Goal: Transaction & Acquisition: Purchase product/service

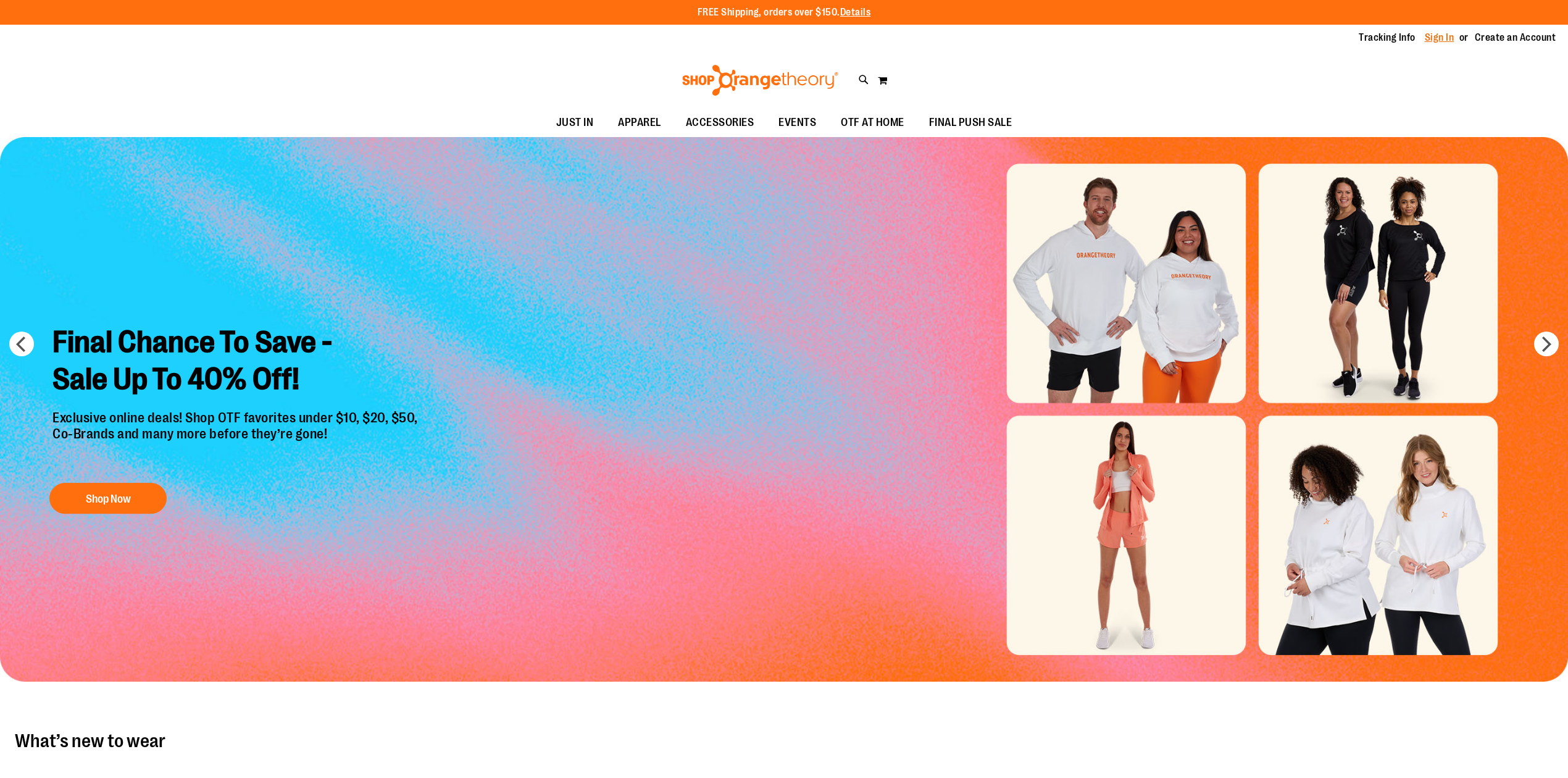
type input "**********"
click at [1433, 33] on link "Sign In" at bounding box center [1440, 37] width 30 height 13
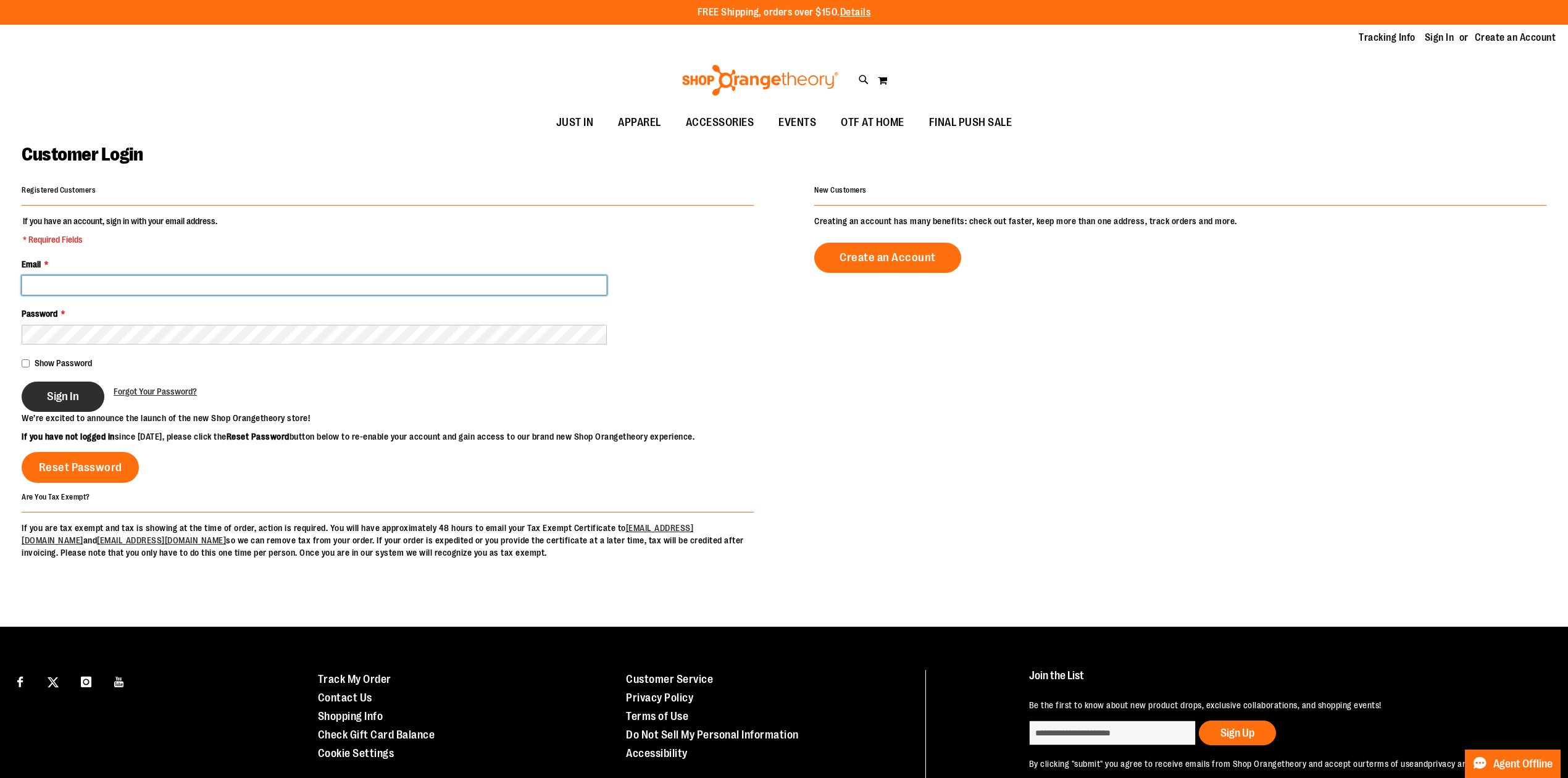
type input "**********"
click at [83, 409] on button "Sign In" at bounding box center [63, 396] width 83 height 31
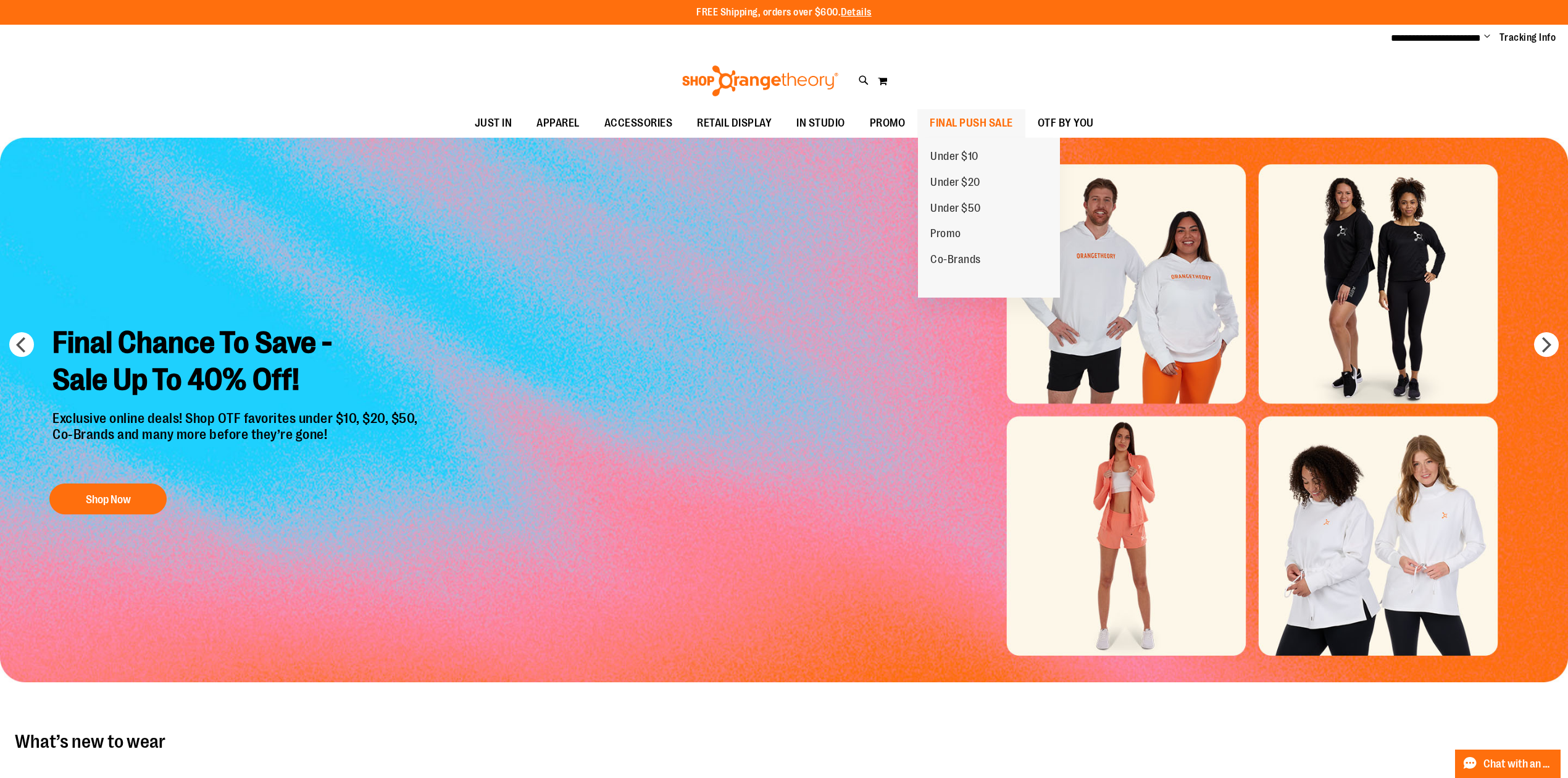
type input "**********"
click at [975, 118] on span "FINAL PUSH SALE" at bounding box center [971, 123] width 83 height 27
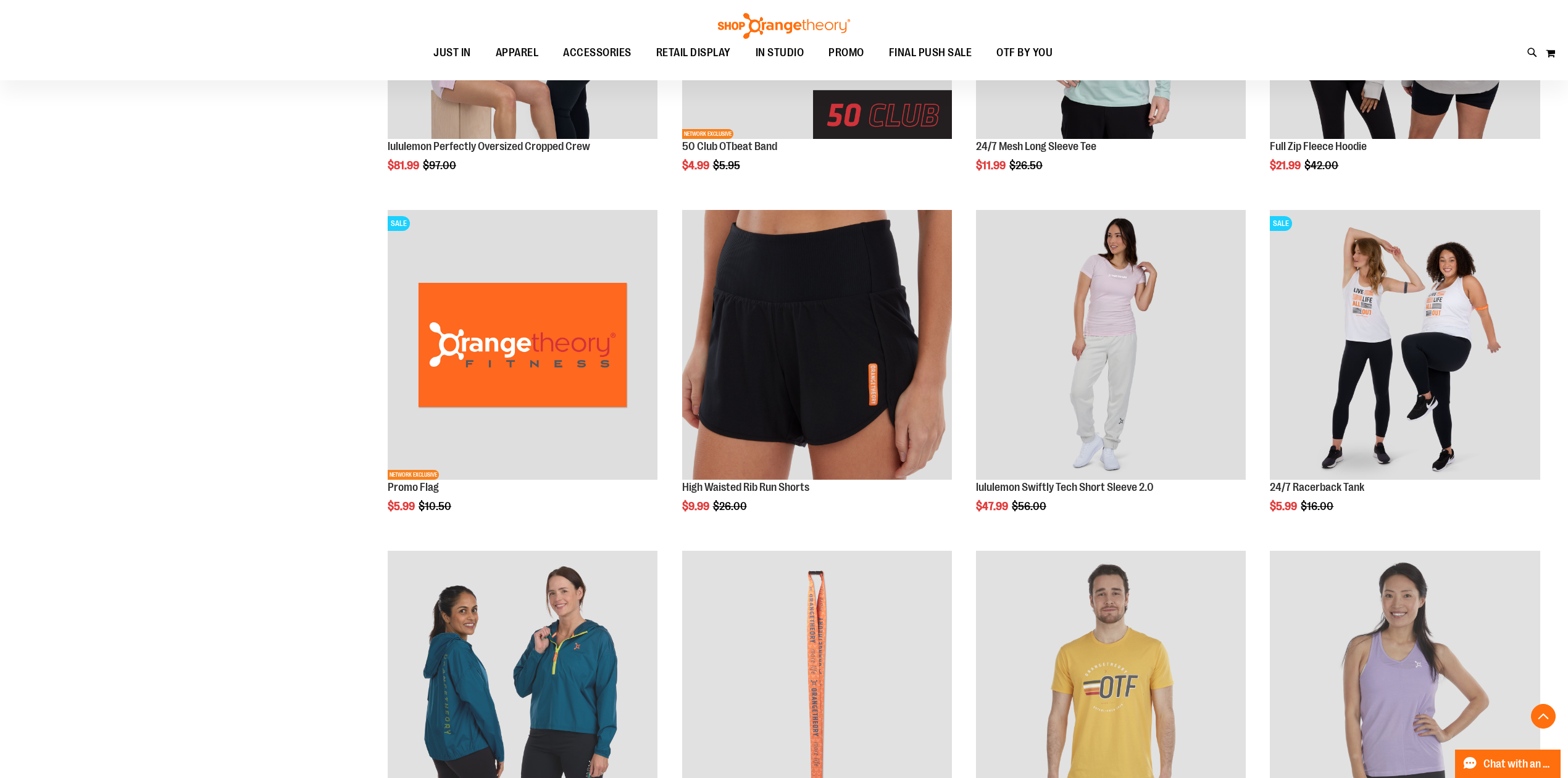
scroll to position [1070, 0]
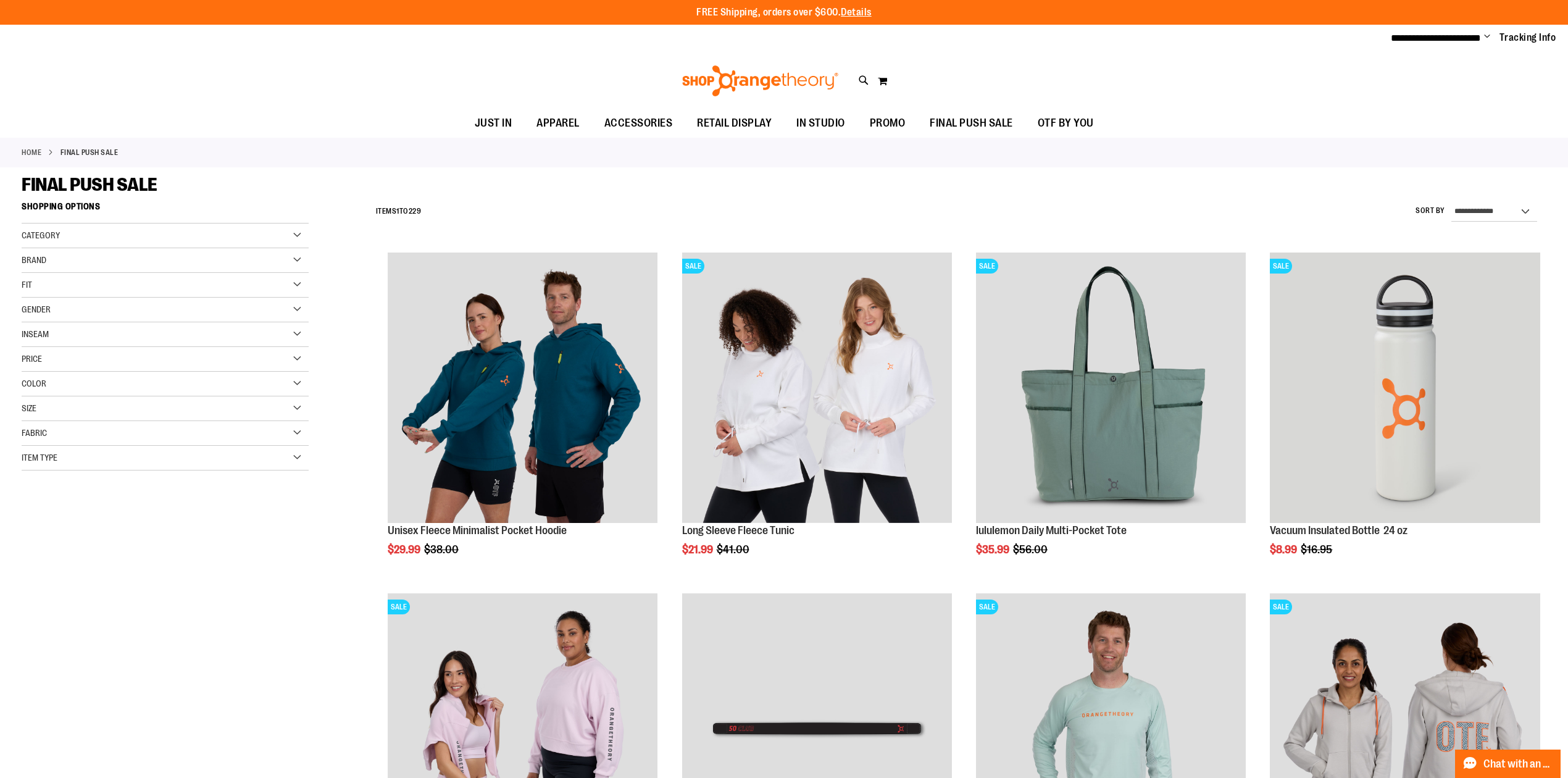
type input "**********"
drag, startPoint x: 1533, startPoint y: 204, endPoint x: 1527, endPoint y: 207, distance: 6.7
click at [1533, 204] on select "**********" at bounding box center [1494, 211] width 86 height 20
select select "*********"
click at [1451, 202] on select "**********" at bounding box center [1494, 211] width 86 height 20
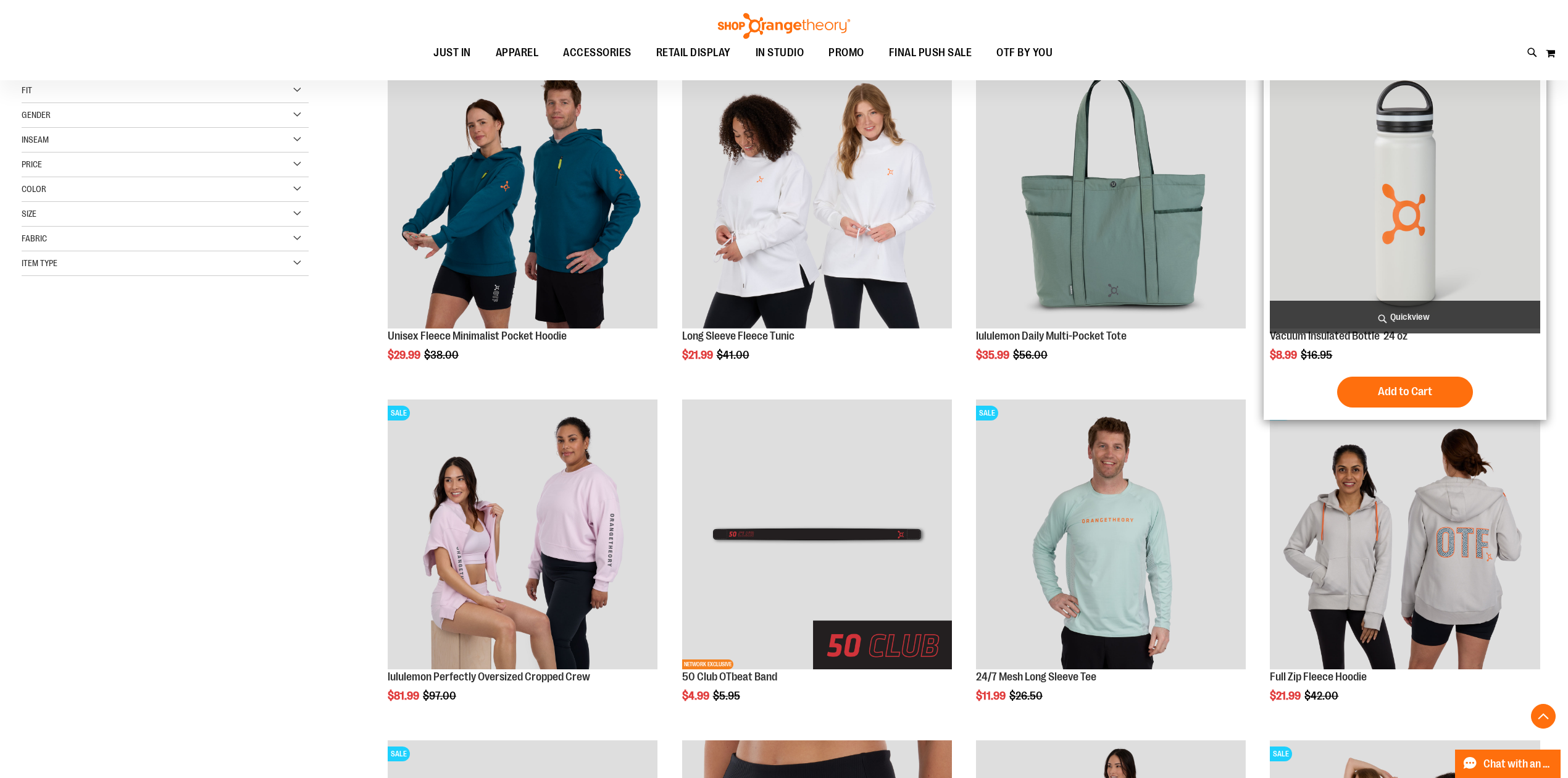
scroll to position [195, 0]
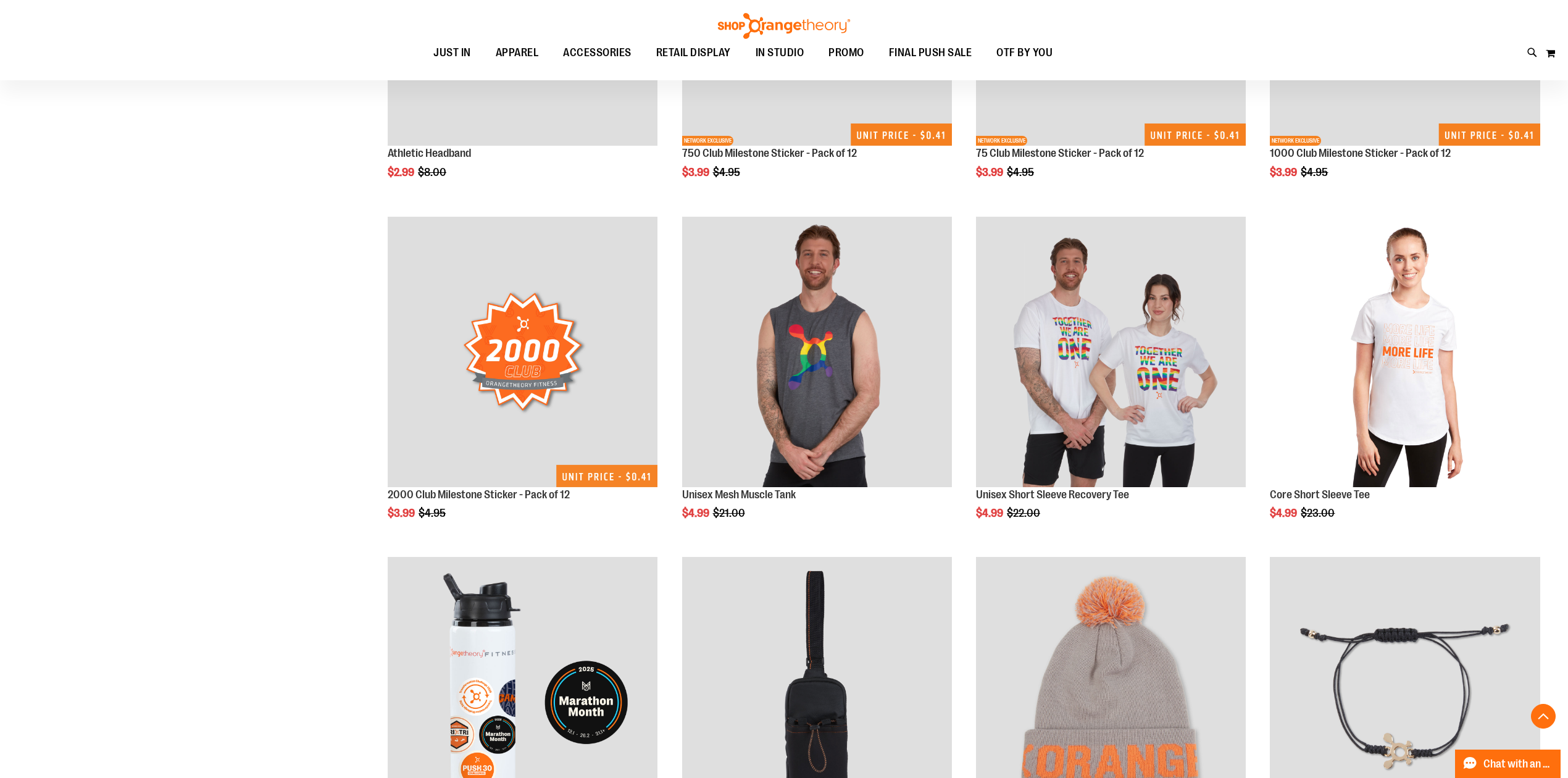
scroll to position [1060, 0]
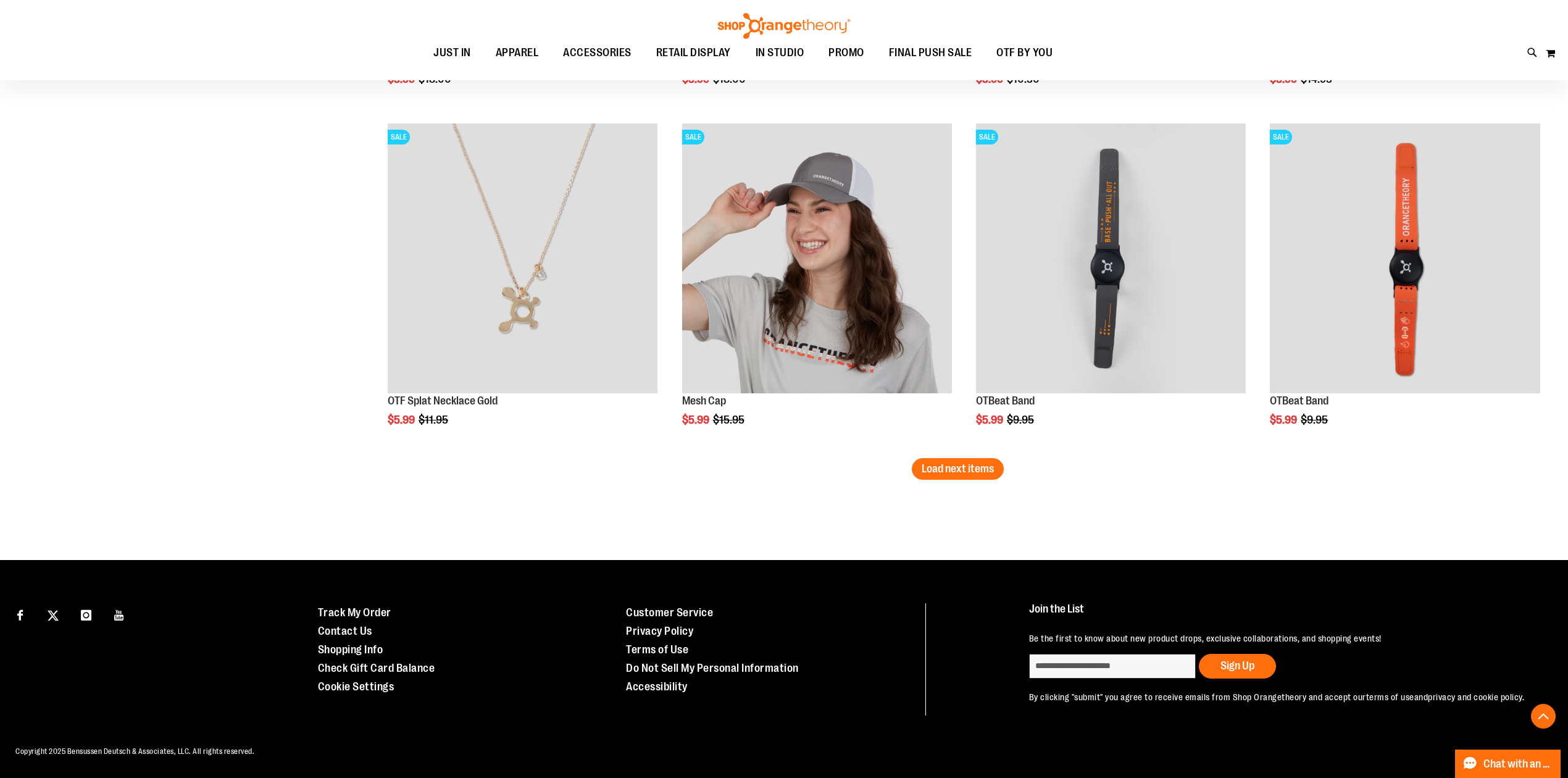
scroll to position [2869, 0]
click at [979, 463] on span "Load next items" at bounding box center [958, 469] width 72 height 13
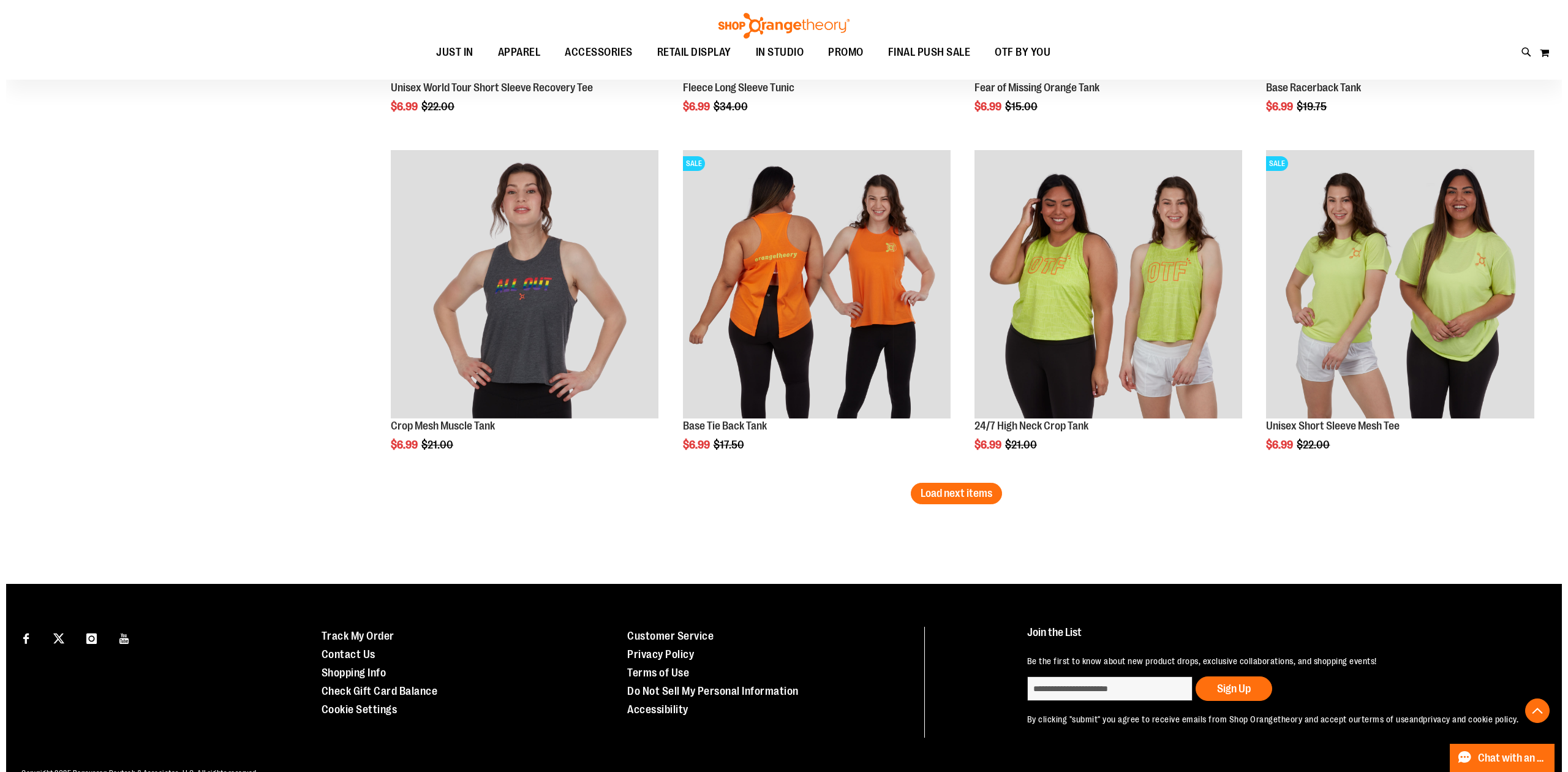
scroll to position [3827, 0]
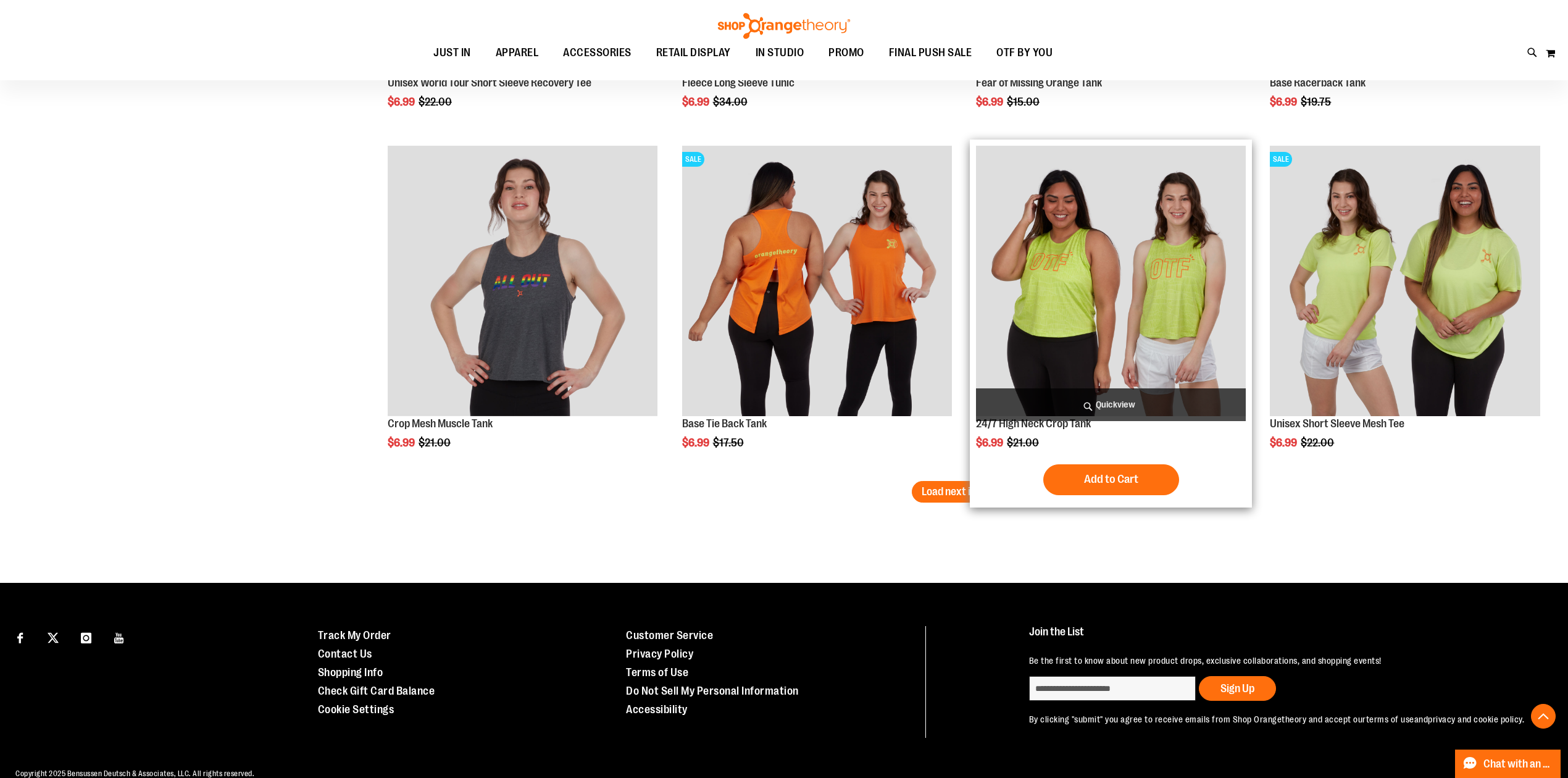
click at [1028, 405] on span "Quickview" at bounding box center [1111, 405] width 270 height 33
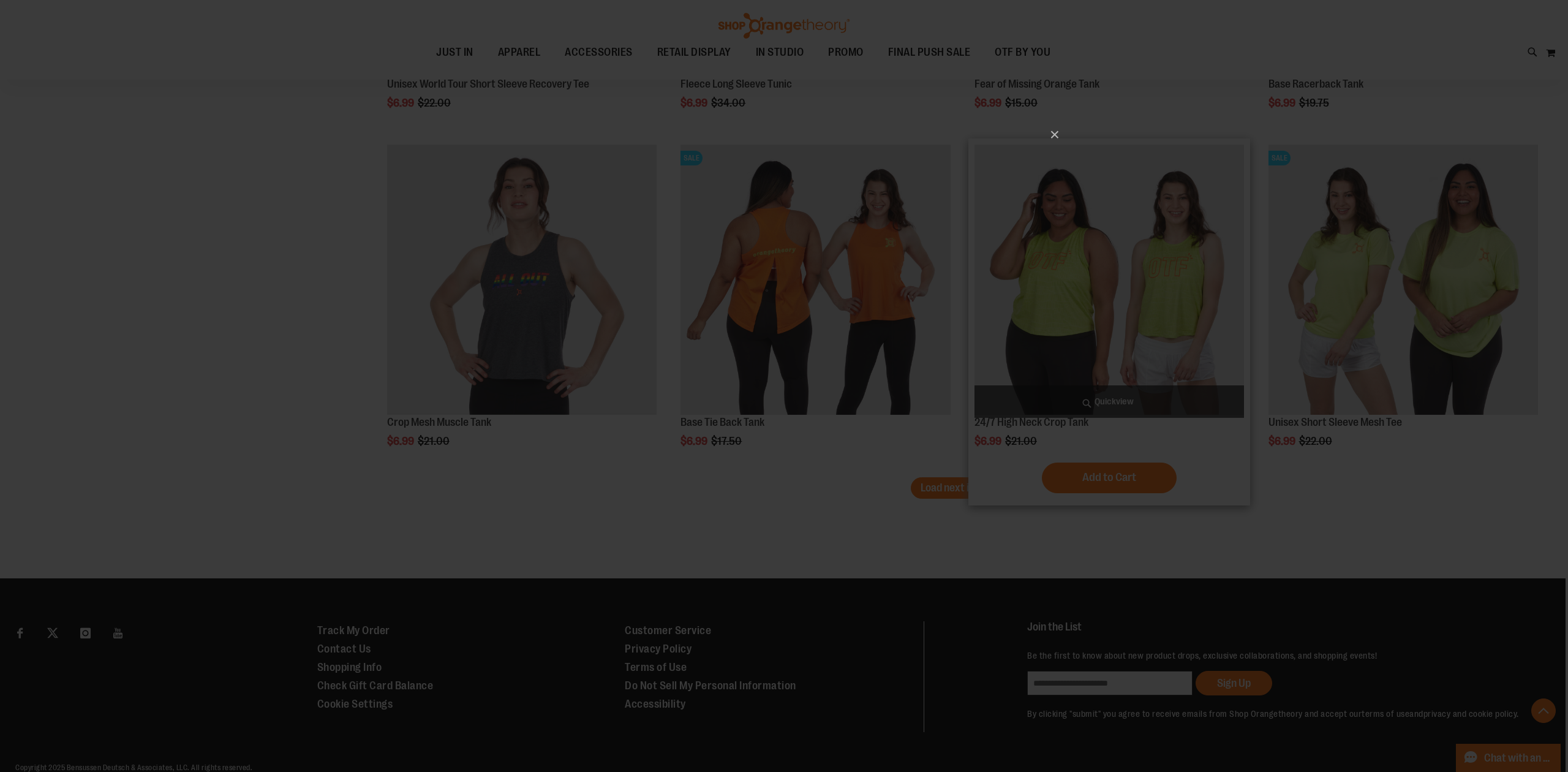
scroll to position [0, 0]
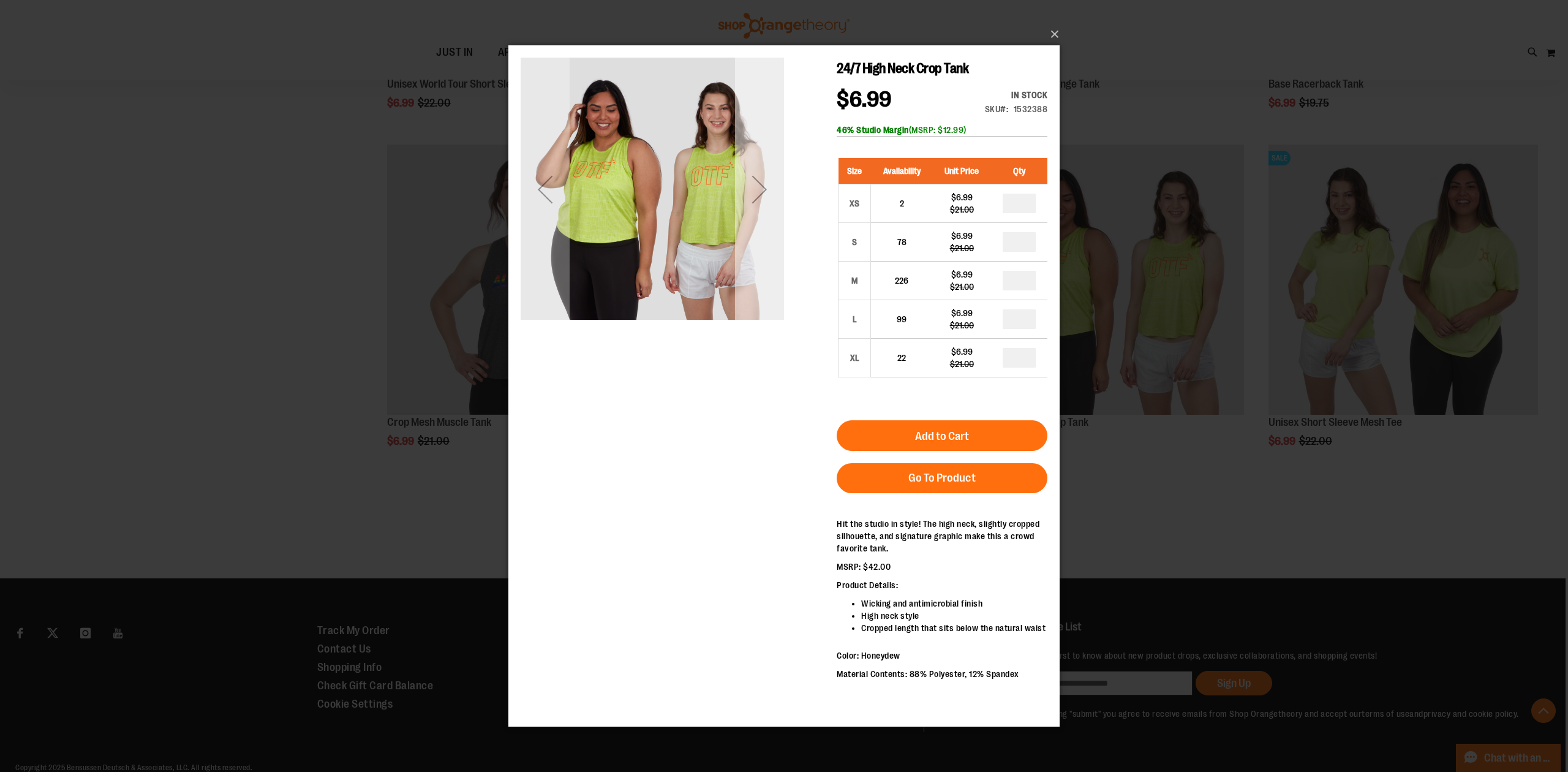
click at [755, 222] on div "Next" at bounding box center [760, 189] width 49 height 263
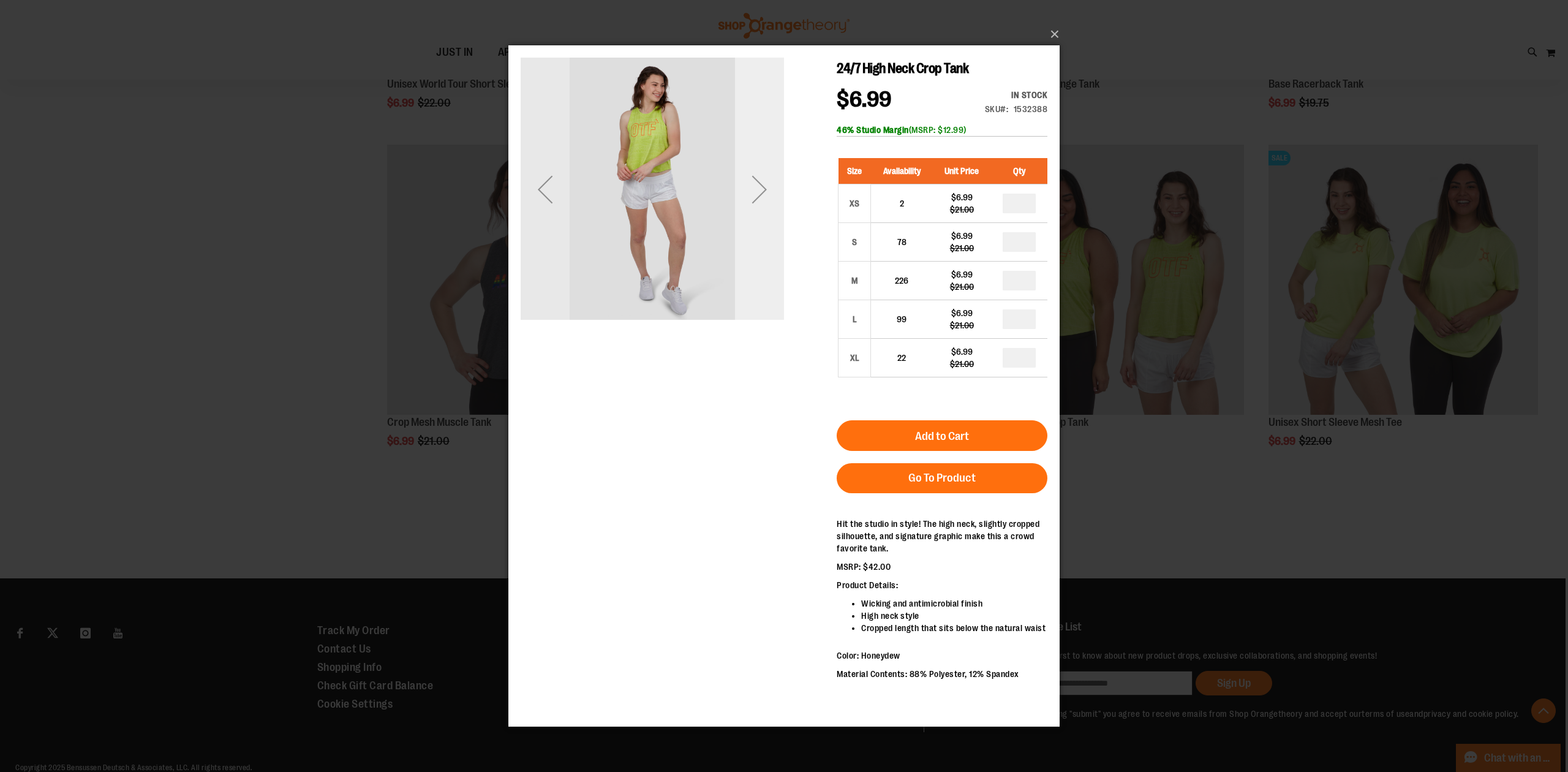
click at [755, 222] on div "Next" at bounding box center [760, 189] width 49 height 263
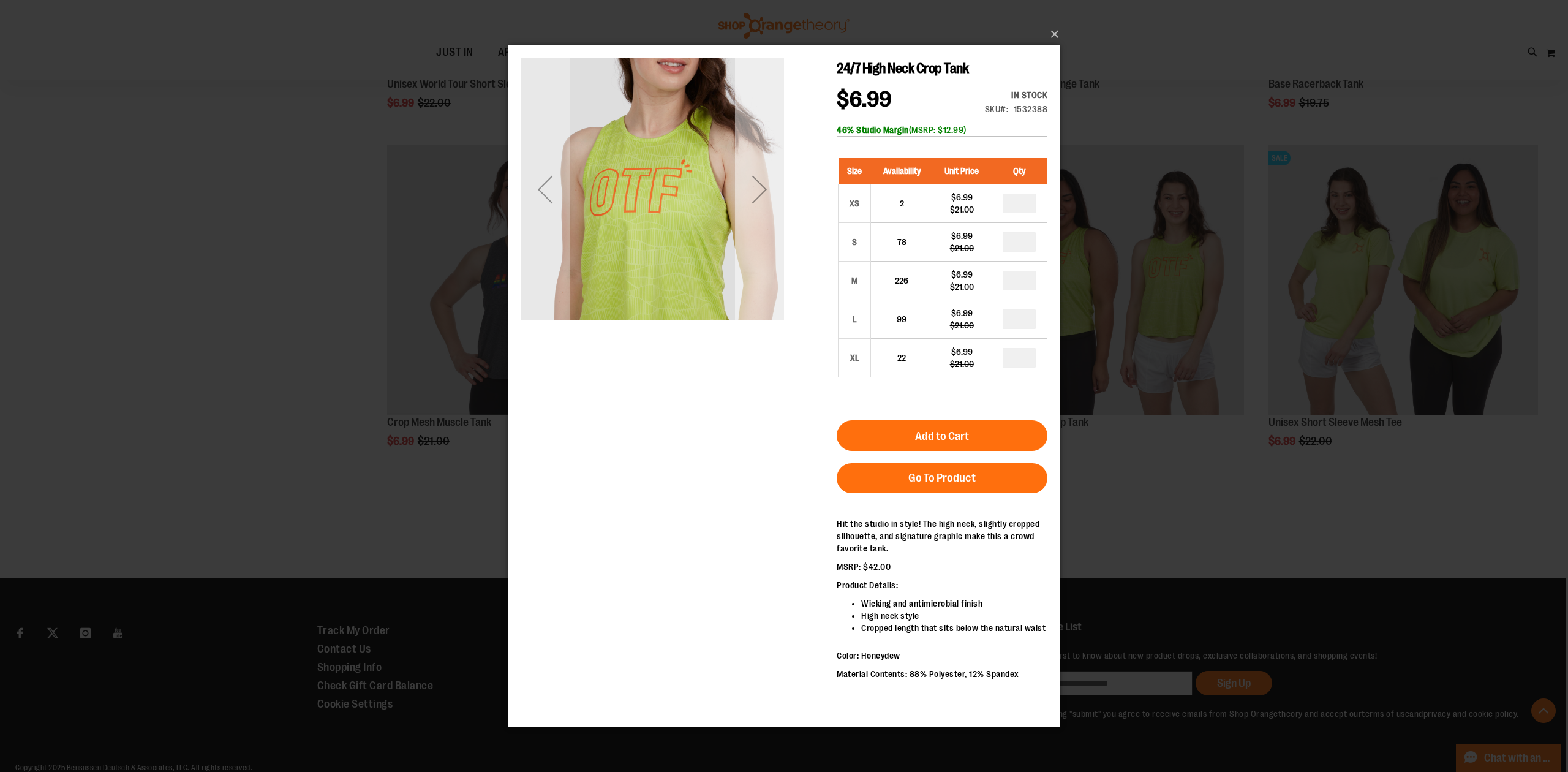
click at [755, 222] on div "Next" at bounding box center [760, 189] width 49 height 263
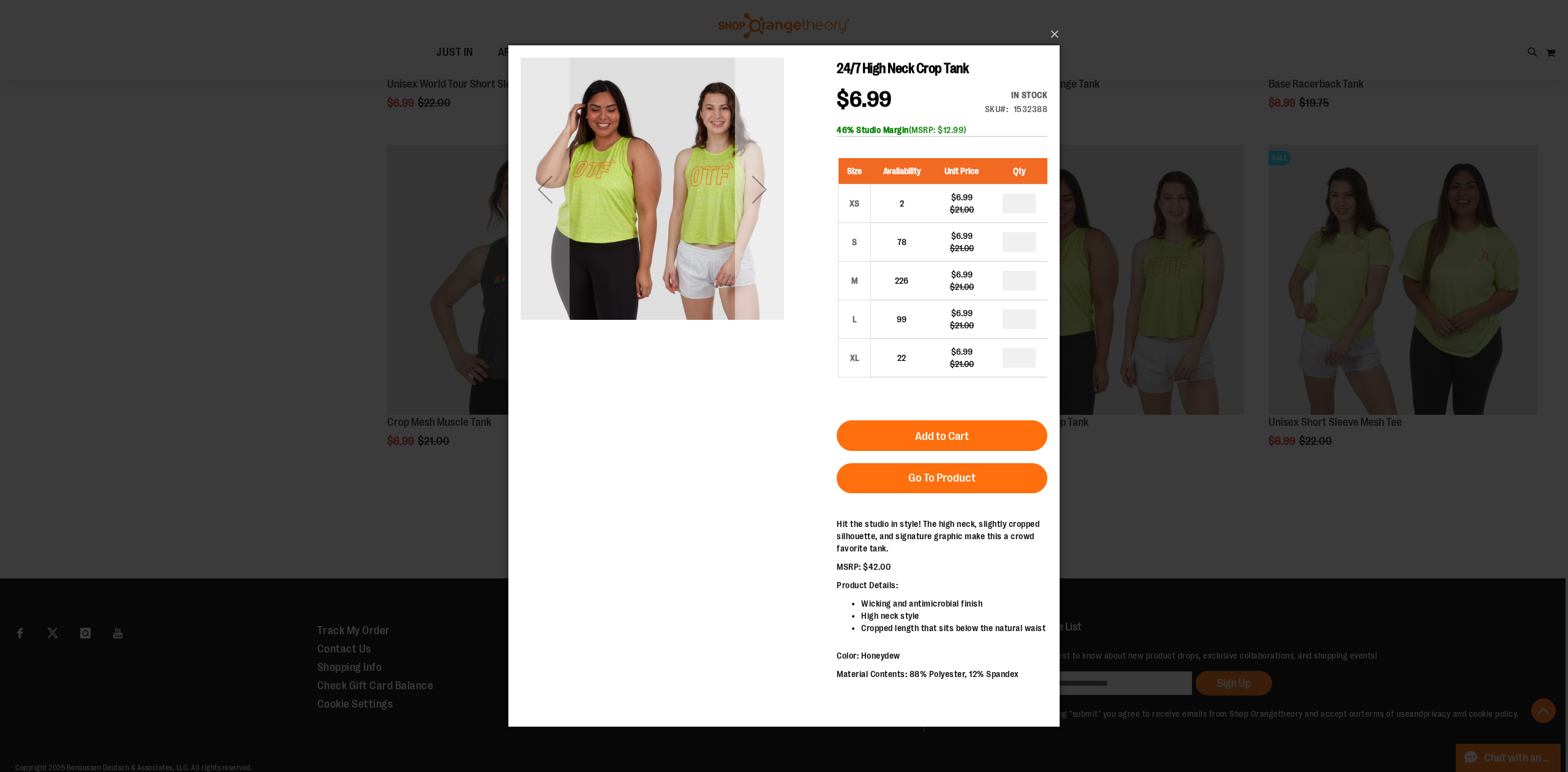
click at [755, 222] on div "Next" at bounding box center [760, 189] width 49 height 263
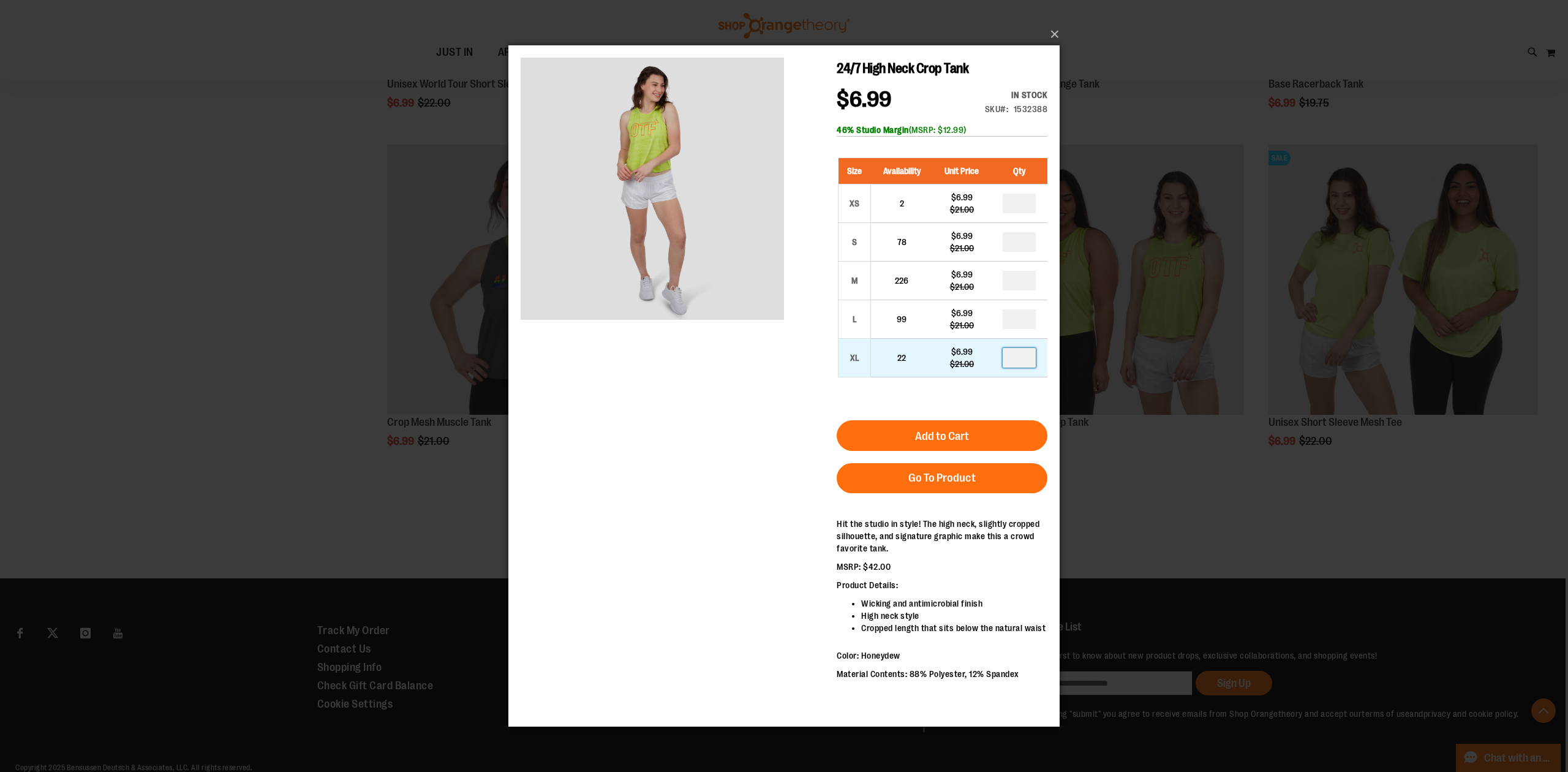
drag, startPoint x: 1029, startPoint y: 360, endPoint x: 1017, endPoint y: 363, distance: 12.4
click at [1017, 363] on input "number" at bounding box center [1019, 357] width 33 height 19
type input "*"
drag, startPoint x: 1024, startPoint y: 319, endPoint x: 1012, endPoint y: 320, distance: 12.0
type input "*"
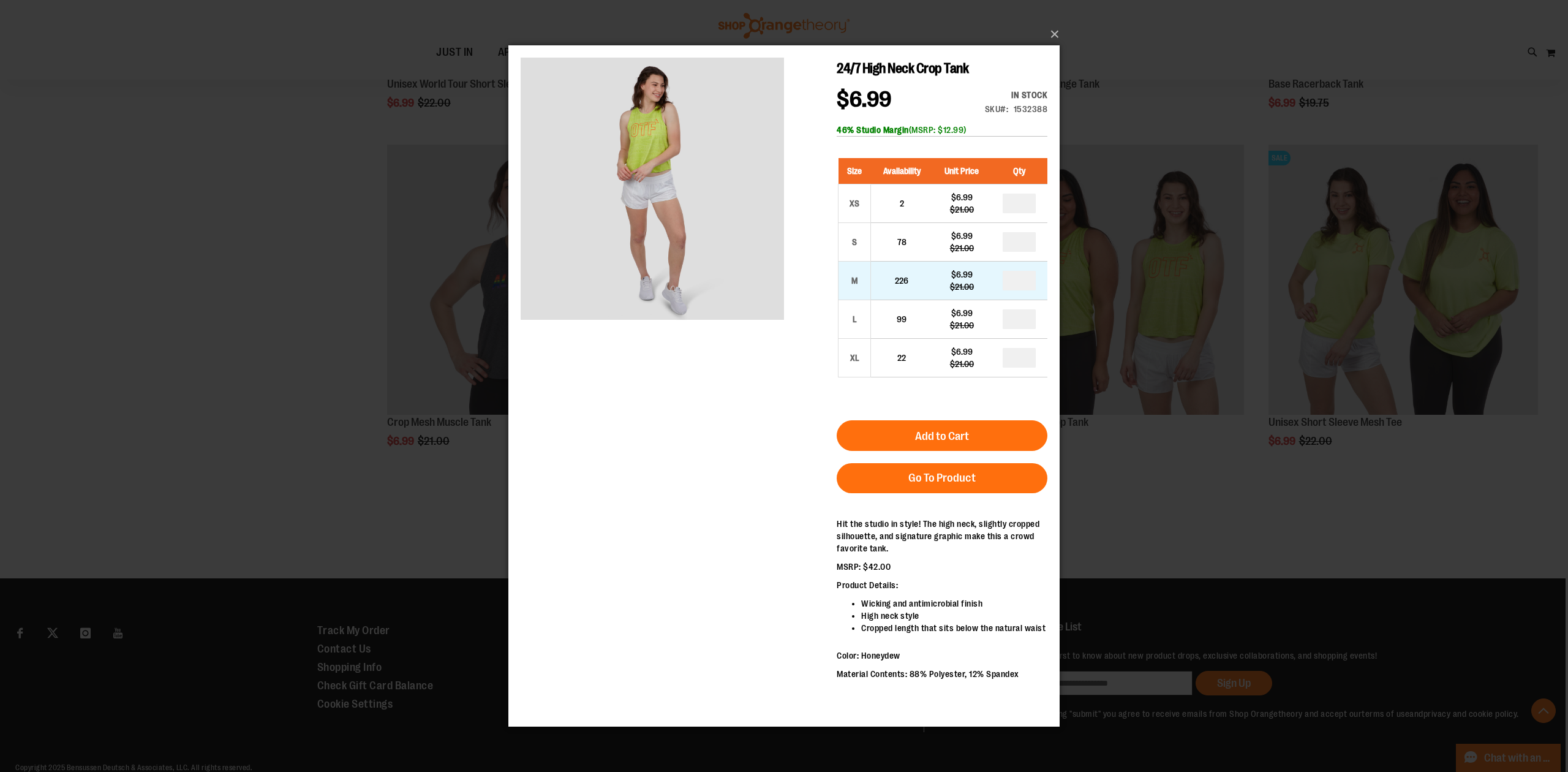
type input "*"
drag, startPoint x: 1028, startPoint y: 247, endPoint x: 1008, endPoint y: 247, distance: 20.0
type input "*"
drag, startPoint x: 1031, startPoint y: 210, endPoint x: 1017, endPoint y: 210, distance: 14.0
type input "*"
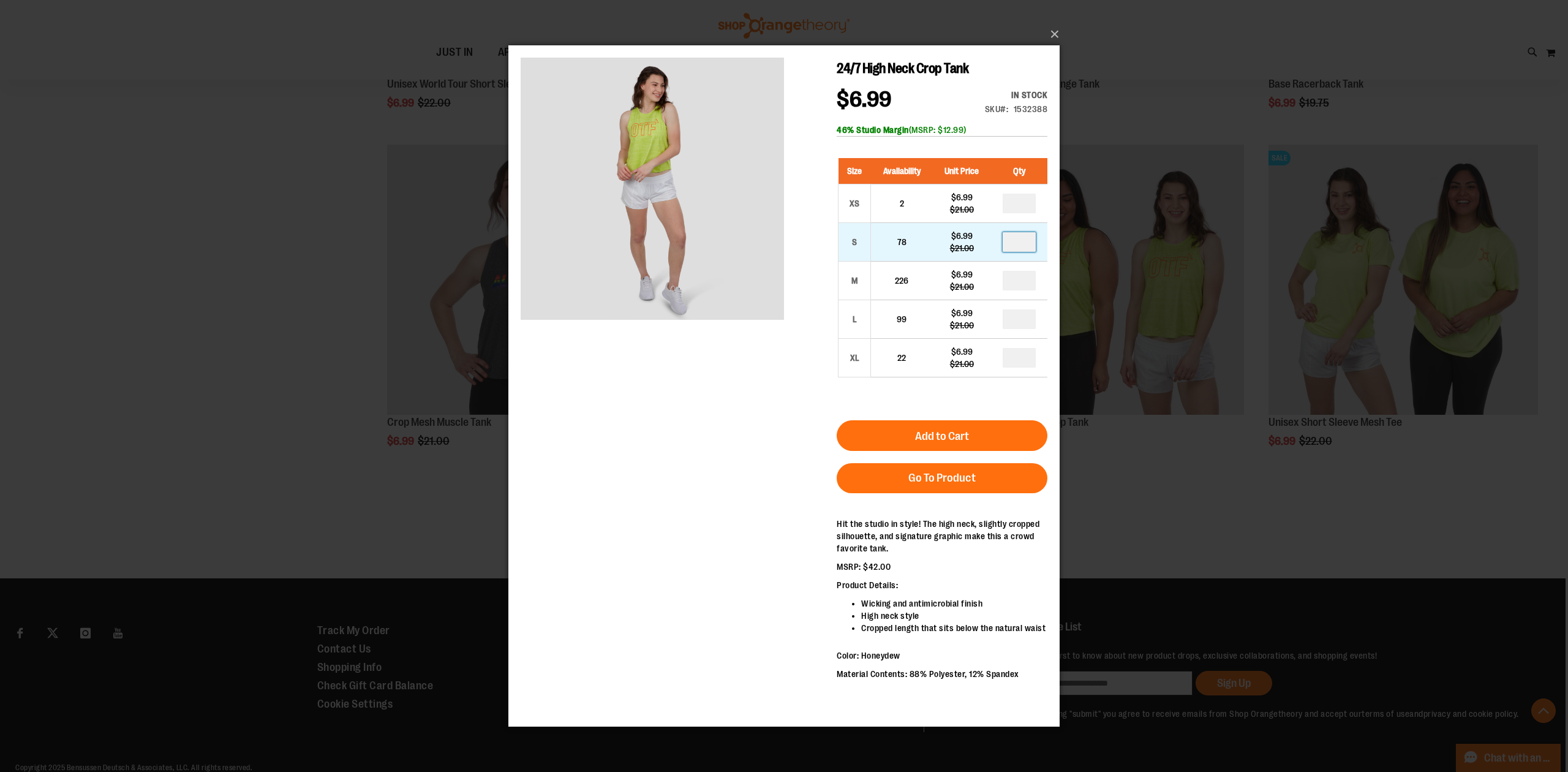
drag, startPoint x: 1028, startPoint y: 246, endPoint x: 1010, endPoint y: 247, distance: 18.0
drag, startPoint x: 1027, startPoint y: 286, endPoint x: 1001, endPoint y: 288, distance: 26.1
click at [1001, 288] on td "*" at bounding box center [1019, 281] width 57 height 39
type input "*"
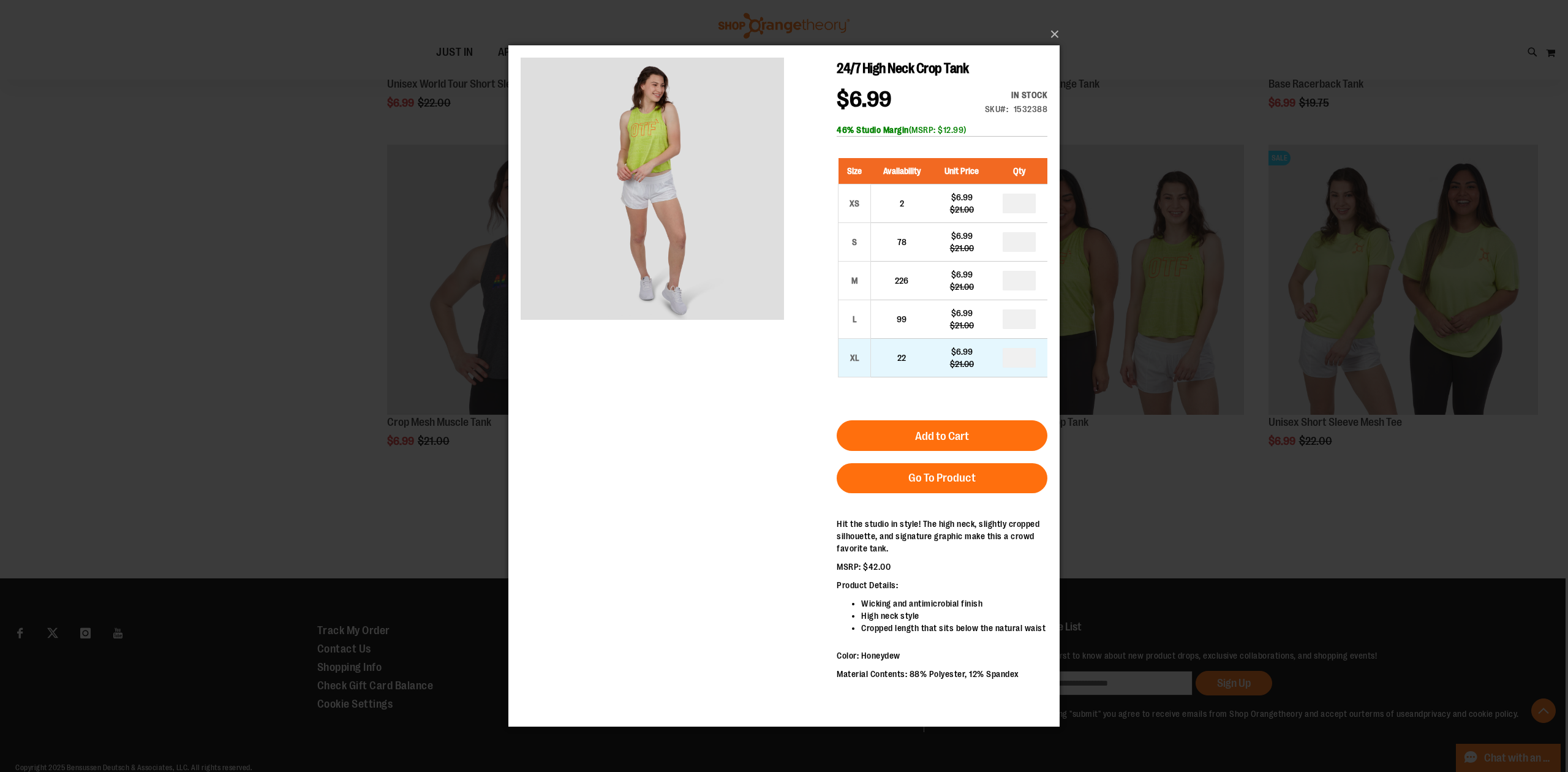
drag, startPoint x: 1022, startPoint y: 349, endPoint x: 1008, endPoint y: 357, distance: 16.1
type input "*"
click at [1030, 280] on input "*" at bounding box center [1019, 280] width 33 height 19
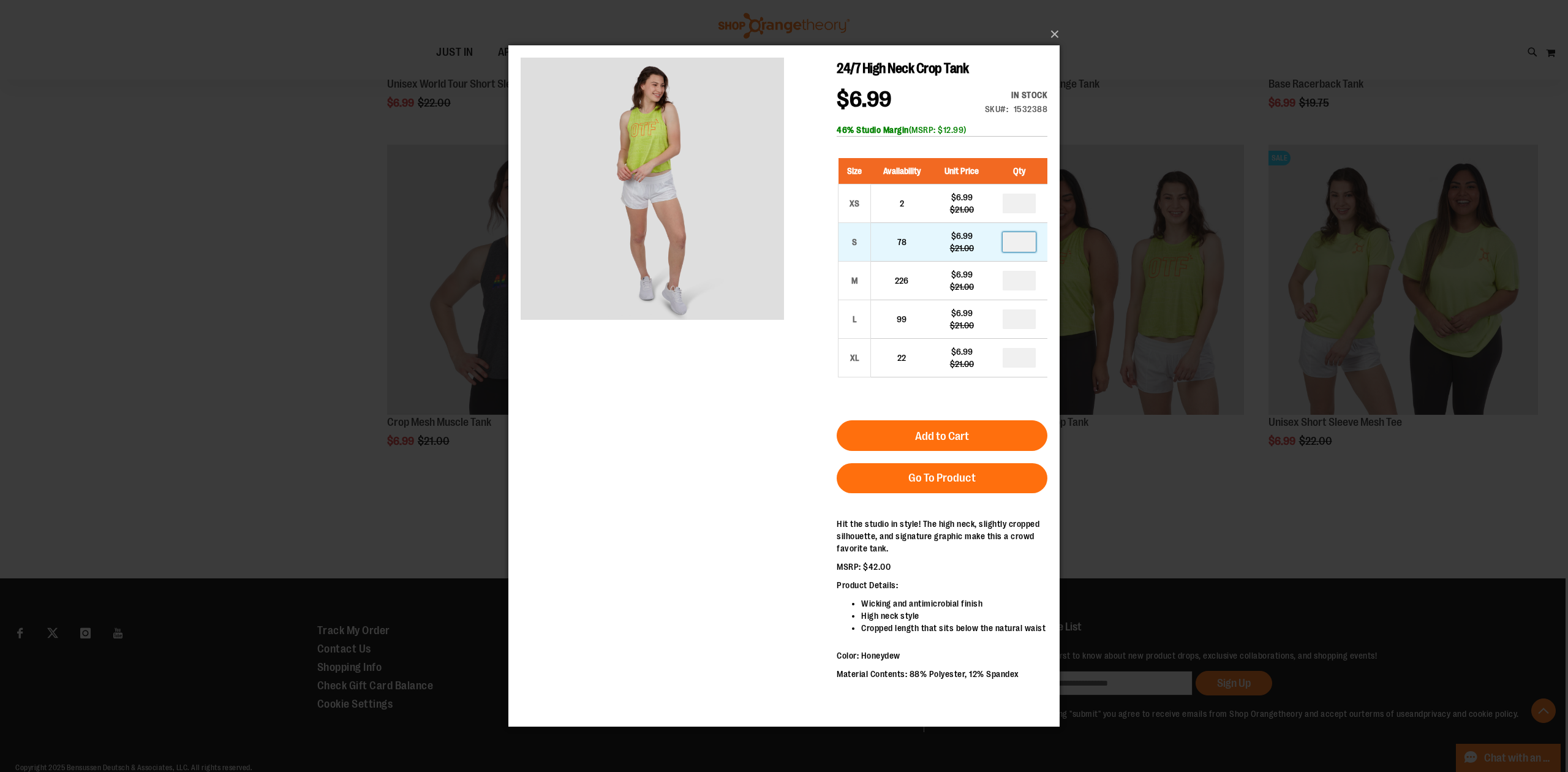
click at [1031, 237] on input "*" at bounding box center [1019, 242] width 33 height 19
click at [1027, 207] on input "*" at bounding box center [1019, 203] width 33 height 19
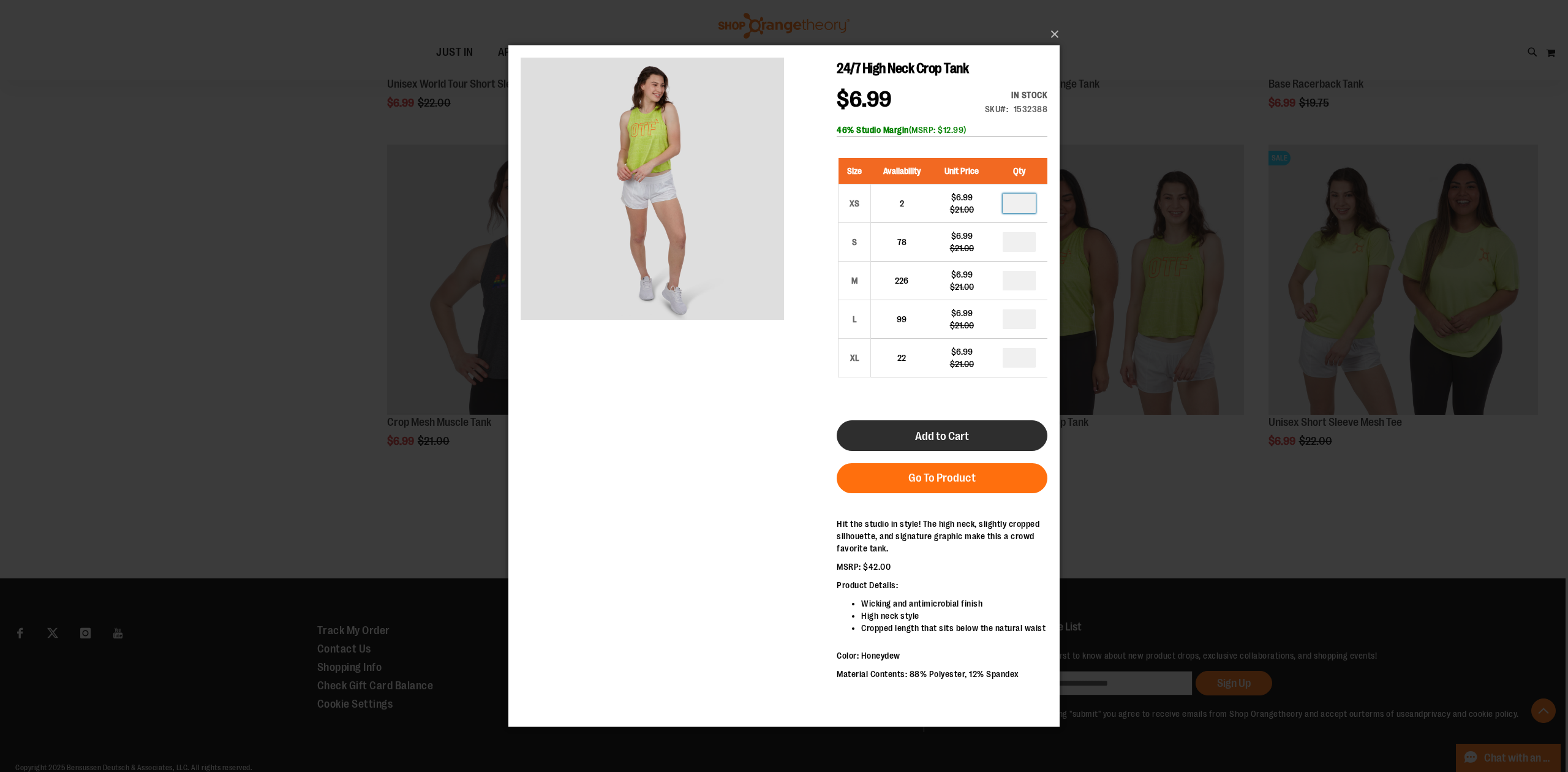
type input "*"
click at [990, 440] on button "Add to Cart" at bounding box center [941, 435] width 210 height 30
click at [1050, 32] on button "×" at bounding box center [787, 34] width 551 height 27
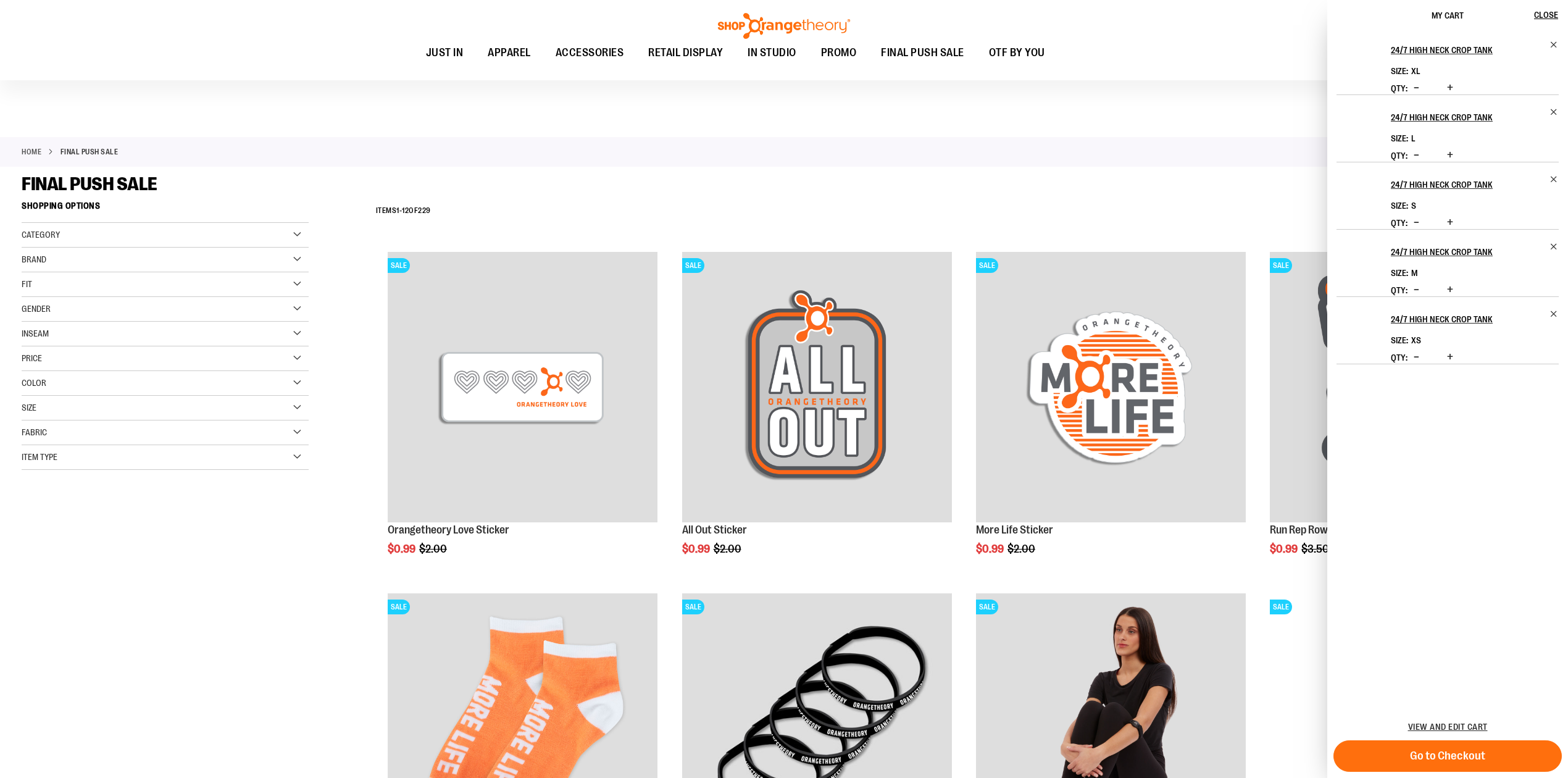
scroll to position [3891, 0]
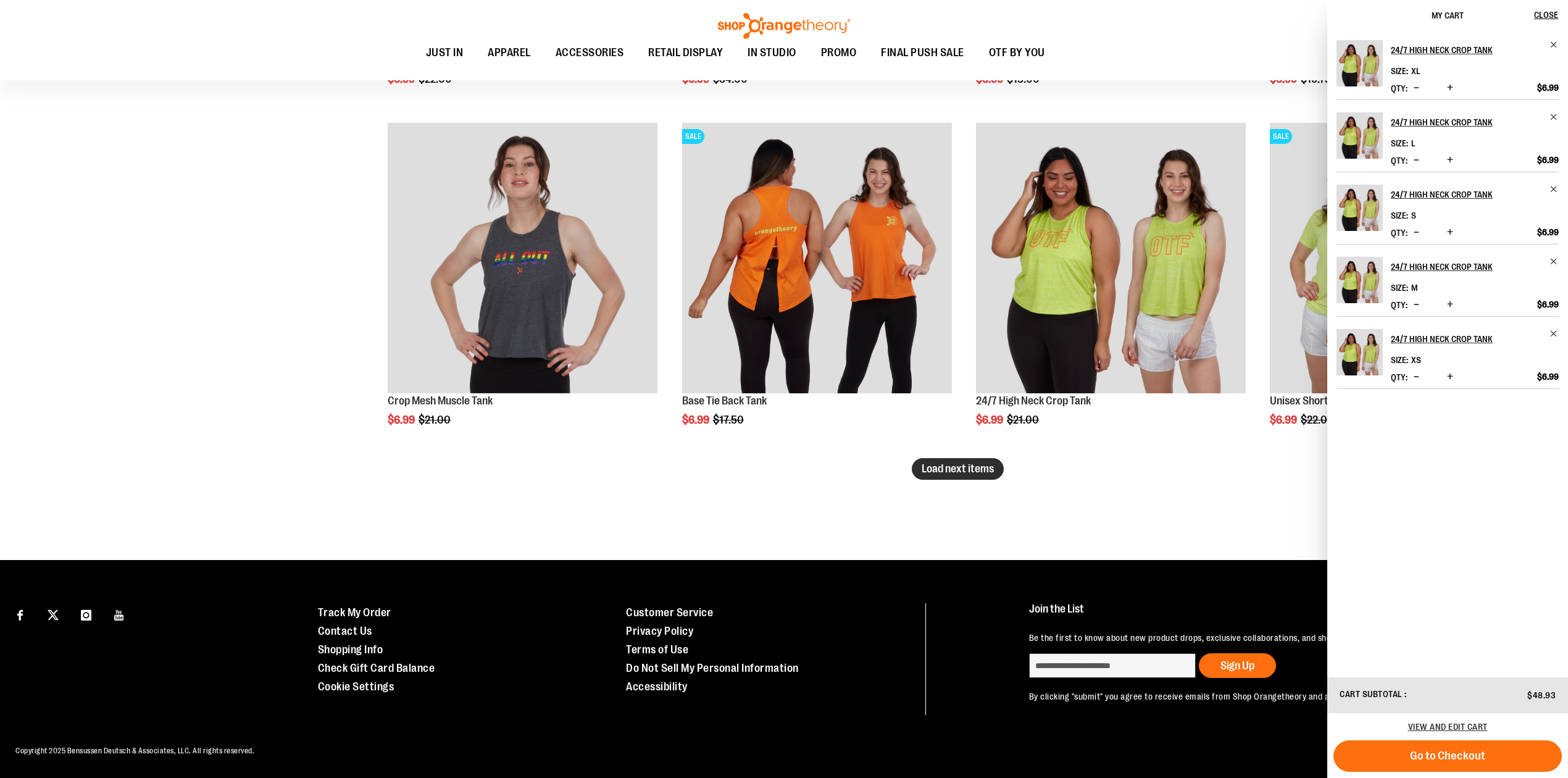
click at [962, 463] on span "Load next items" at bounding box center [958, 469] width 72 height 13
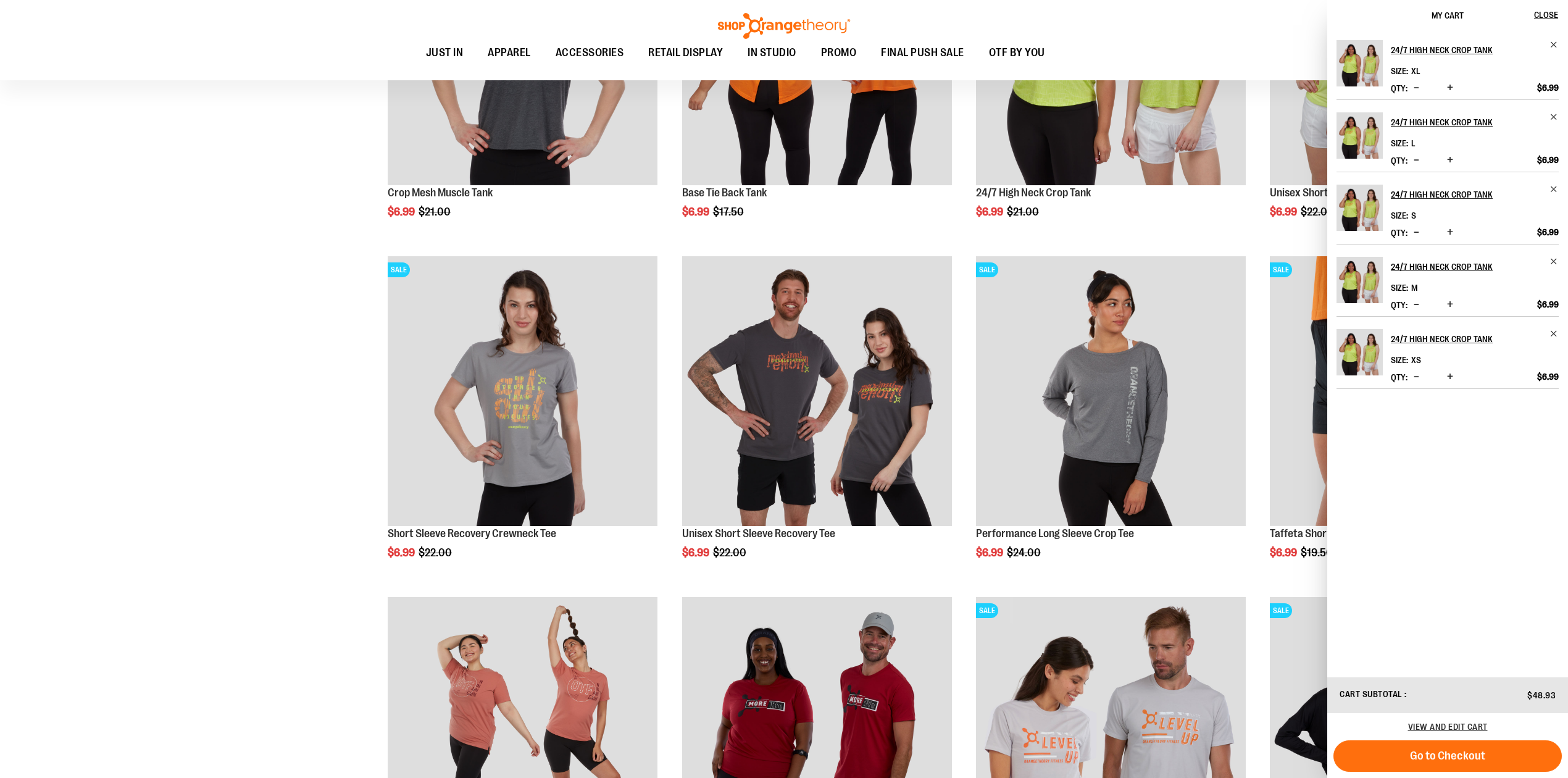
scroll to position [4115, 0]
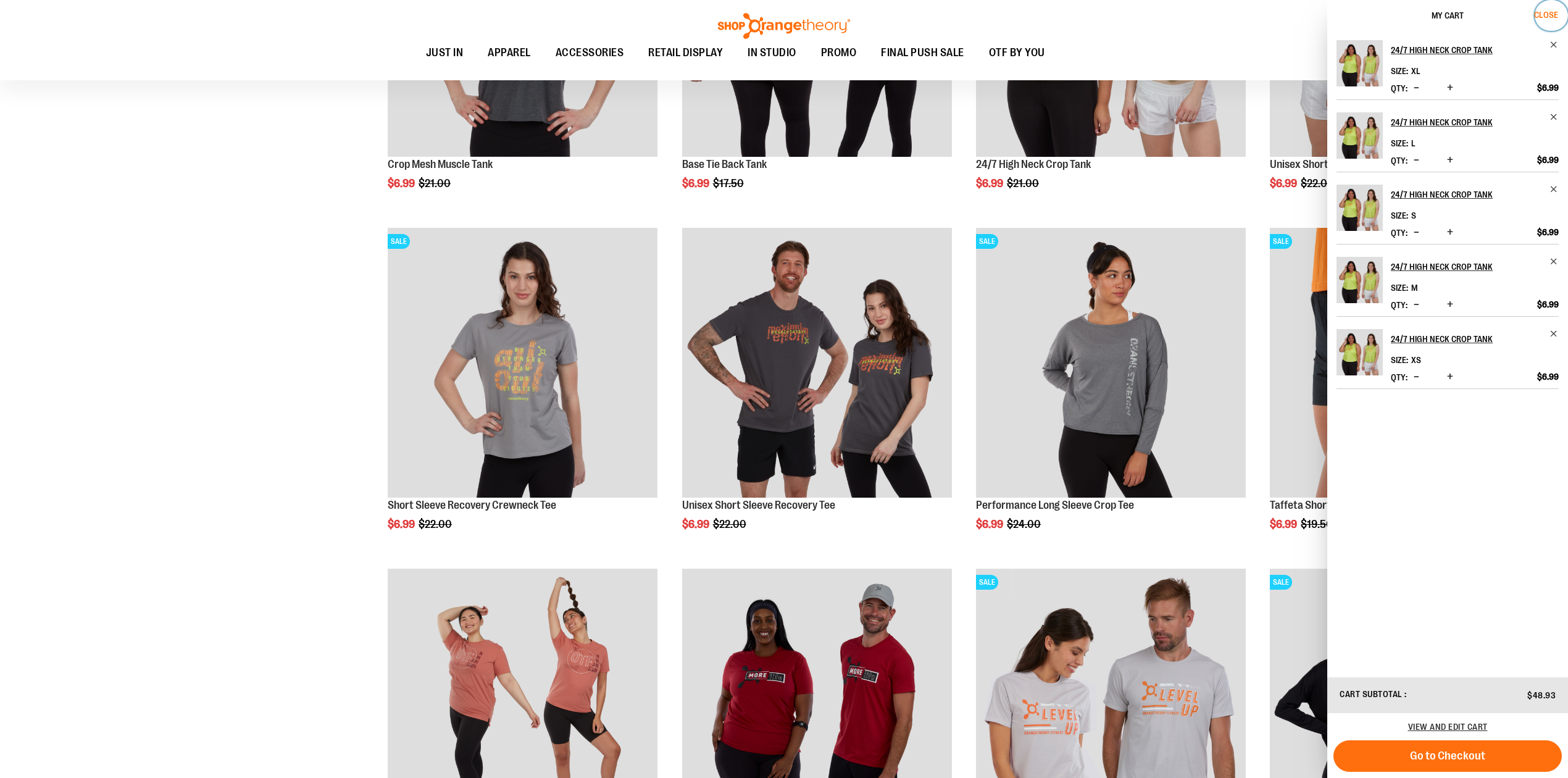
click at [1542, 13] on span "Close" at bounding box center [1546, 15] width 24 height 10
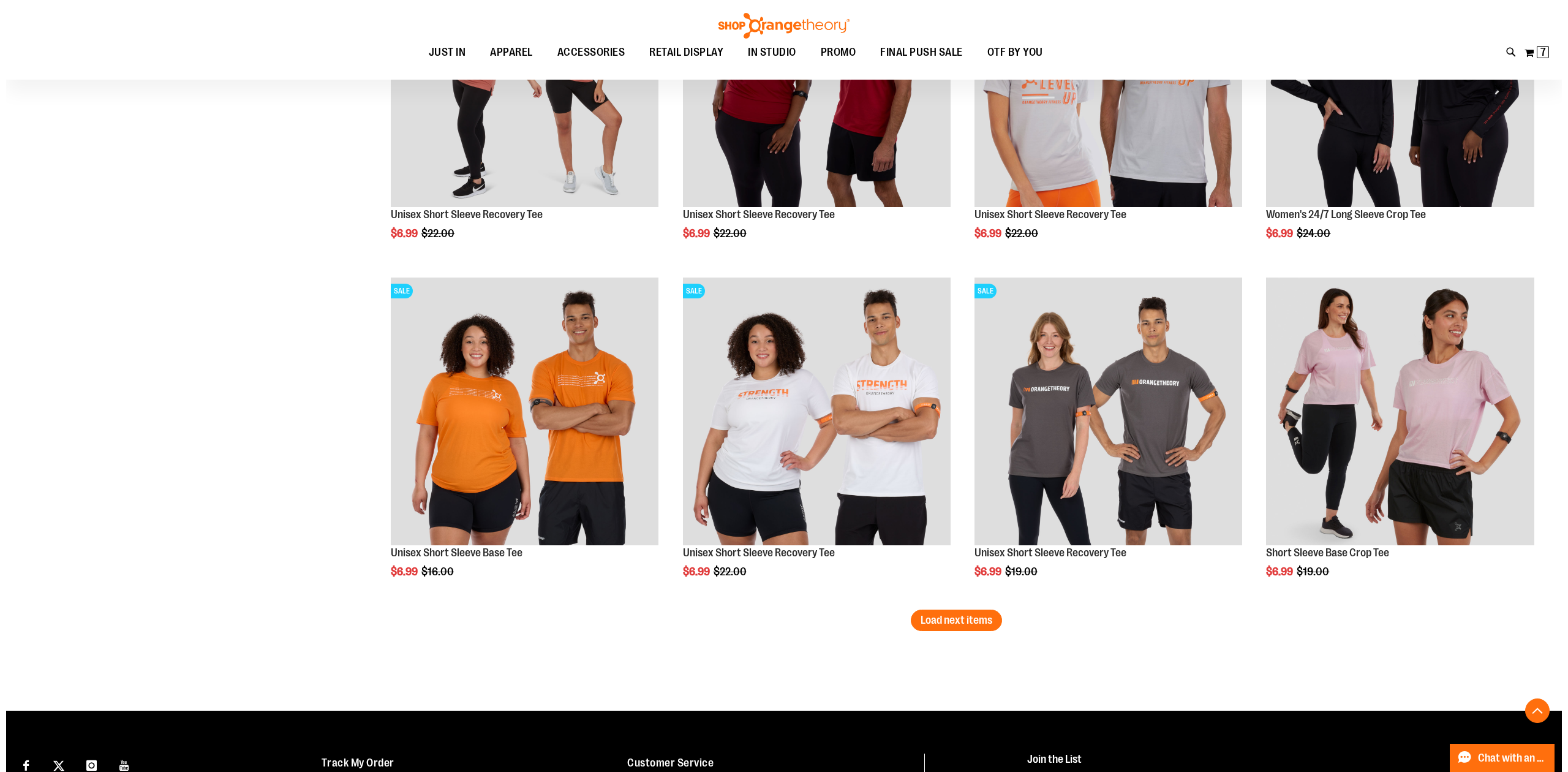
scroll to position [4738, 0]
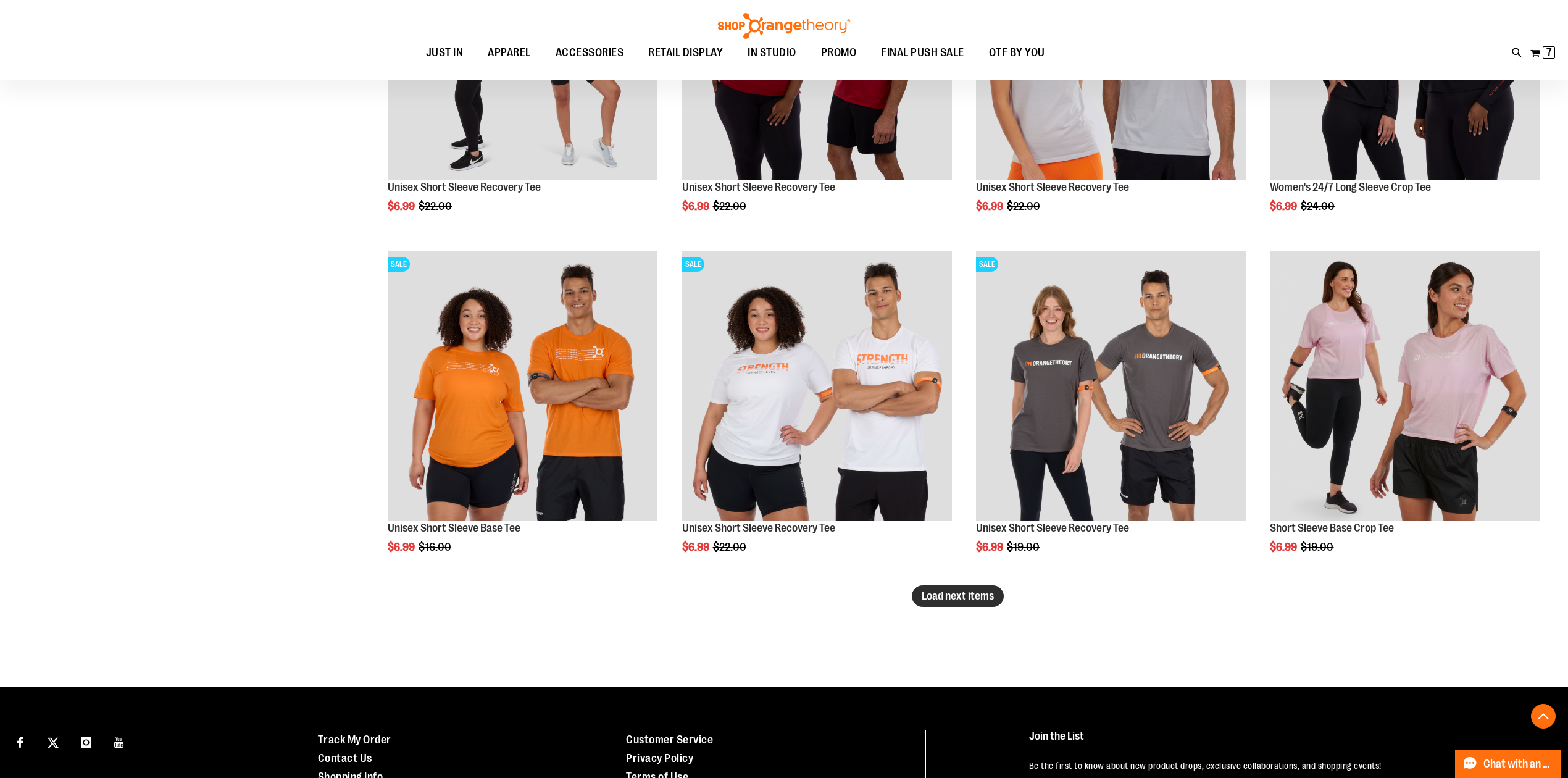
click at [964, 596] on span "Load next items" at bounding box center [958, 596] width 72 height 13
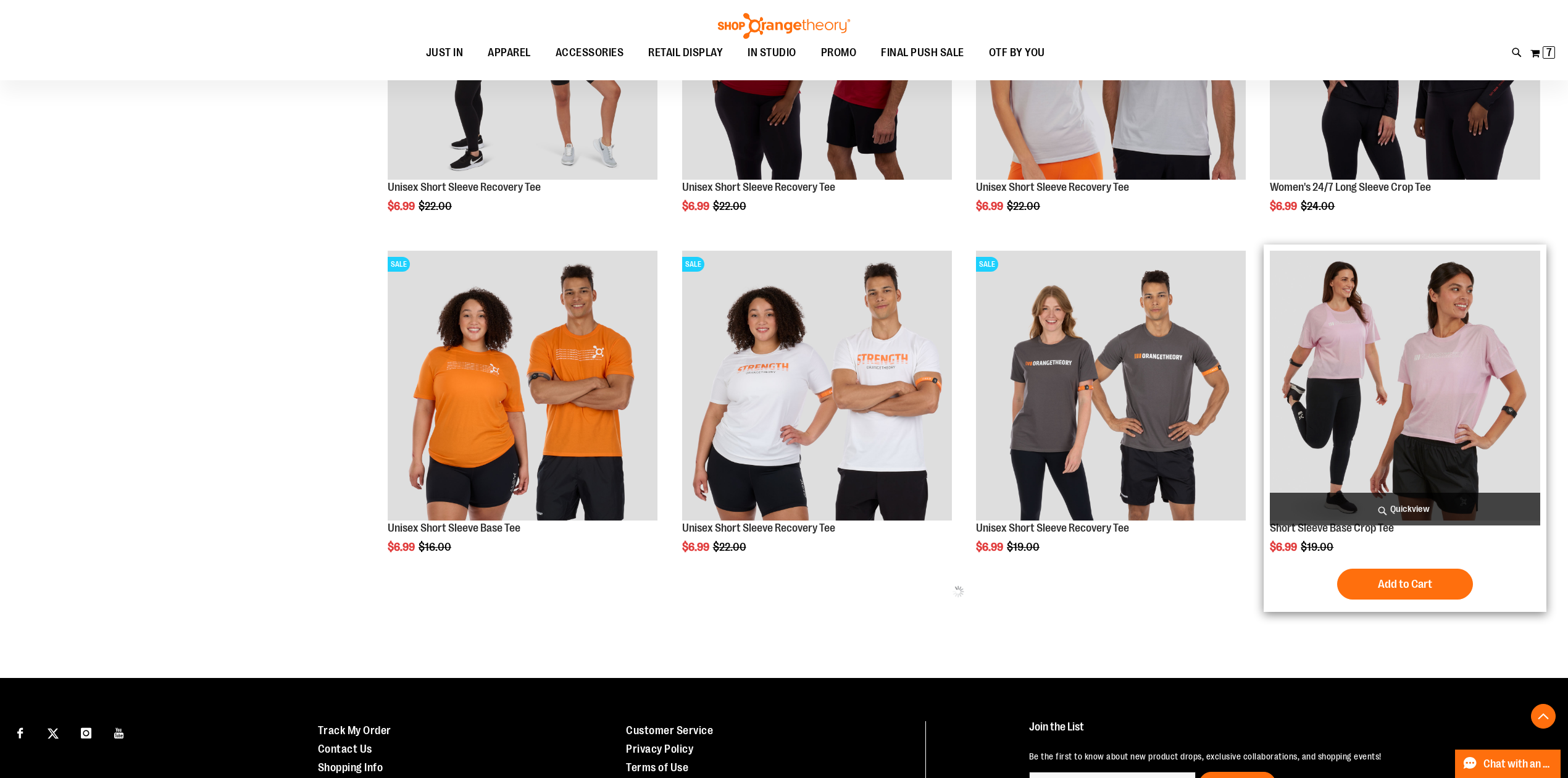
click at [1382, 510] on span "Quickview" at bounding box center [1405, 509] width 270 height 33
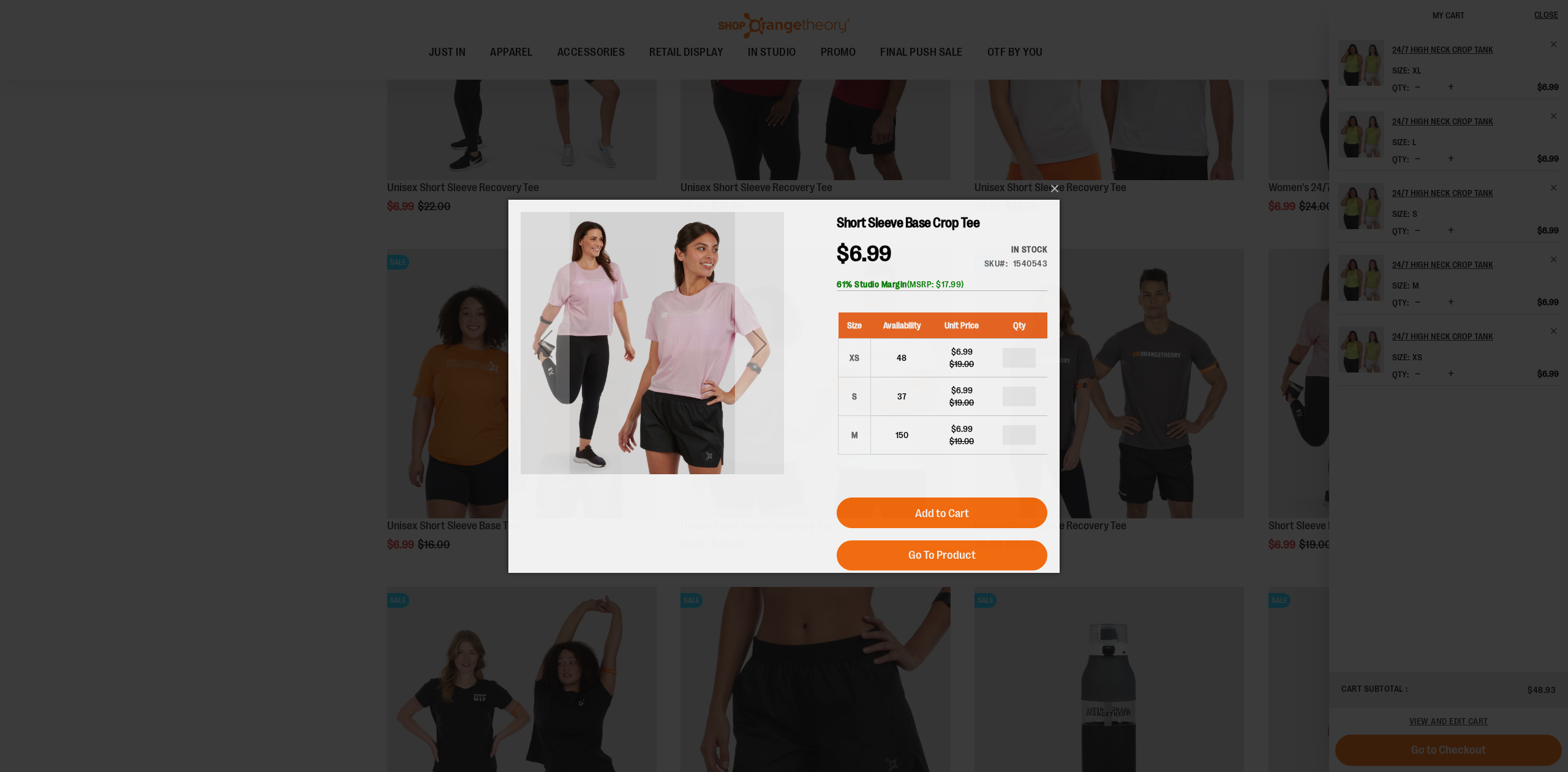
click at [776, 376] on div "Next" at bounding box center [760, 343] width 49 height 263
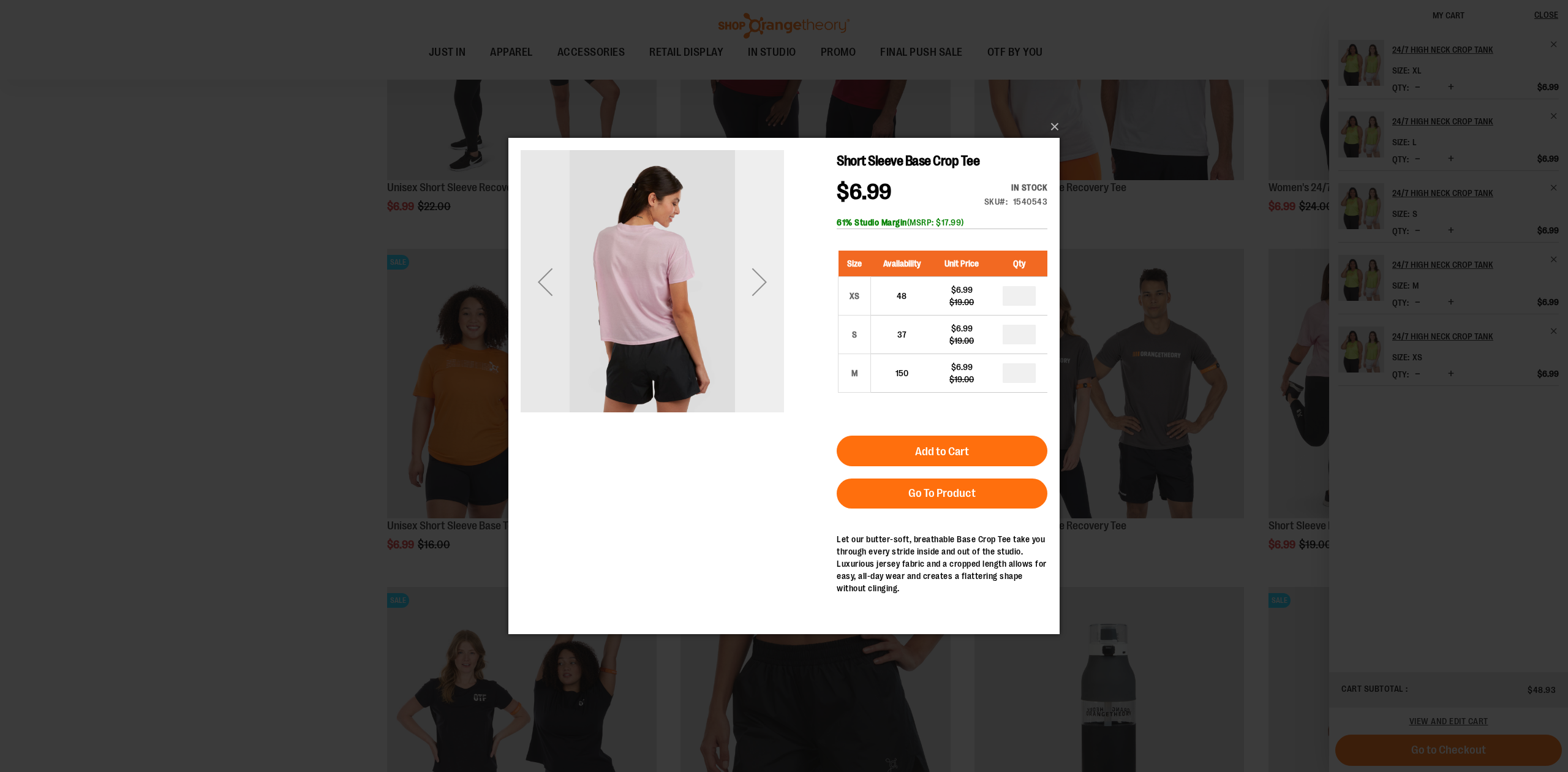
click at [776, 371] on div "Next" at bounding box center [760, 281] width 49 height 263
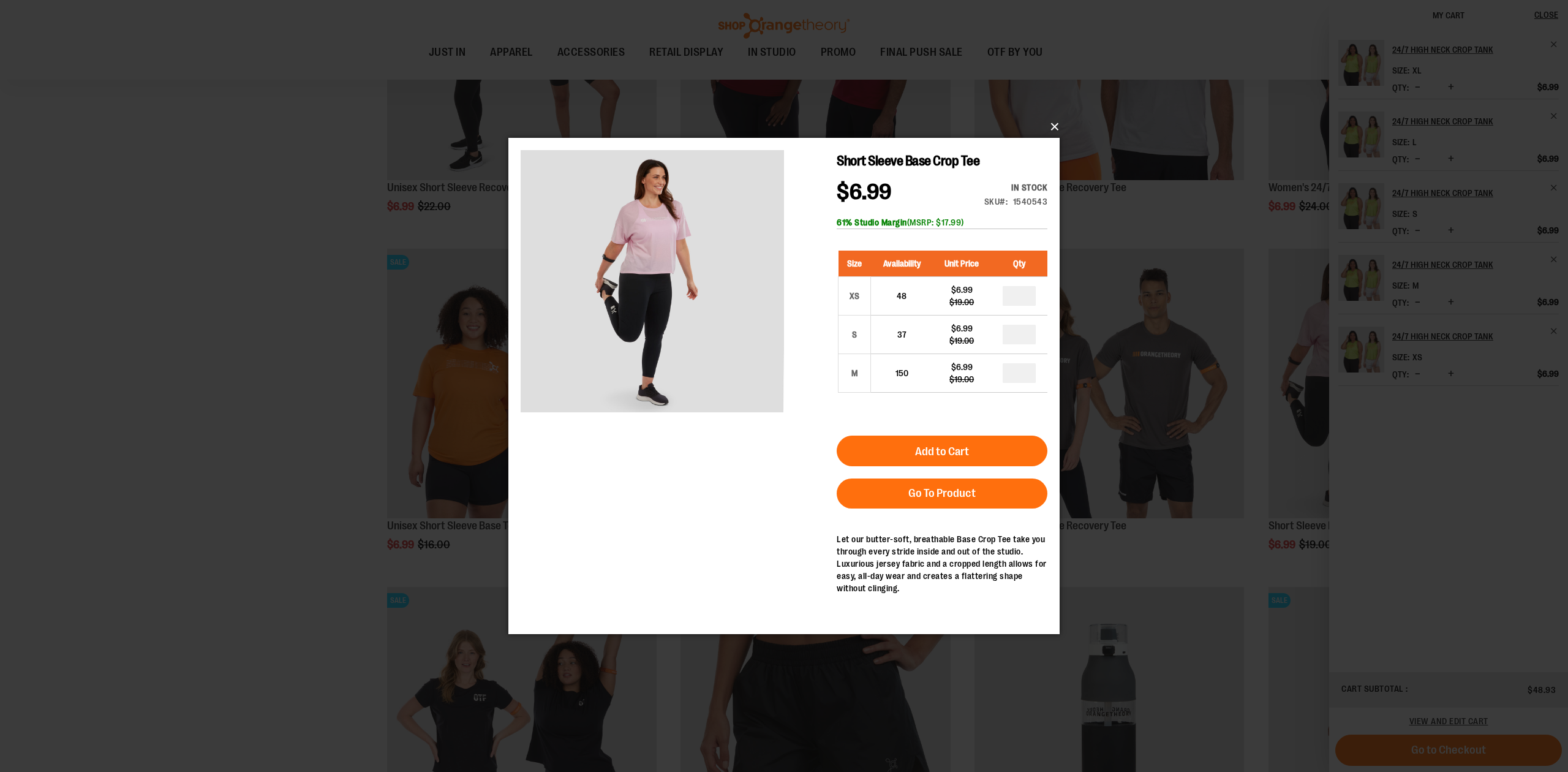
click at [1052, 126] on button "×" at bounding box center [787, 127] width 551 height 27
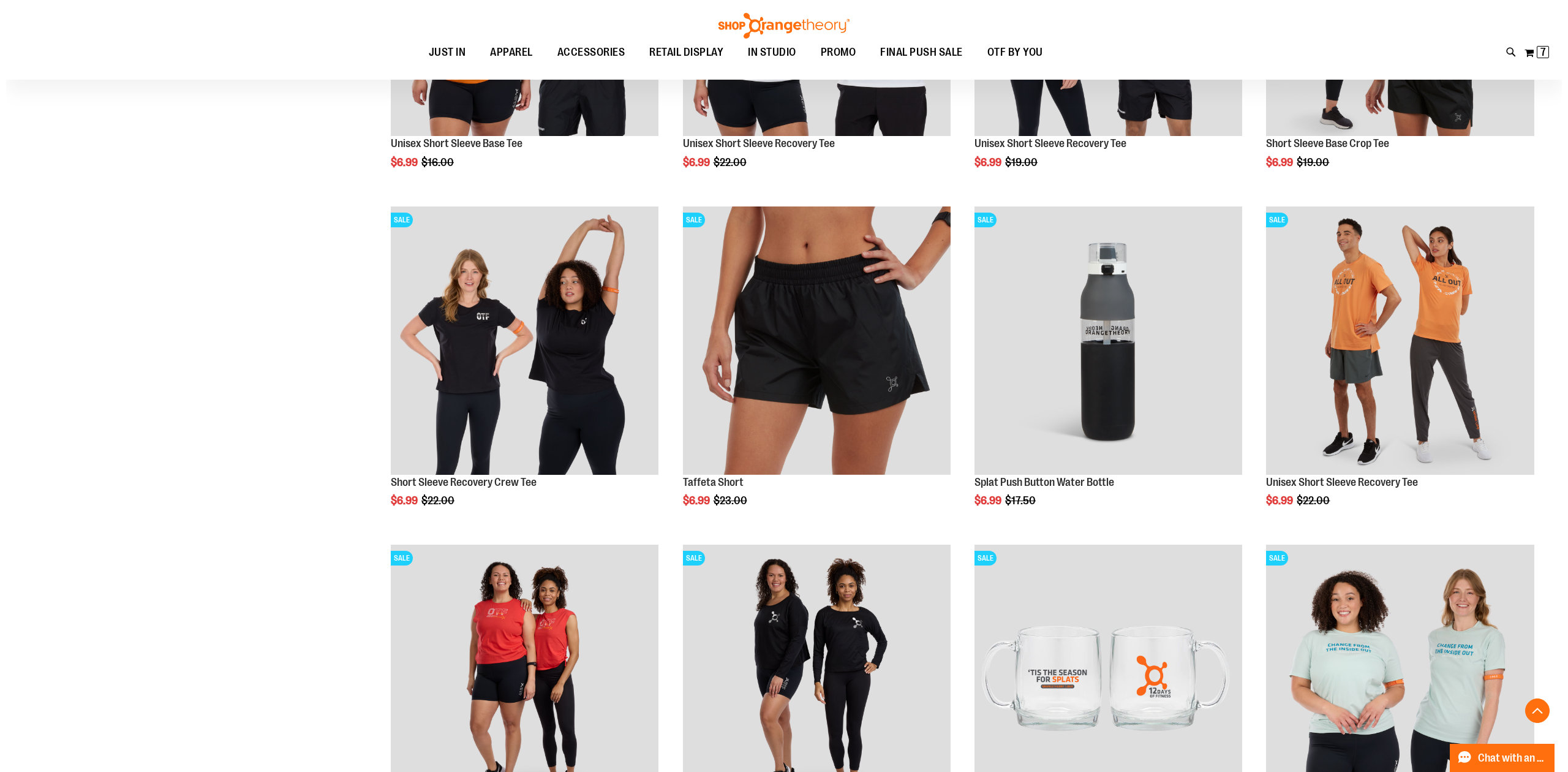
scroll to position [5146, 0]
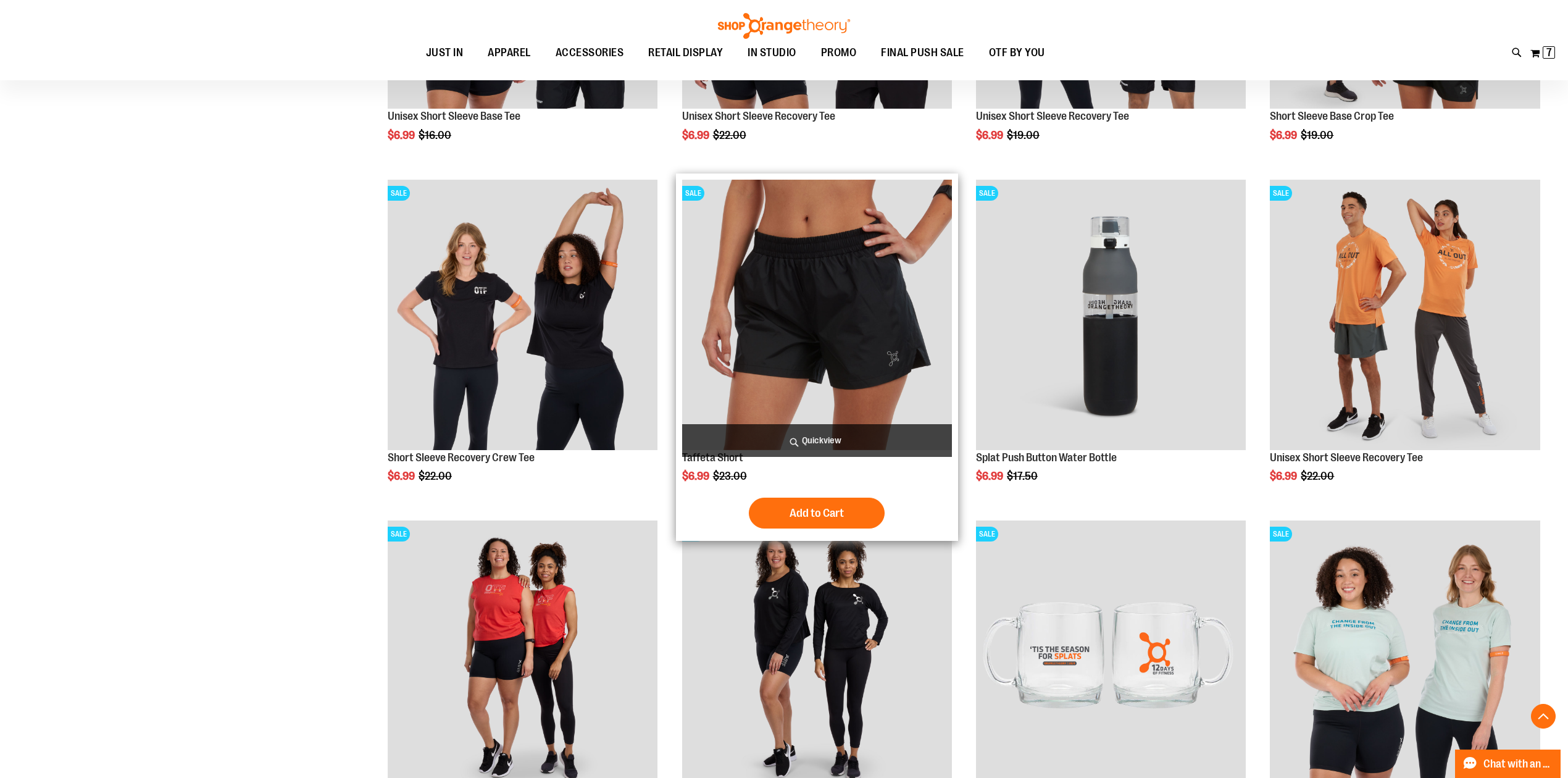
click at [826, 440] on span "Quickview" at bounding box center [817, 441] width 270 height 33
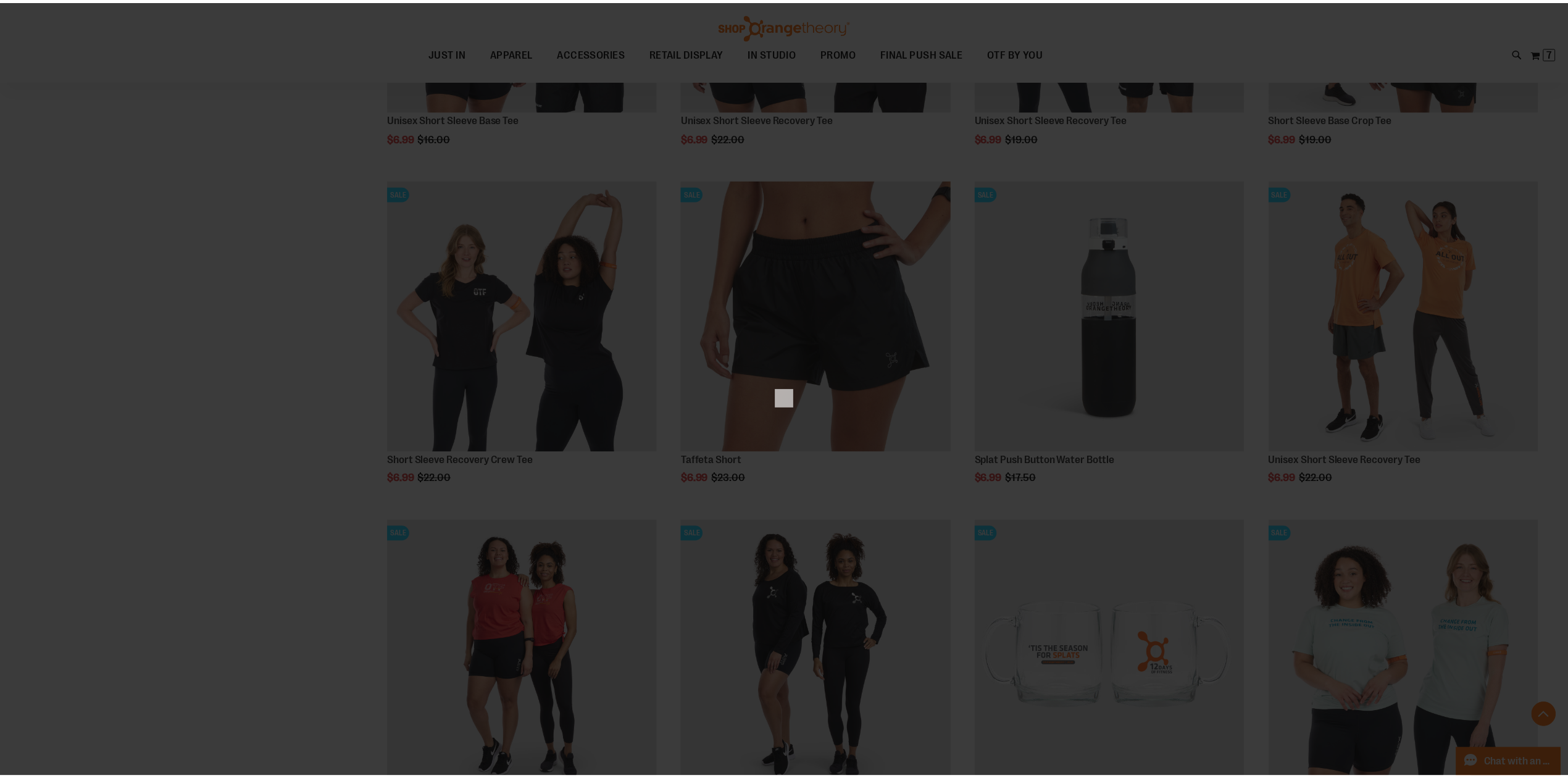
scroll to position [0, 0]
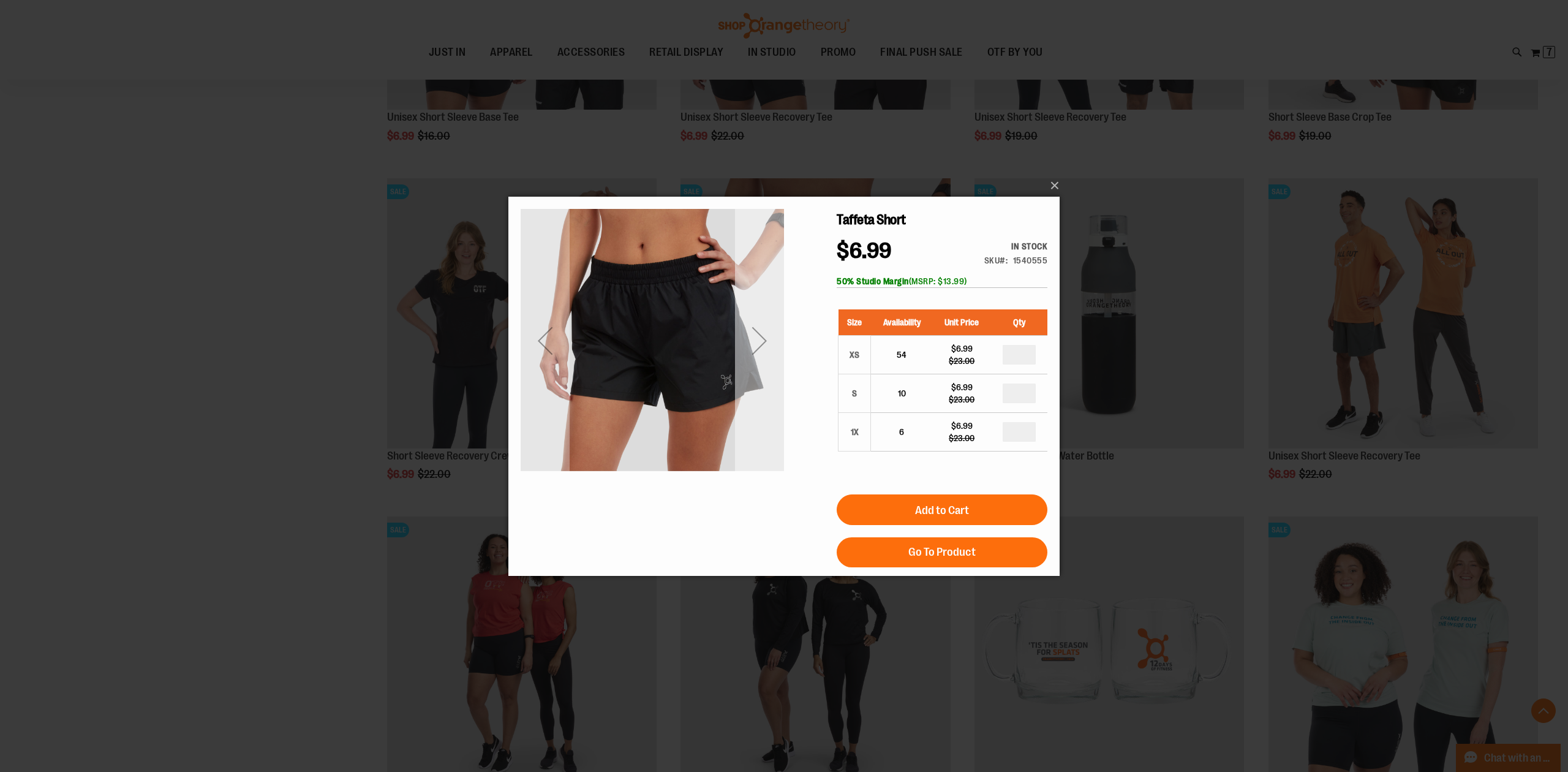
click at [763, 367] on div "Next" at bounding box center [760, 339] width 49 height 263
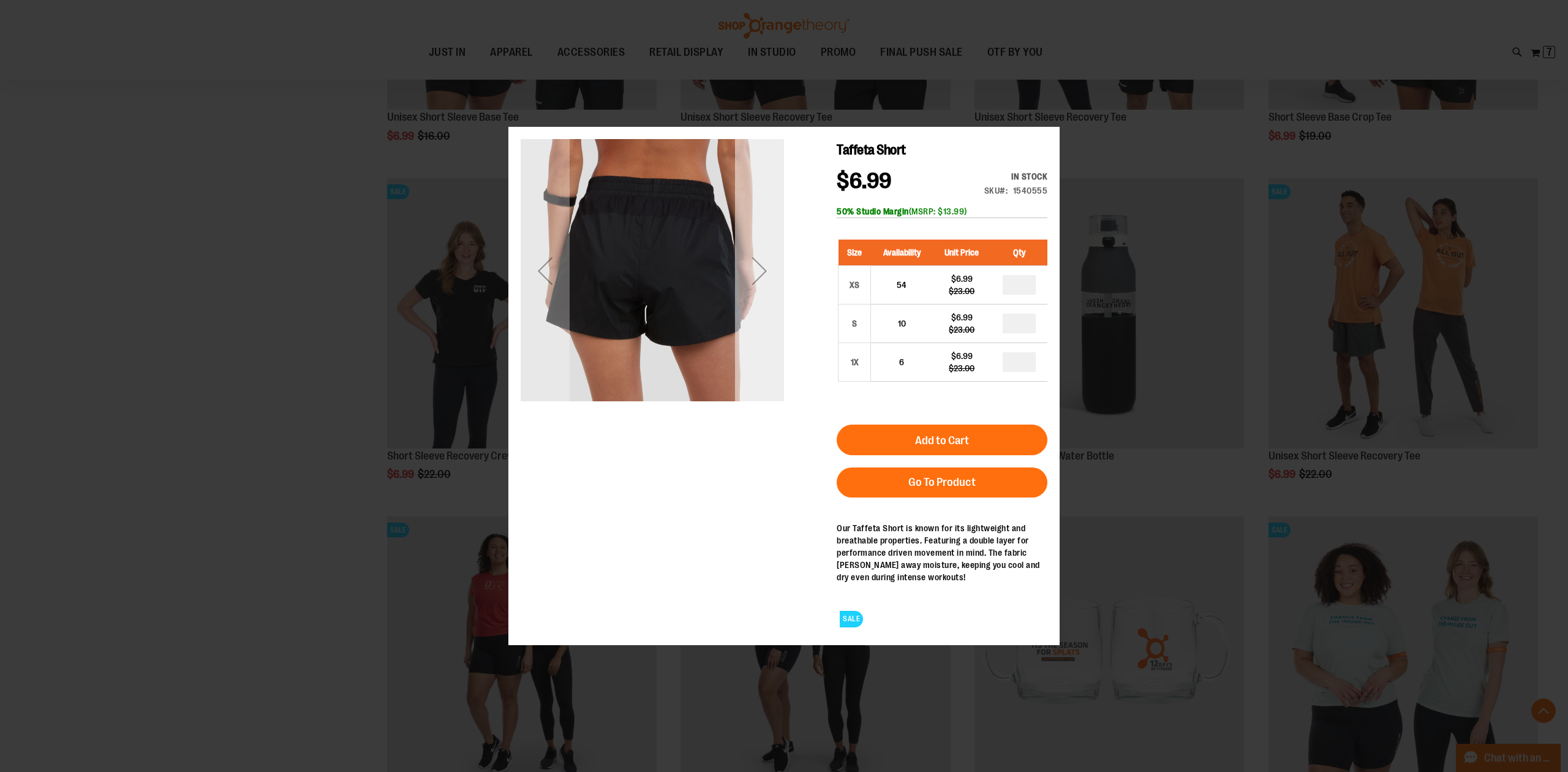
click at [763, 346] on div "Next" at bounding box center [760, 270] width 49 height 263
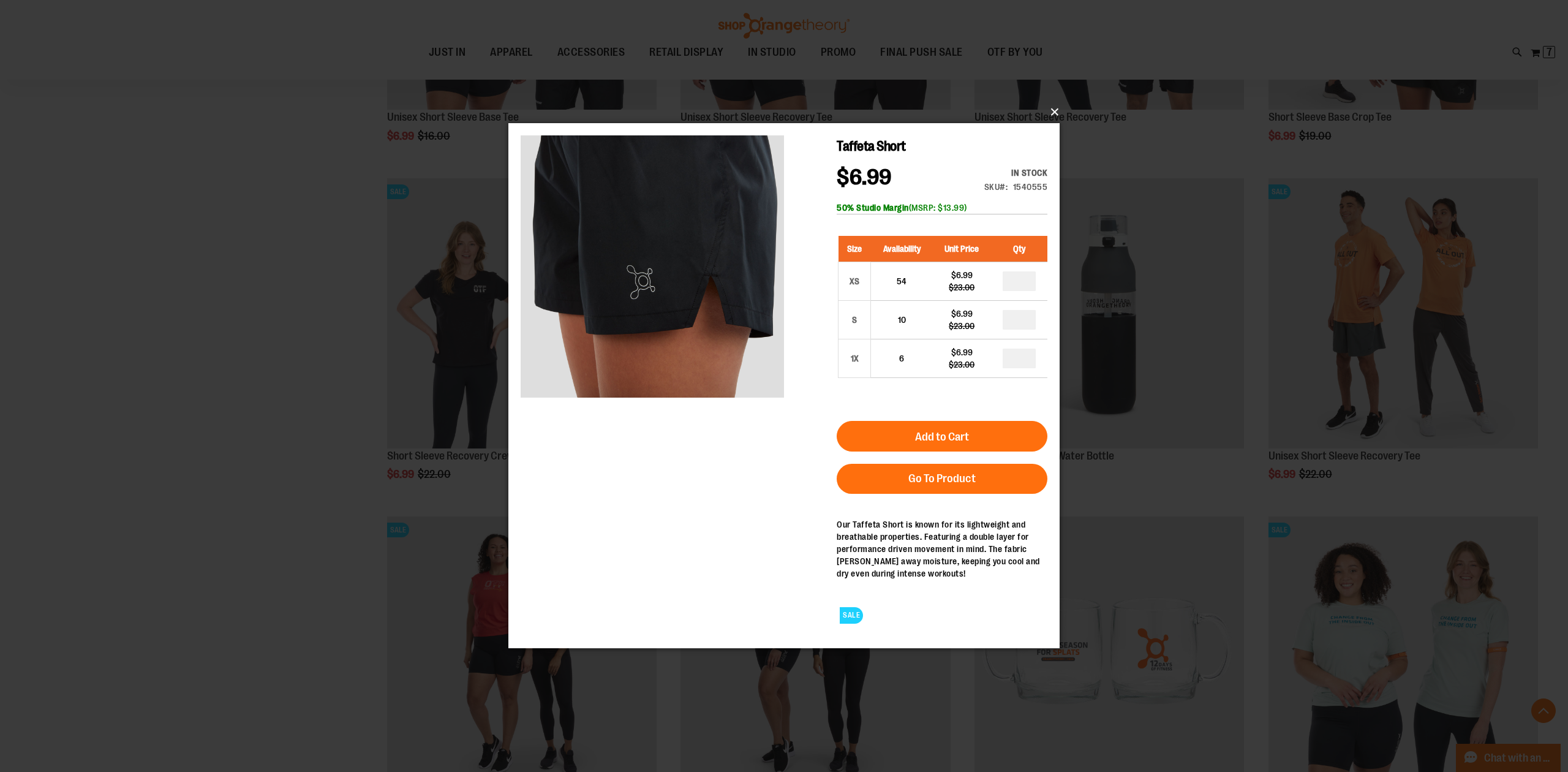
click at [1055, 114] on button "×" at bounding box center [787, 112] width 551 height 27
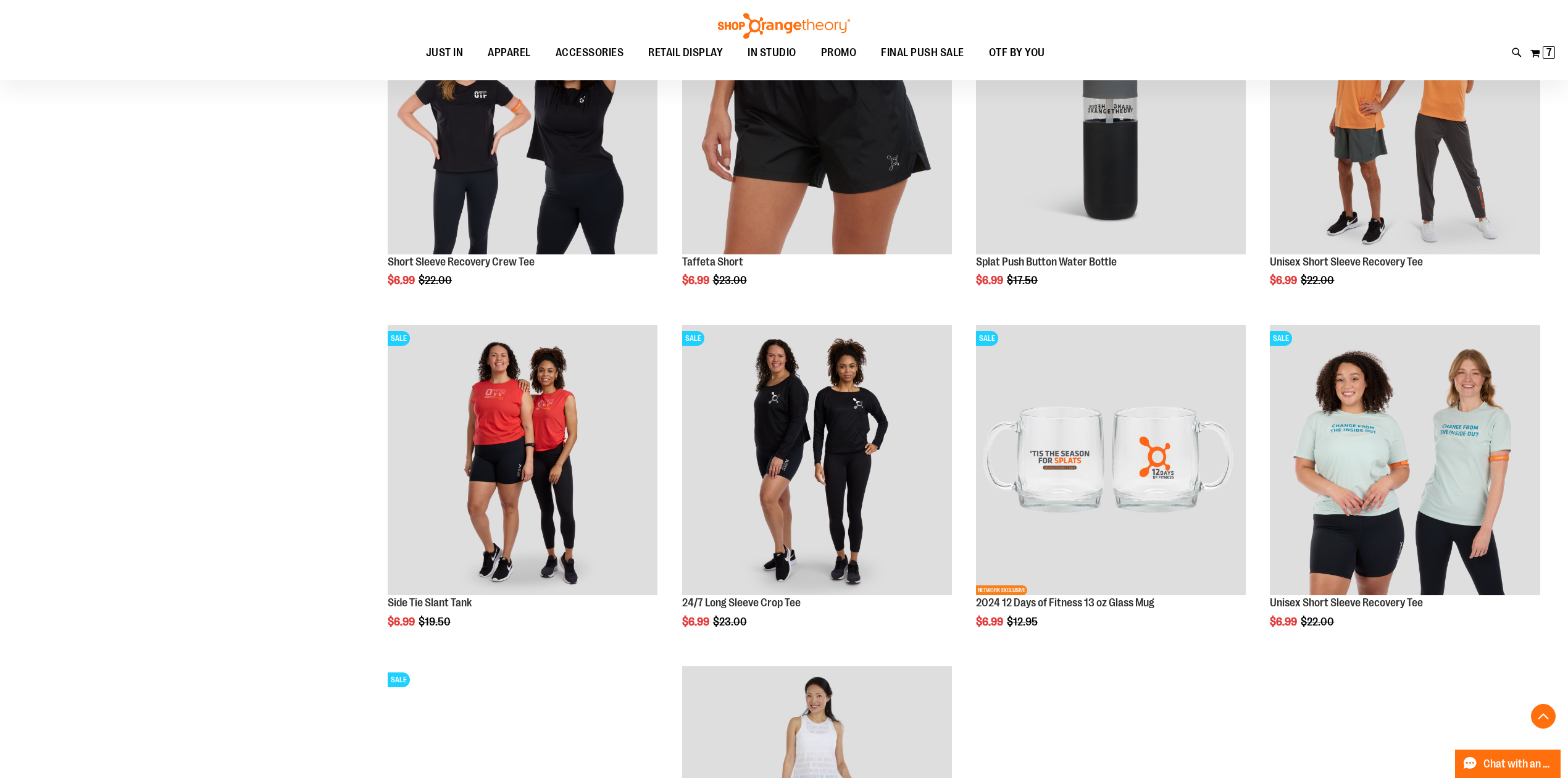
scroll to position [5515, 0]
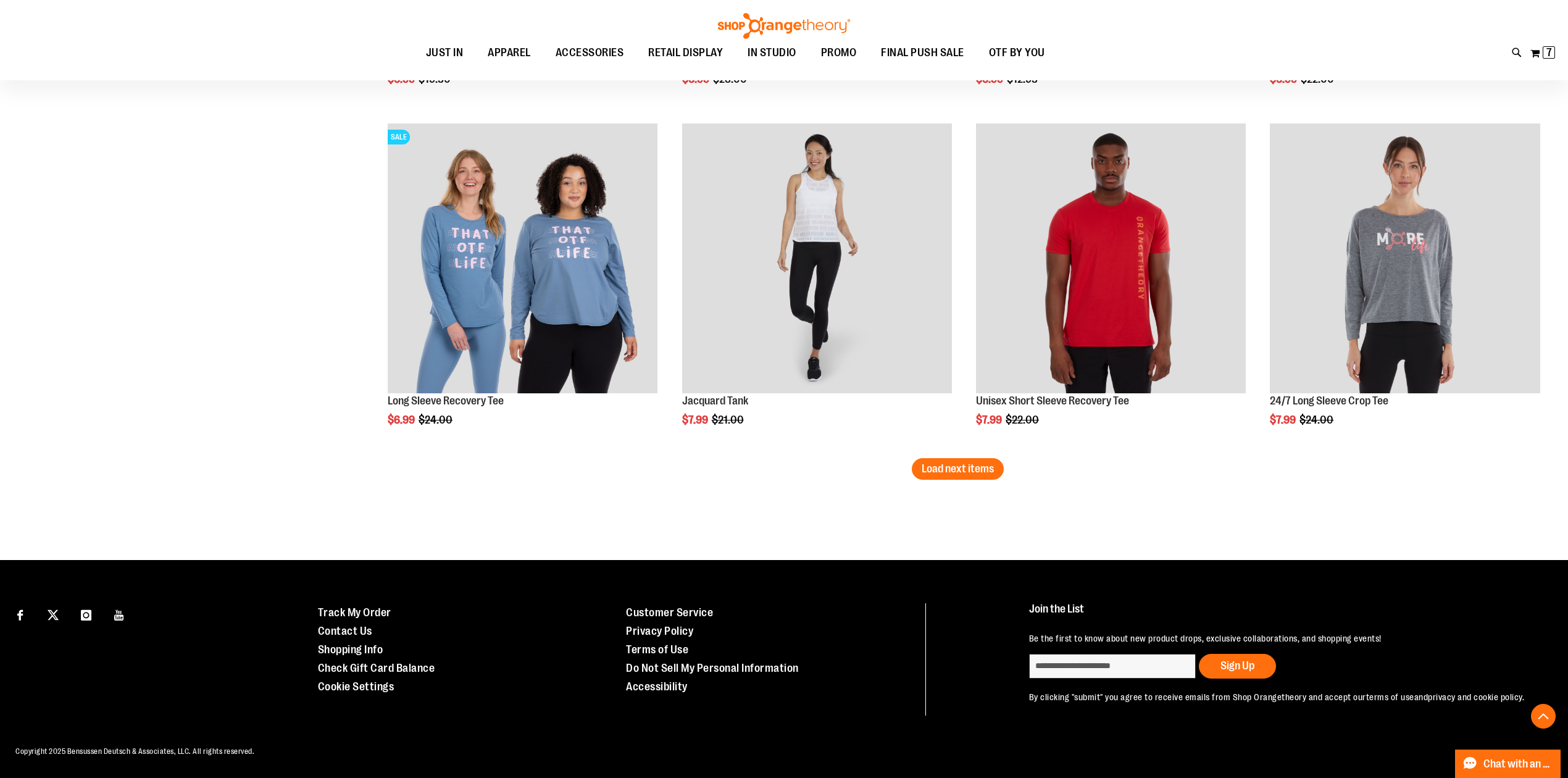
click at [925, 463] on span "Load next items" at bounding box center [958, 469] width 72 height 13
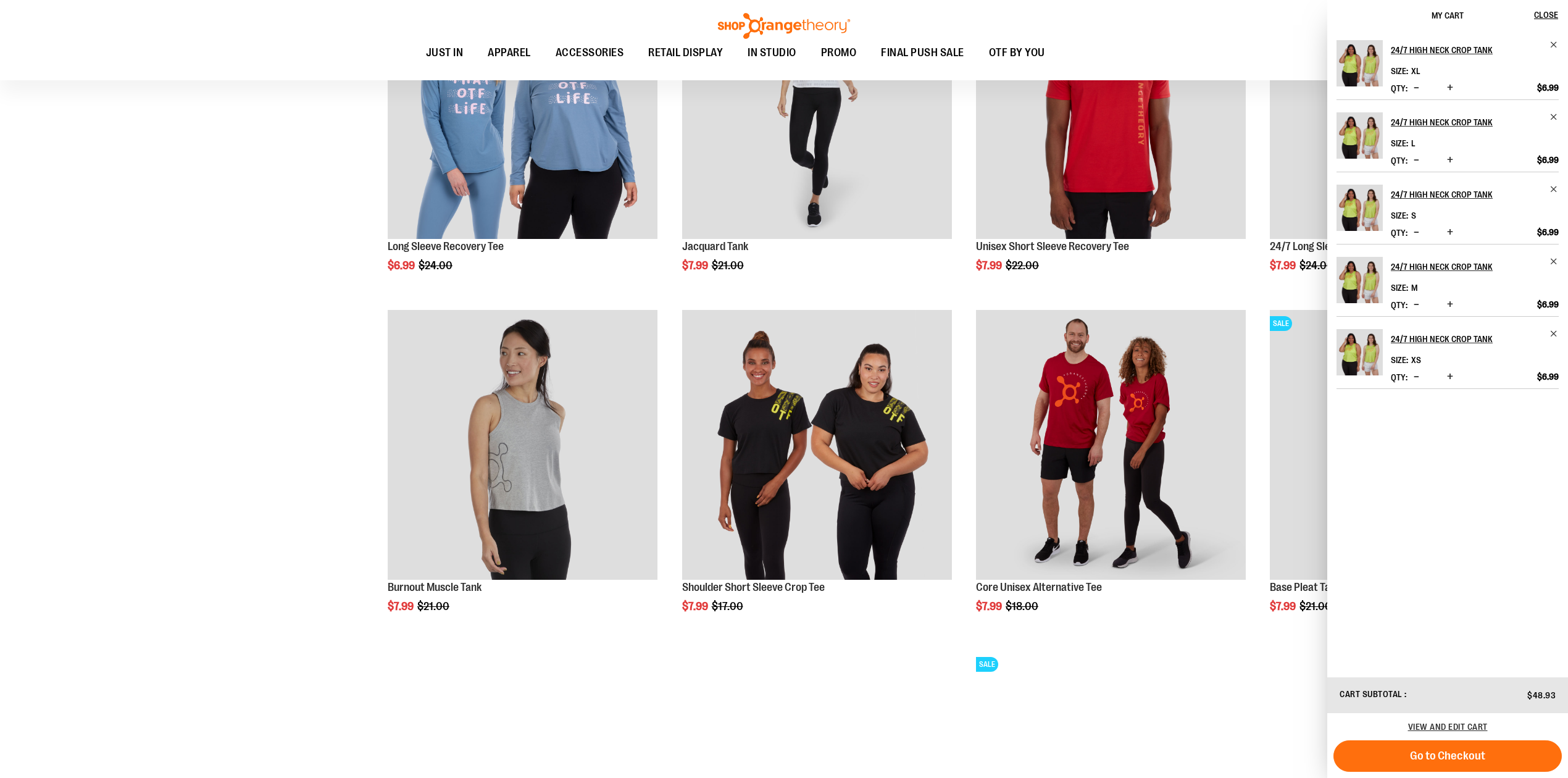
scroll to position [6101, 0]
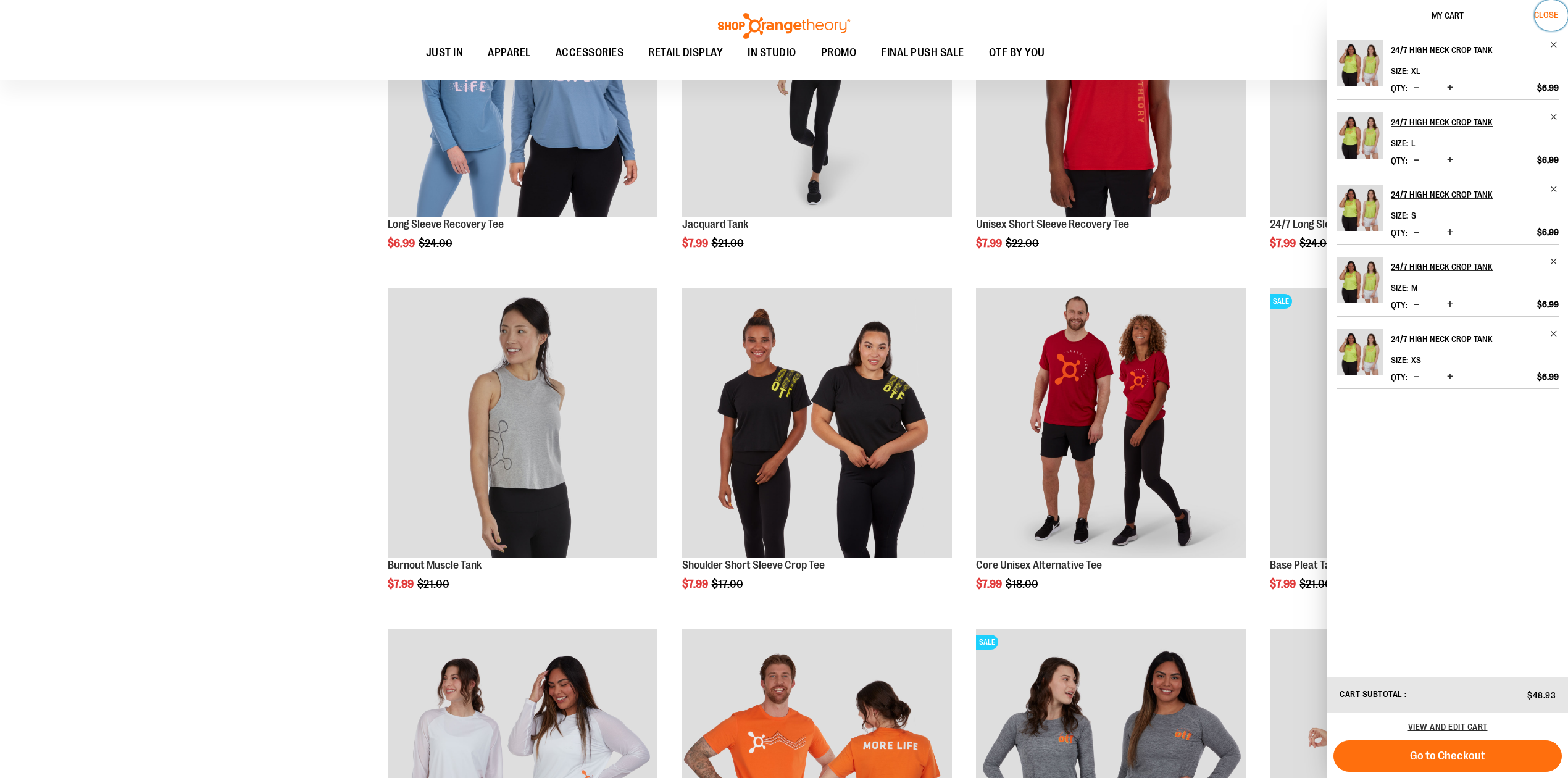
click at [1554, 13] on span "Close" at bounding box center [1546, 15] width 24 height 10
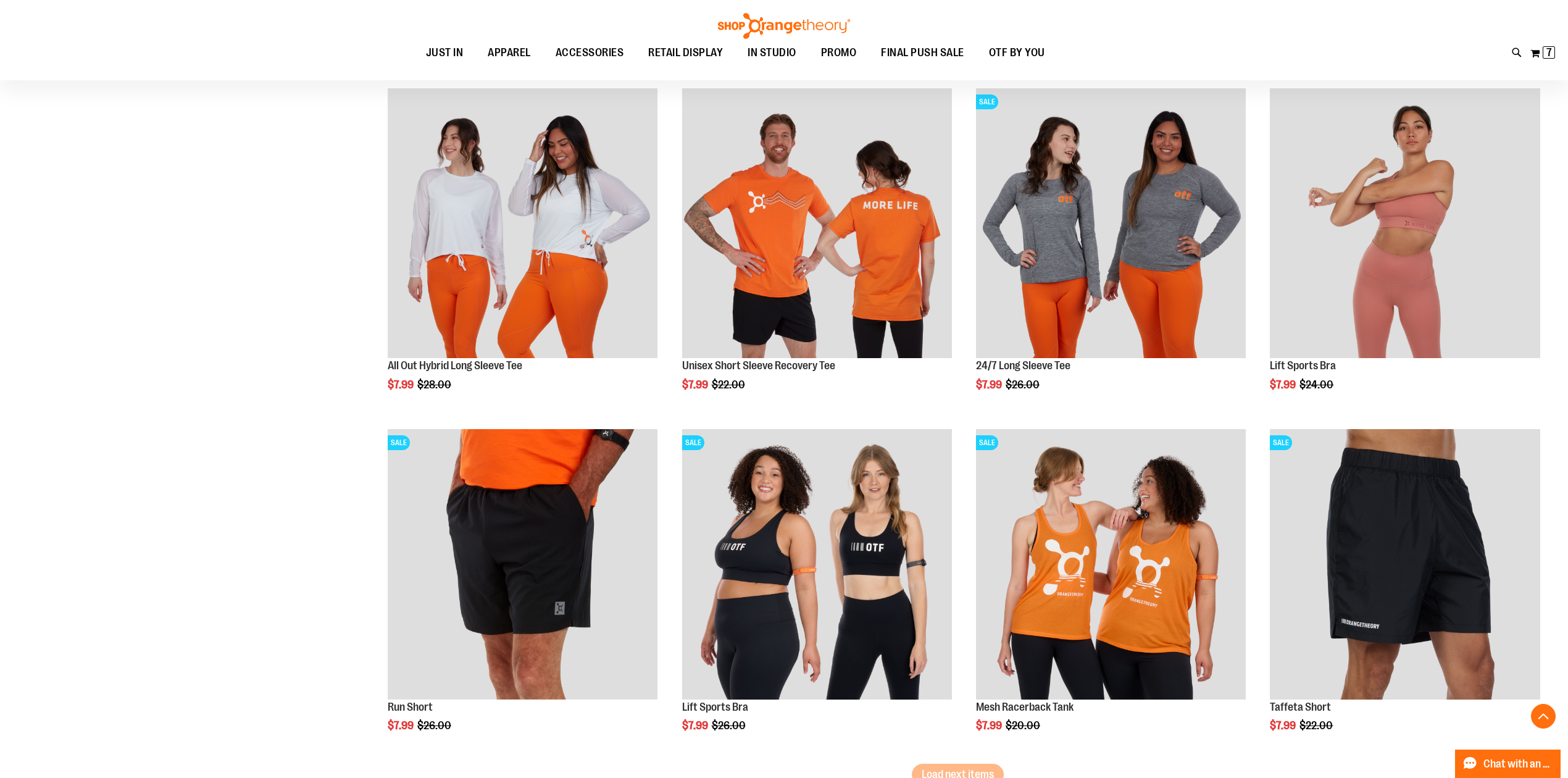
scroll to position [6759, 0]
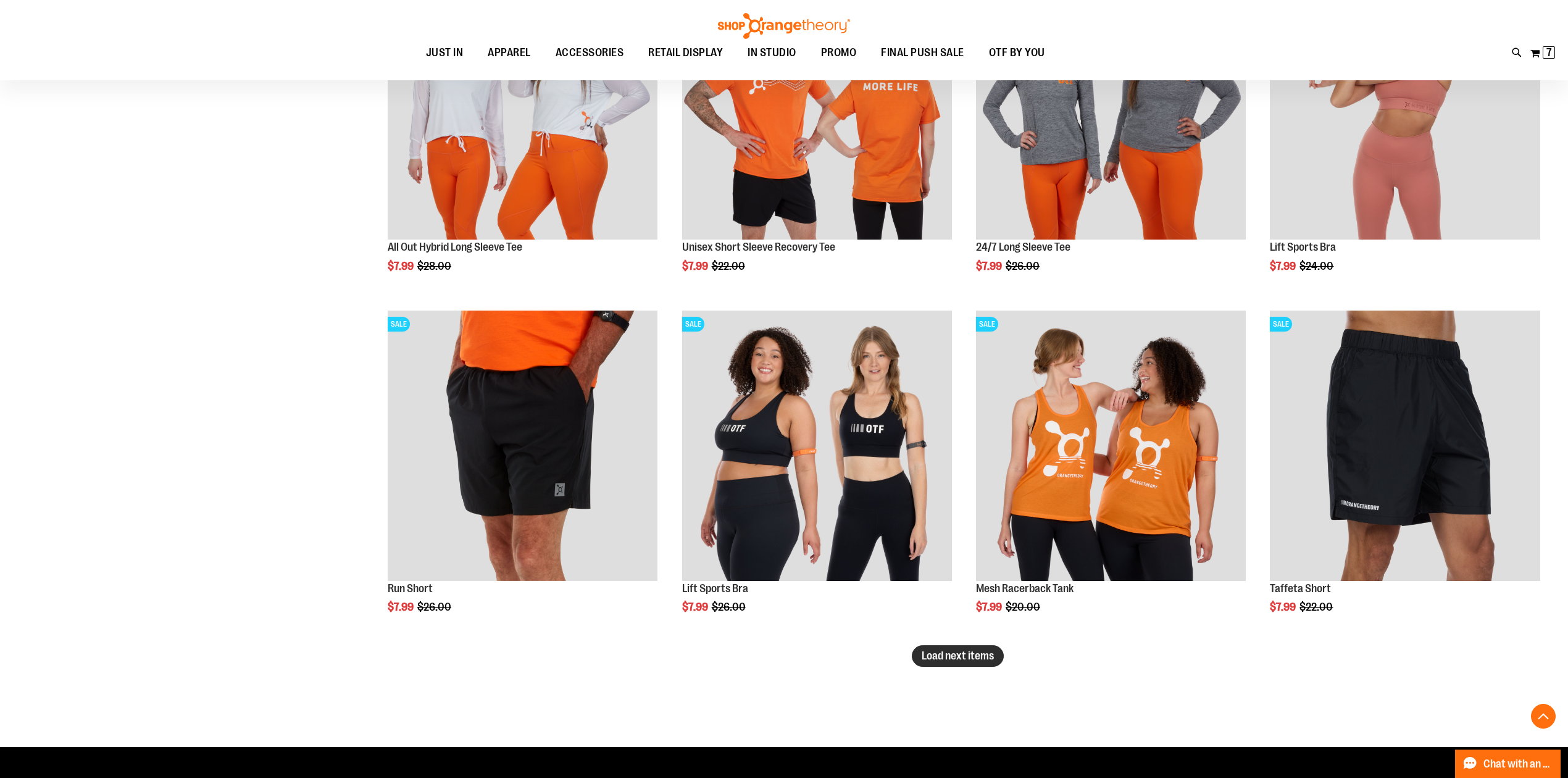
click at [956, 662] on button "Load next items" at bounding box center [958, 656] width 92 height 22
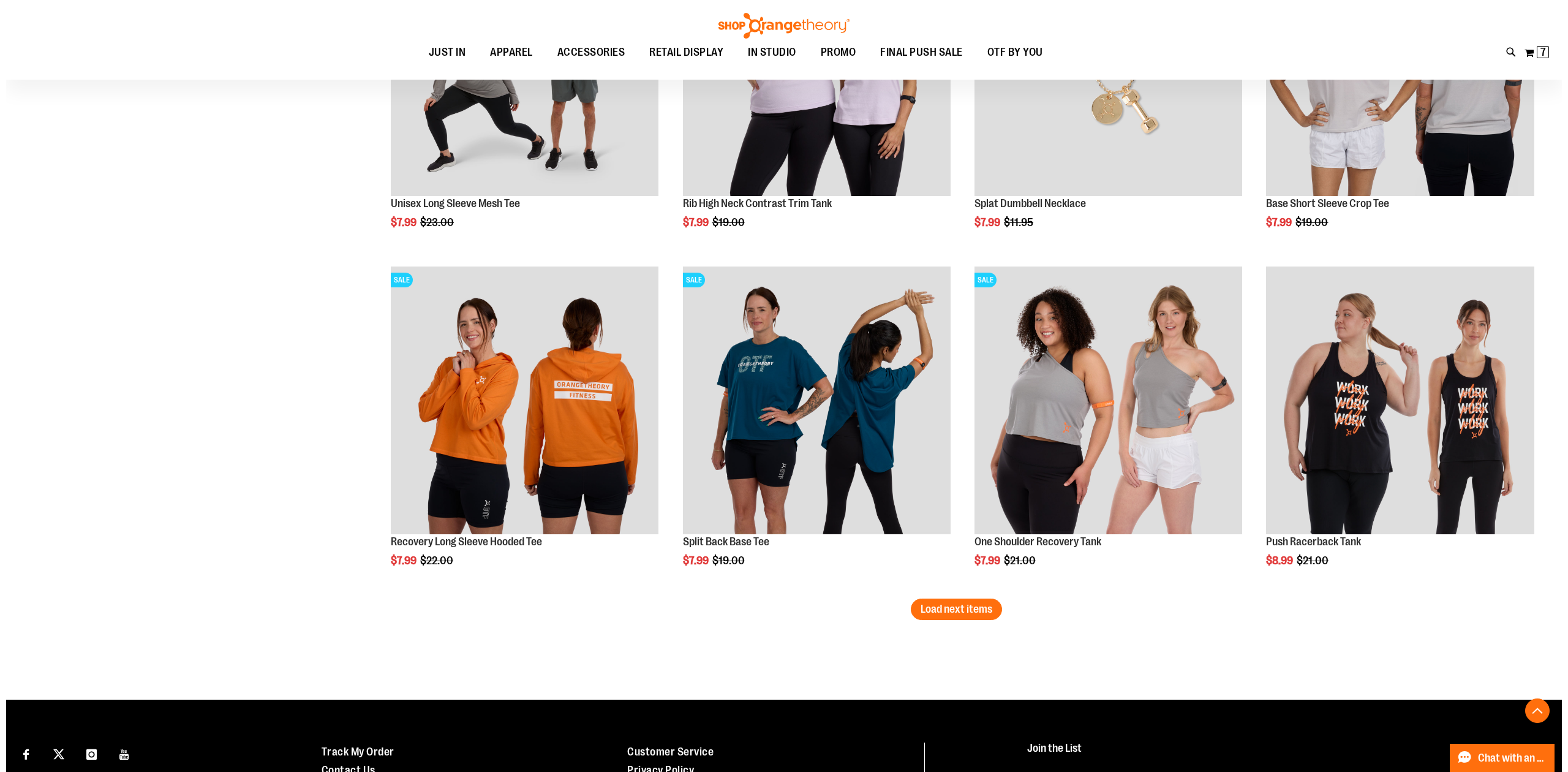
scroll to position [7769, 0]
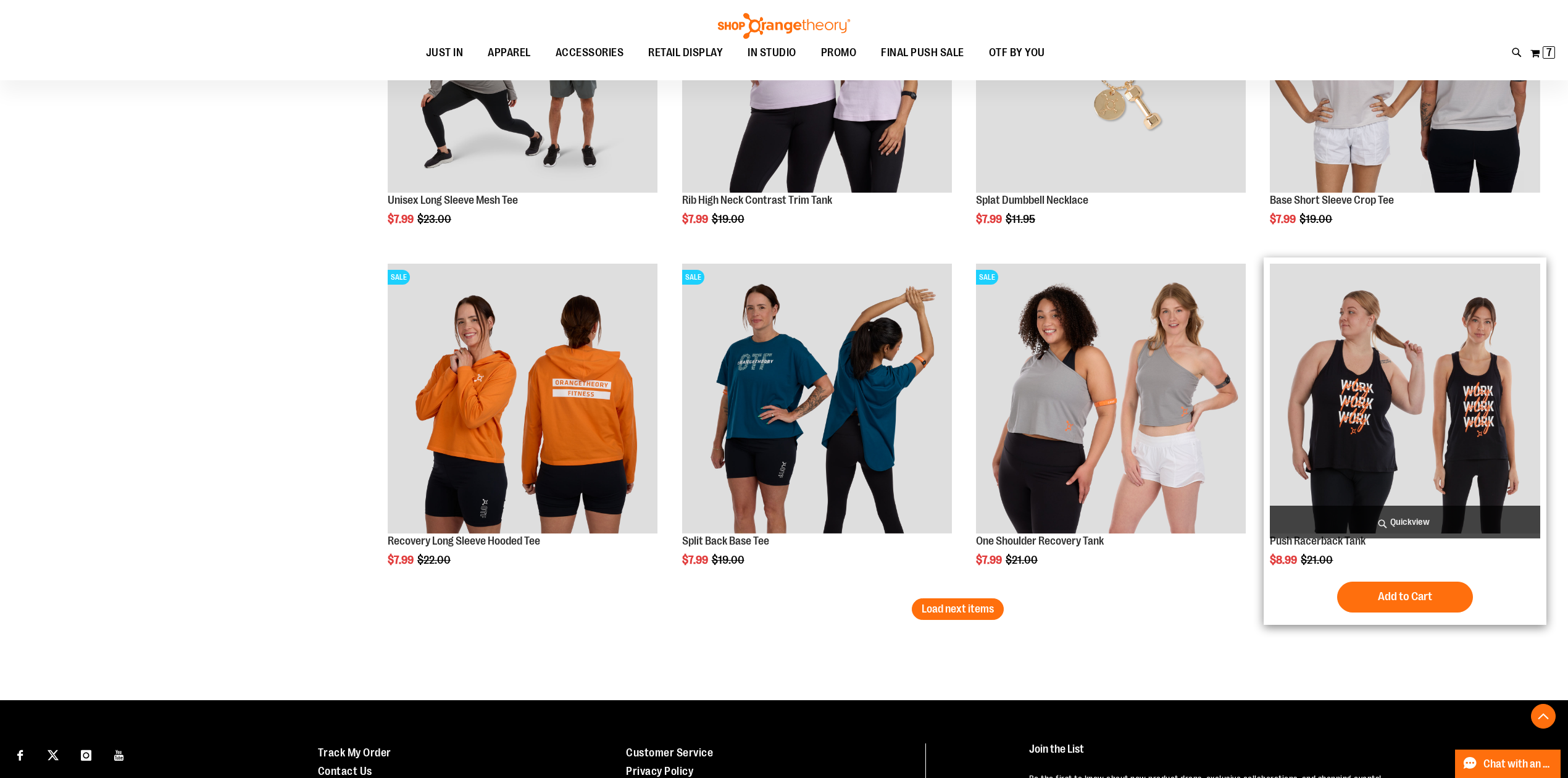
click at [1390, 527] on span "Quickview" at bounding box center [1405, 522] width 270 height 33
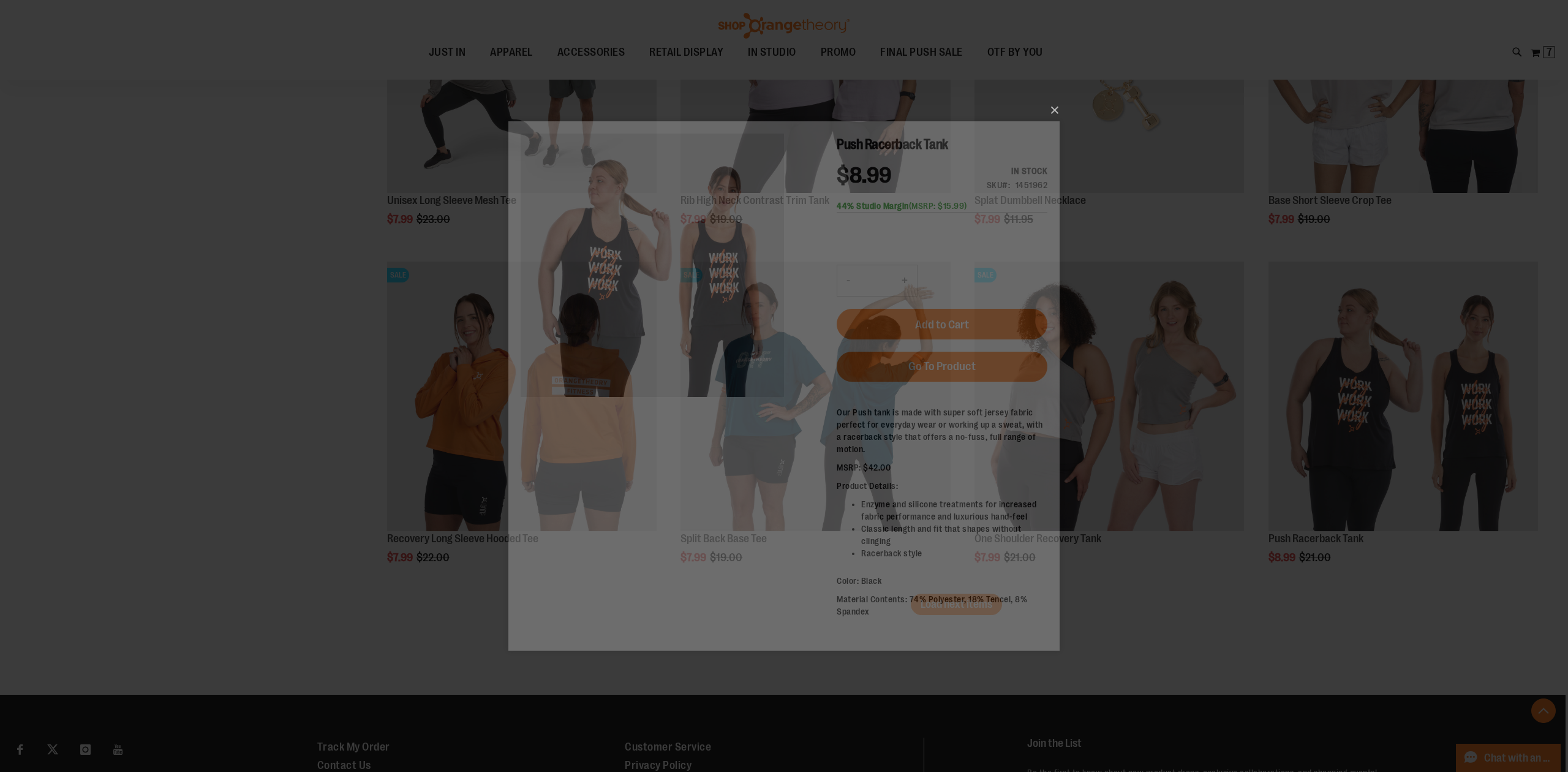
scroll to position [0, 0]
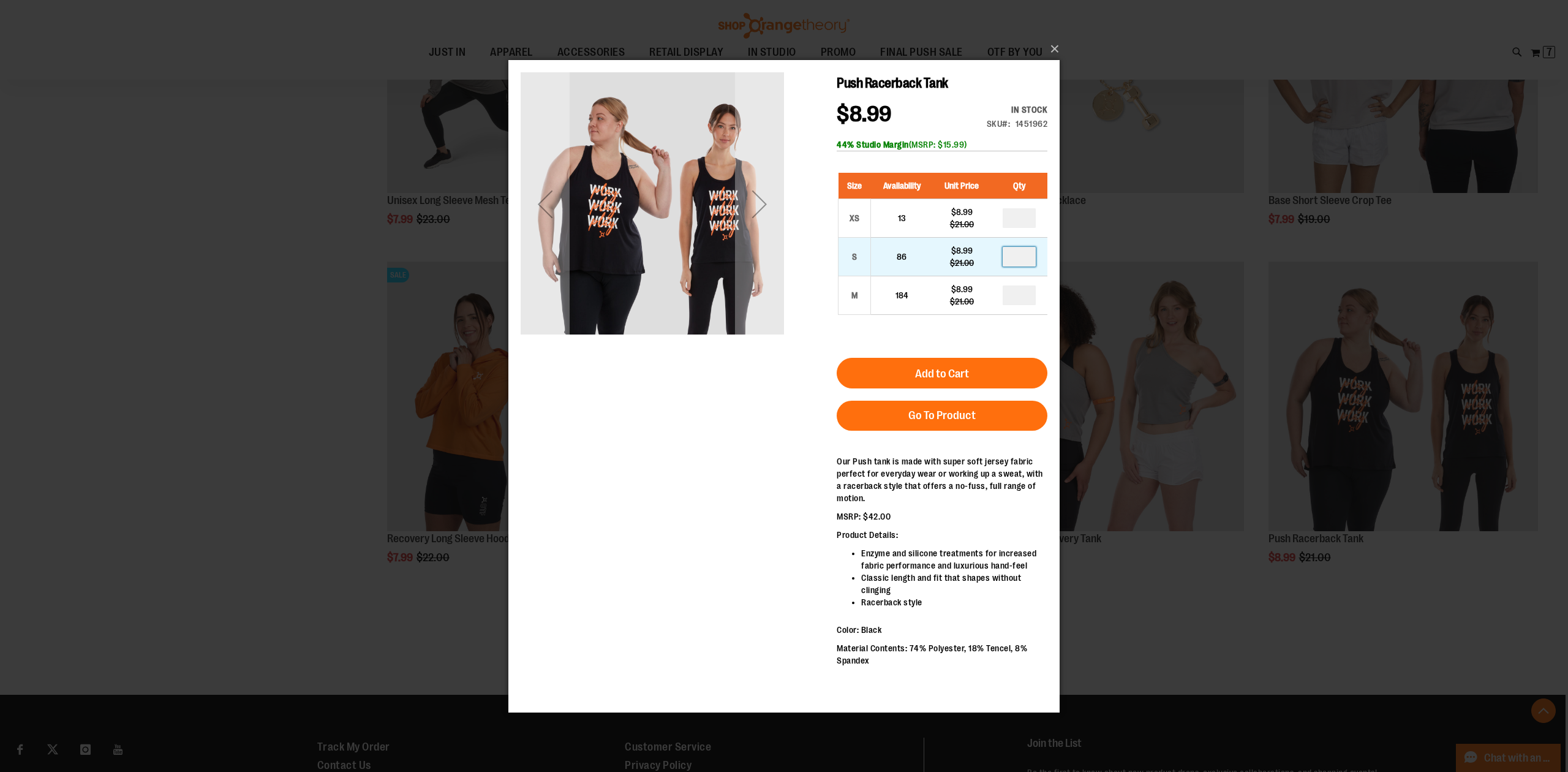
drag, startPoint x: 1025, startPoint y: 257, endPoint x: 1010, endPoint y: 259, distance: 15.1
click at [1012, 259] on input "number" at bounding box center [1019, 256] width 33 height 19
type input "*"
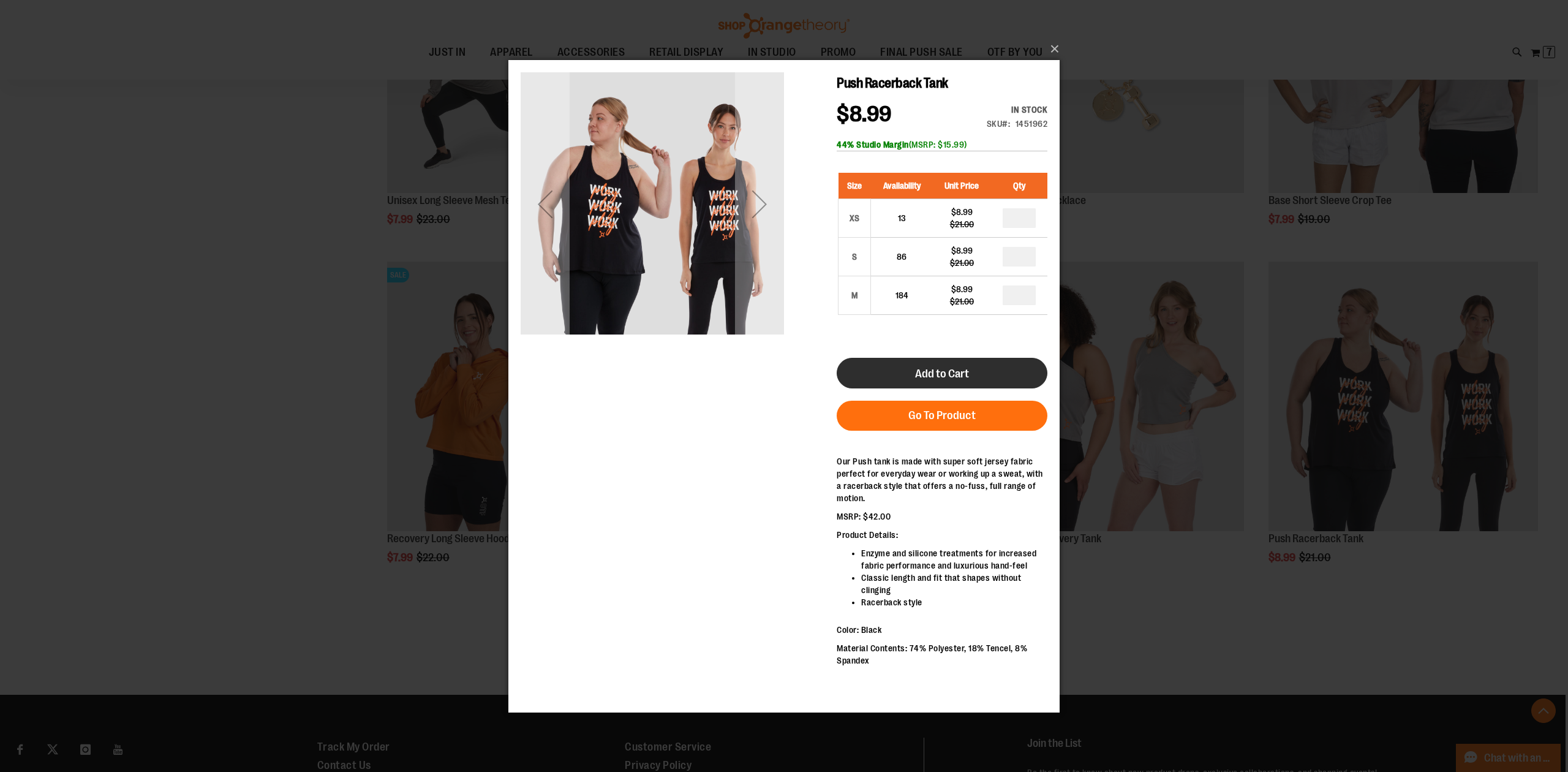
click at [991, 373] on button "Add to Cart" at bounding box center [941, 372] width 210 height 30
click at [337, 231] on div "×" at bounding box center [784, 386] width 1568 height 772
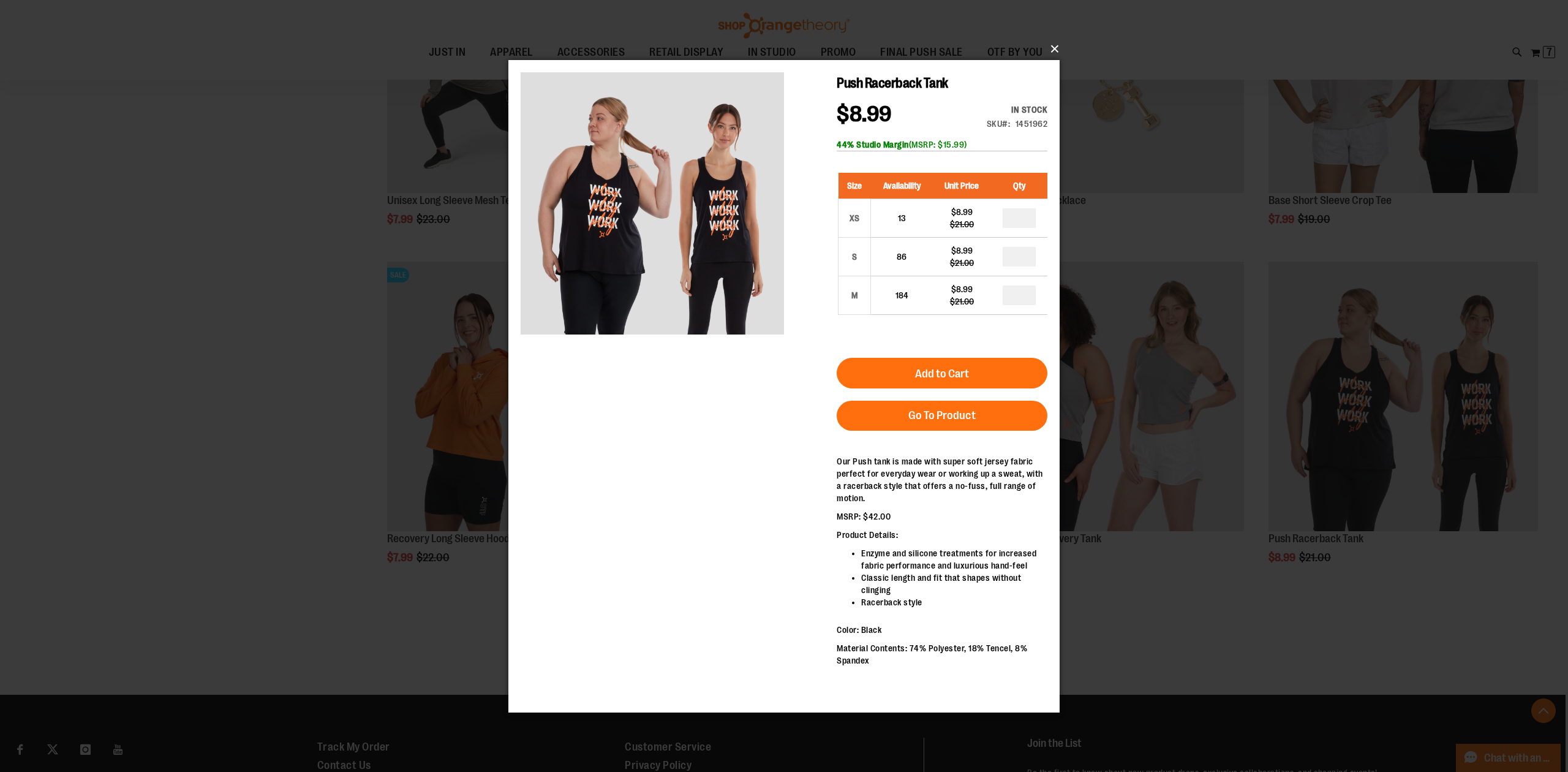
click at [1046, 39] on button "×" at bounding box center [787, 49] width 551 height 27
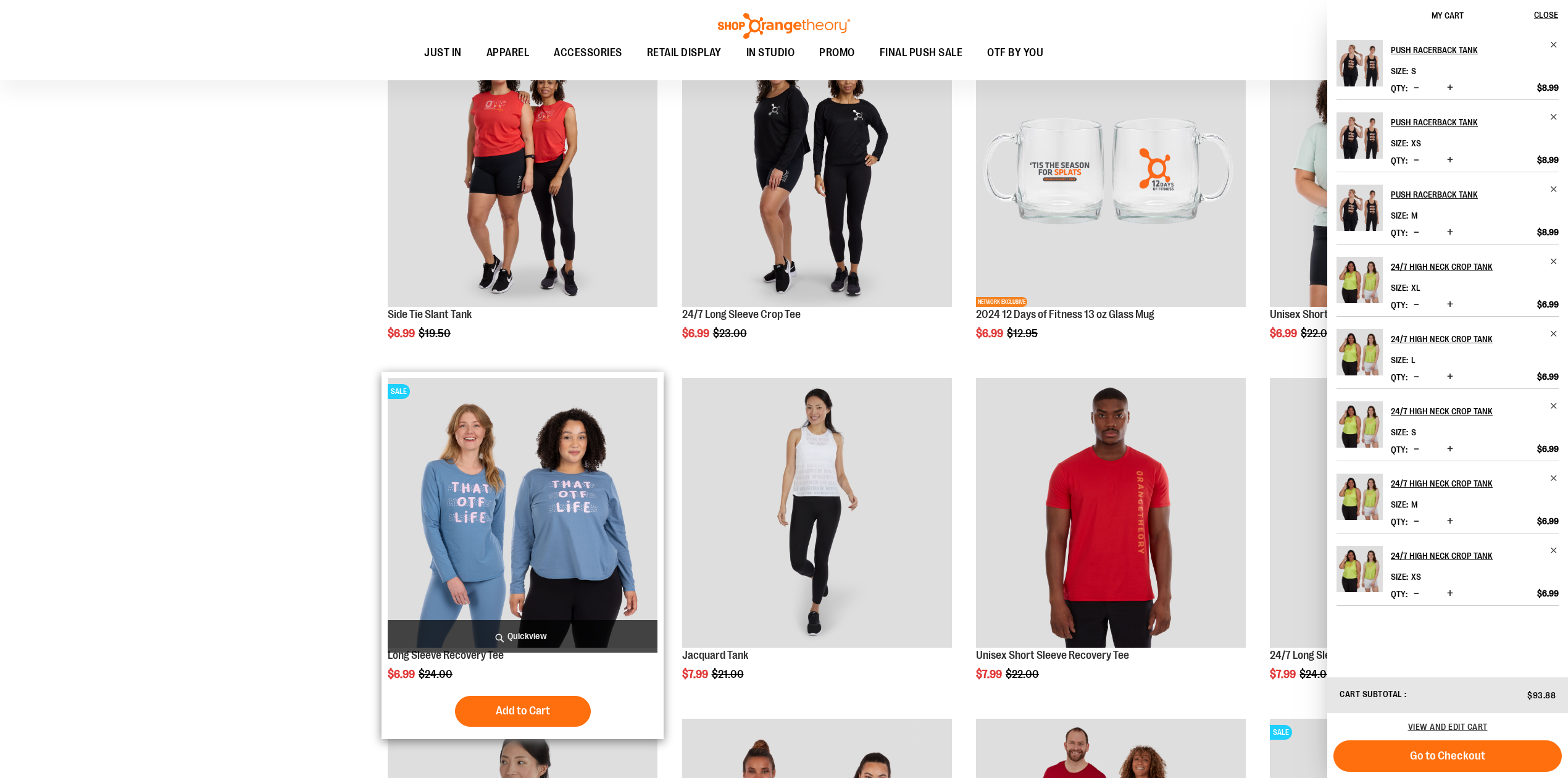
scroll to position [5762, 0]
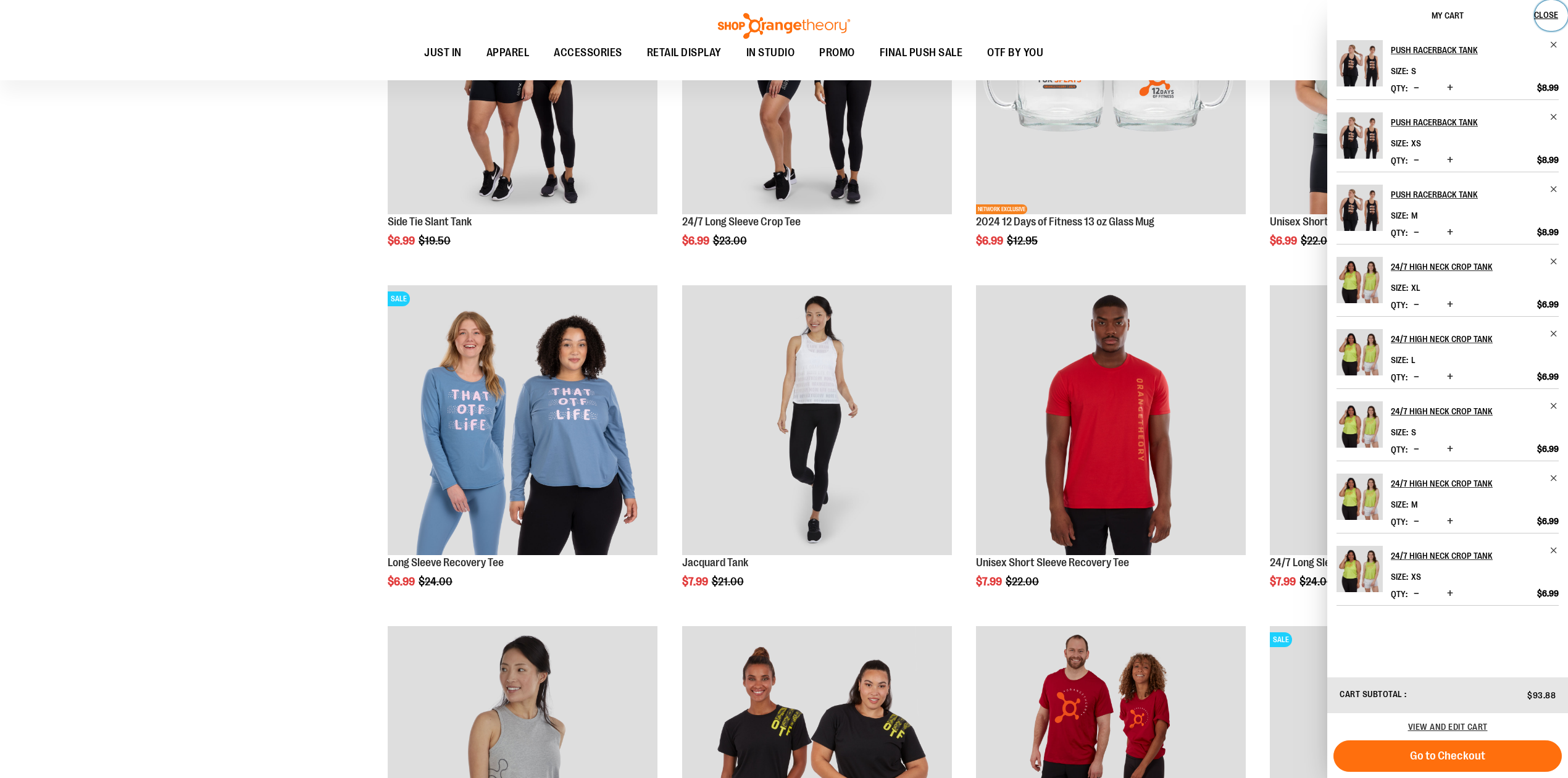
drag, startPoint x: 1536, startPoint y: 9, endPoint x: 1498, endPoint y: 18, distance: 39.1
click at [1536, 10] on span "Close" at bounding box center [1546, 15] width 24 height 10
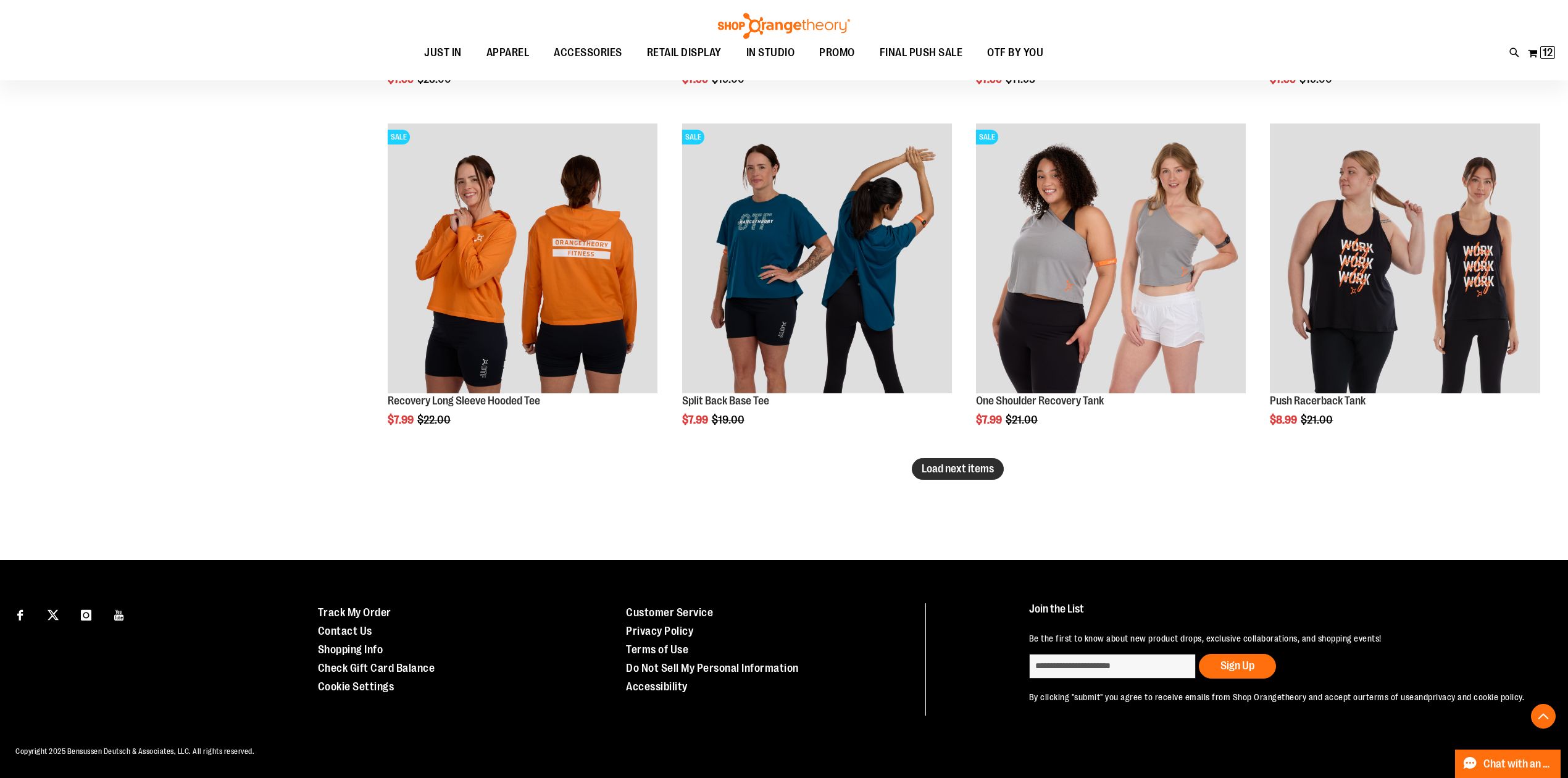
click at [975, 463] on span "Load next items" at bounding box center [958, 469] width 72 height 13
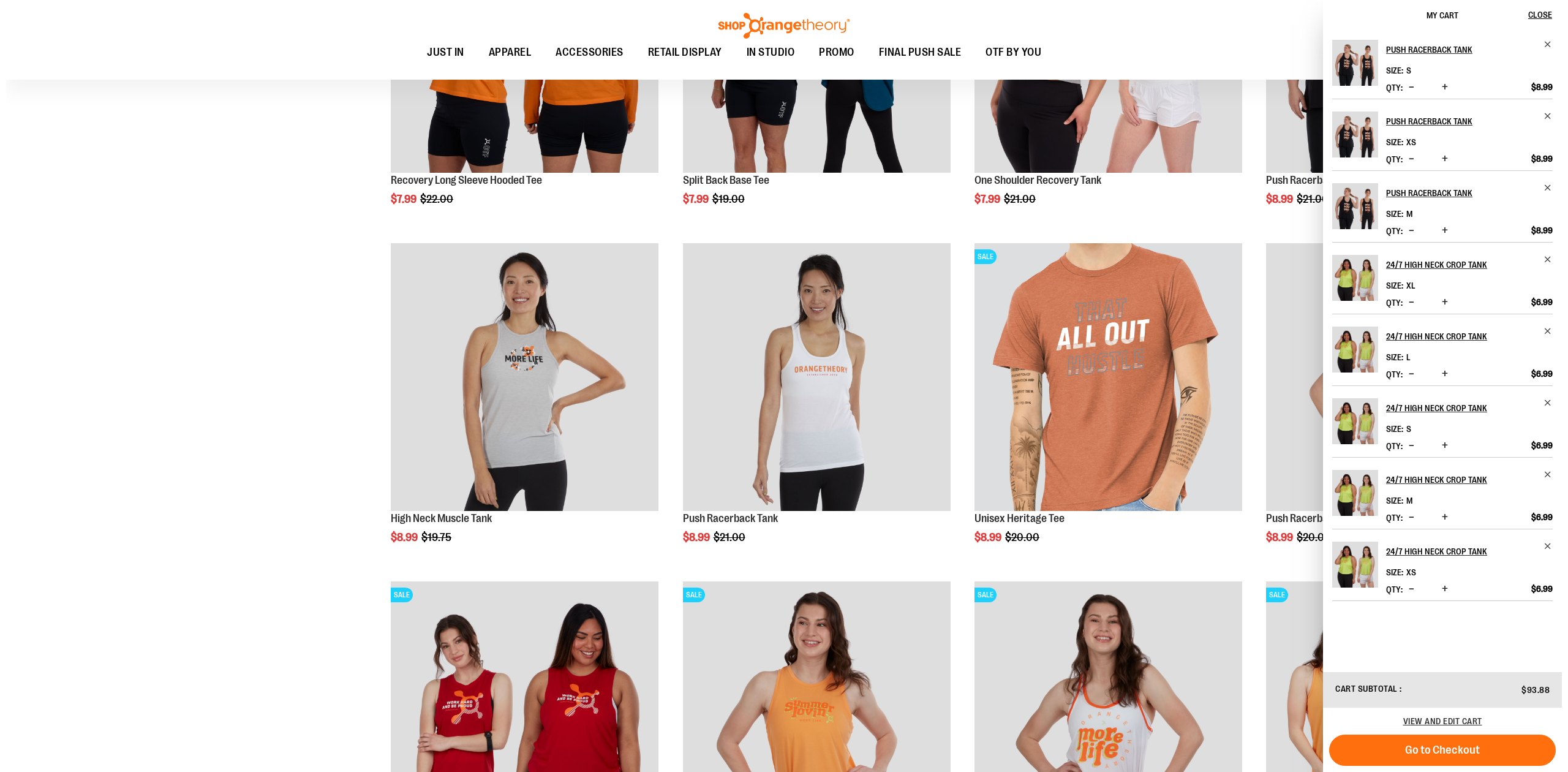
scroll to position [8166, 0]
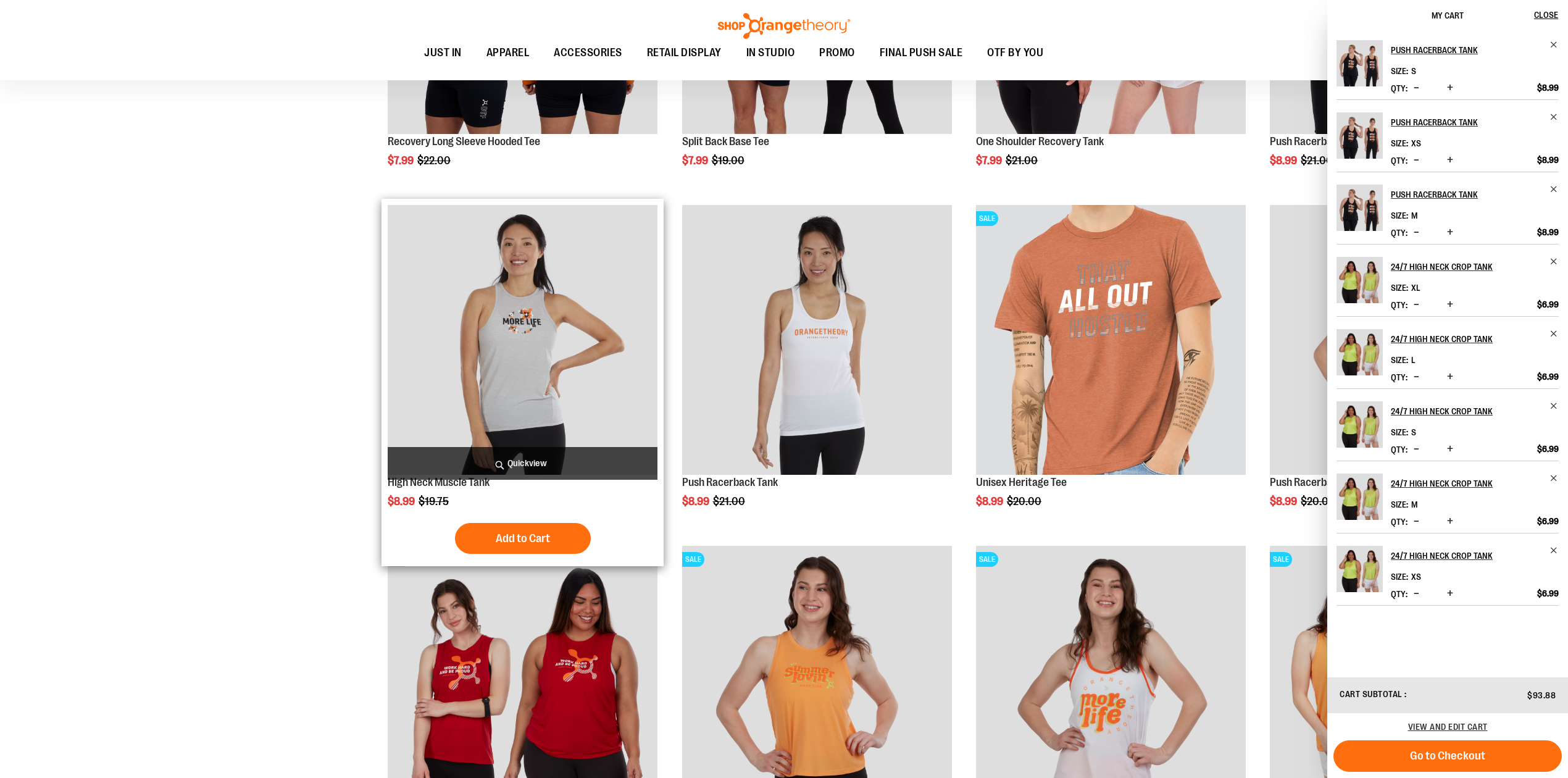
click at [473, 463] on span "Quickview" at bounding box center [522, 463] width 270 height 33
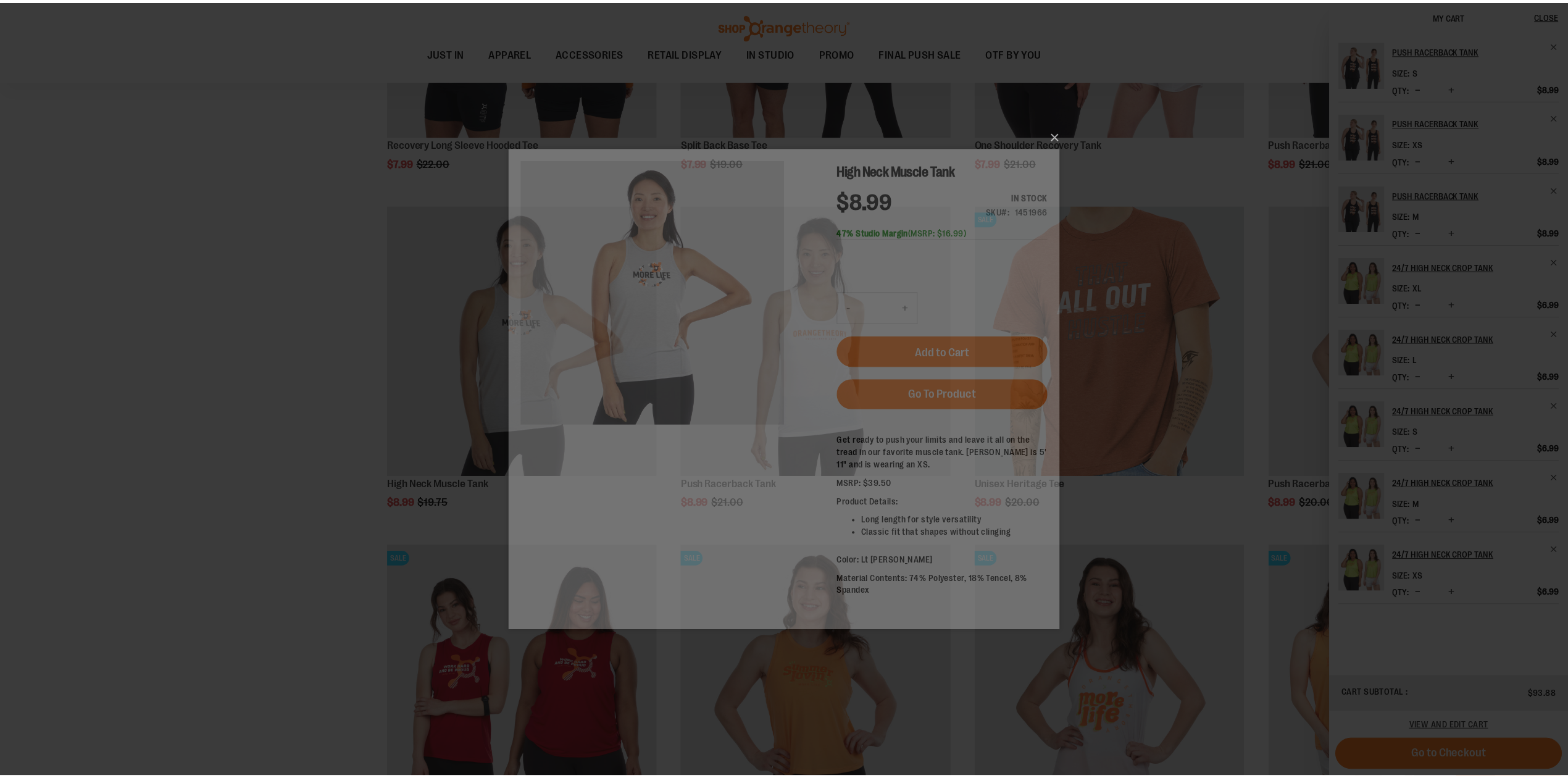
scroll to position [0, 0]
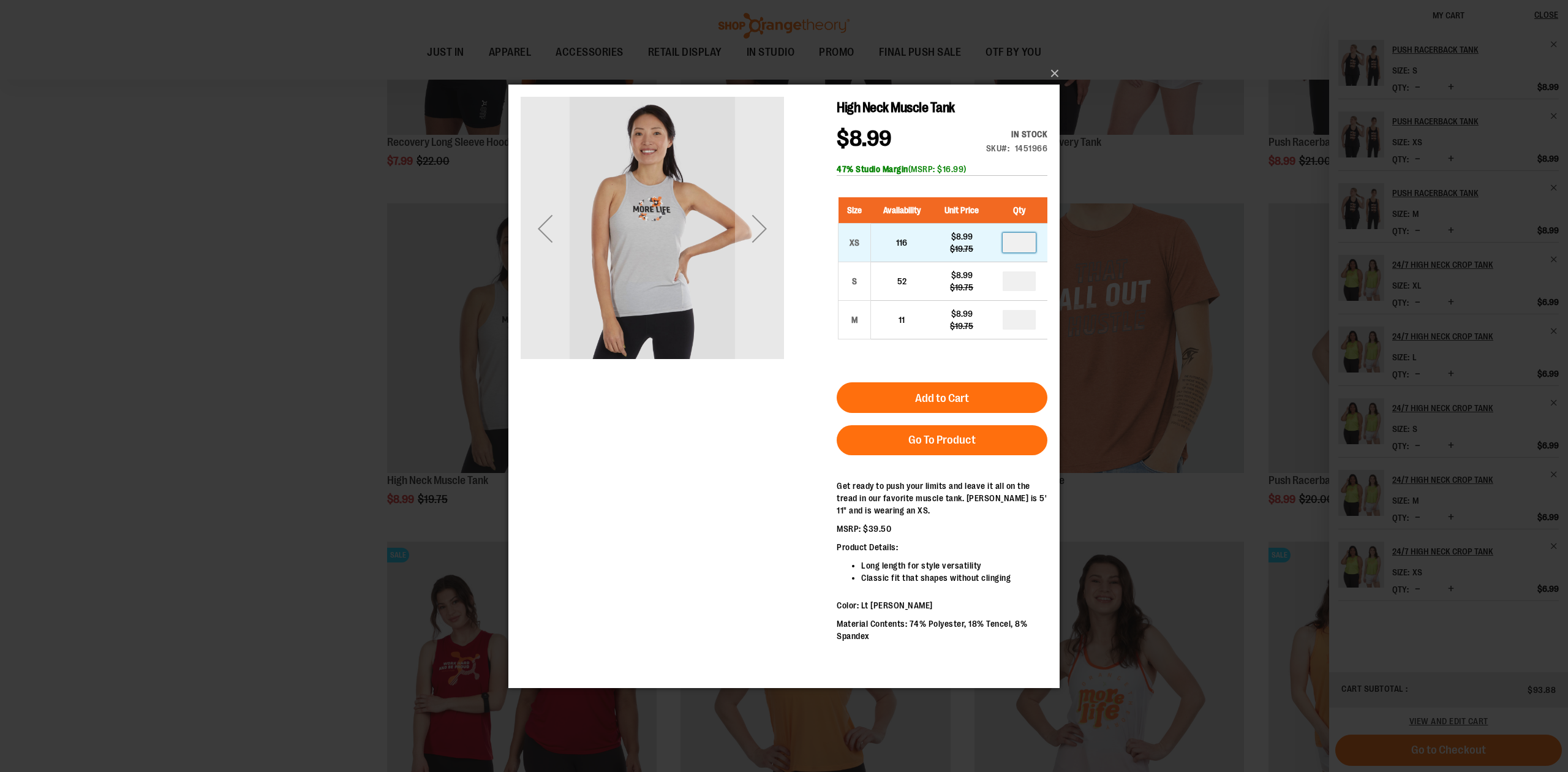
drag, startPoint x: 1027, startPoint y: 239, endPoint x: 1018, endPoint y: 242, distance: 9.5
click at [1018, 242] on input "number" at bounding box center [1019, 242] width 33 height 19
type input "*"
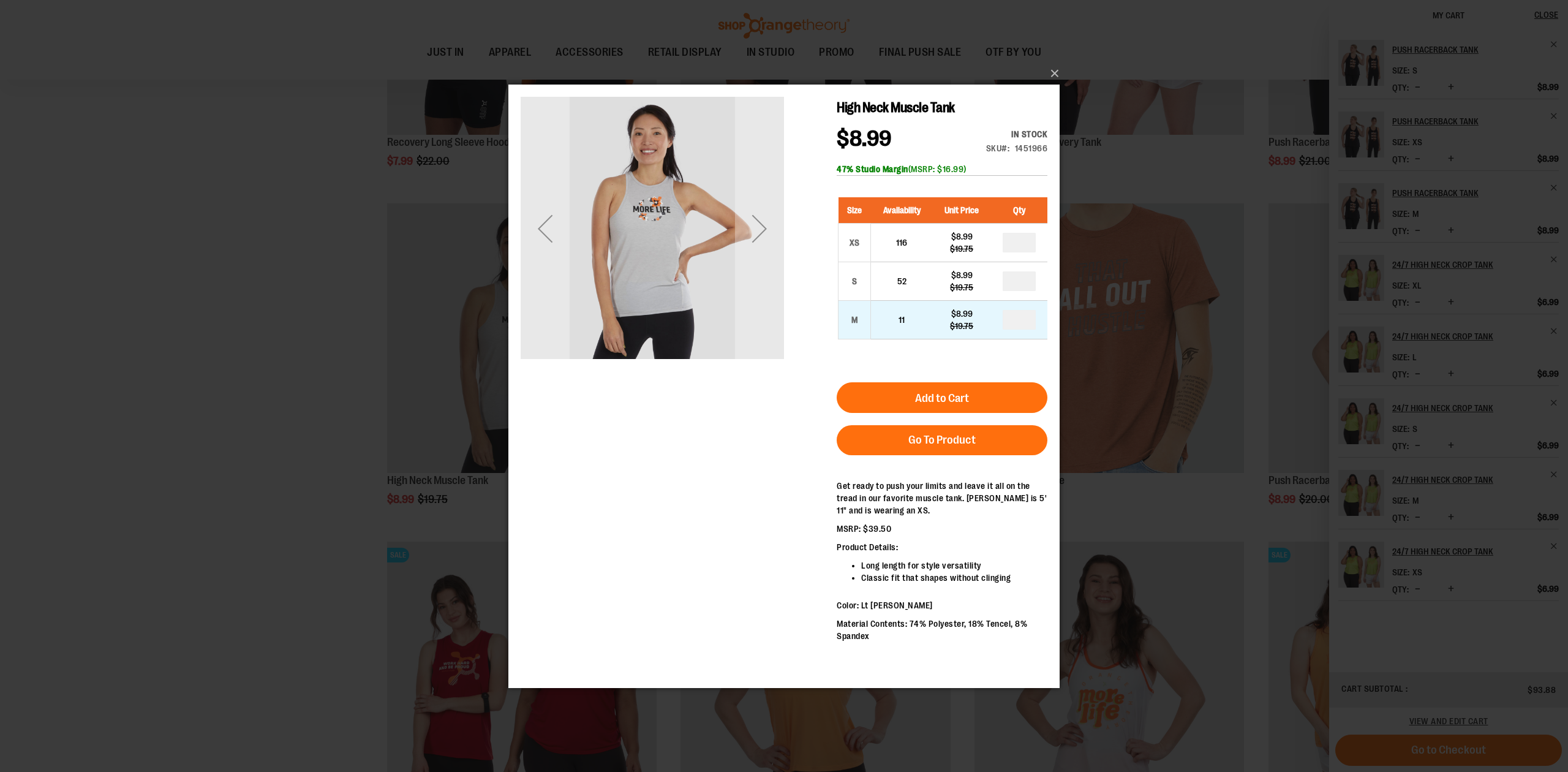
drag, startPoint x: 1028, startPoint y: 315, endPoint x: 998, endPoint y: 321, distance: 30.6
type input "*"
click at [1054, 72] on button "×" at bounding box center [787, 73] width 551 height 27
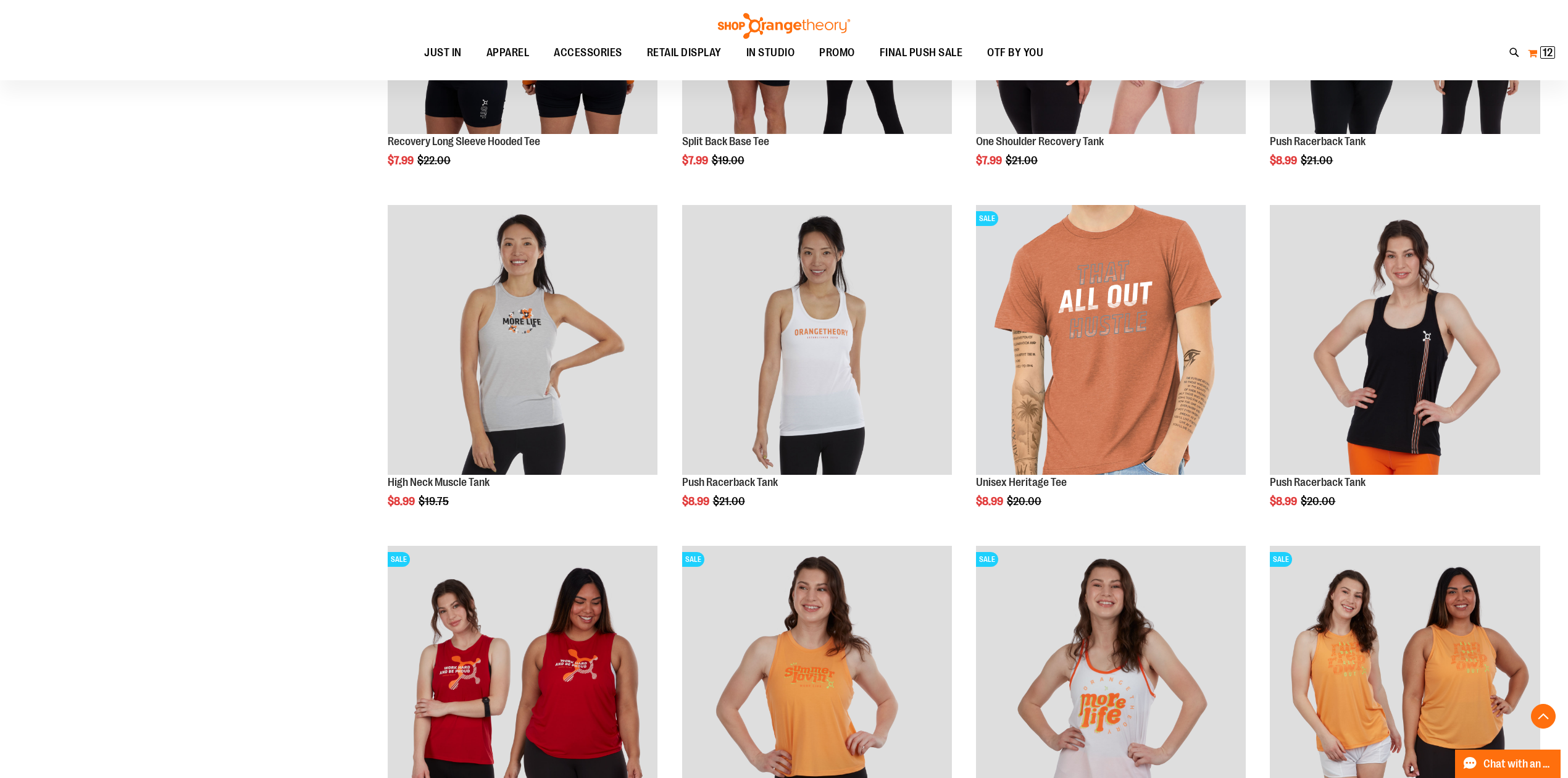
click at [1555, 52] on button "My Cart 12 12 items" at bounding box center [1541, 52] width 28 height 20
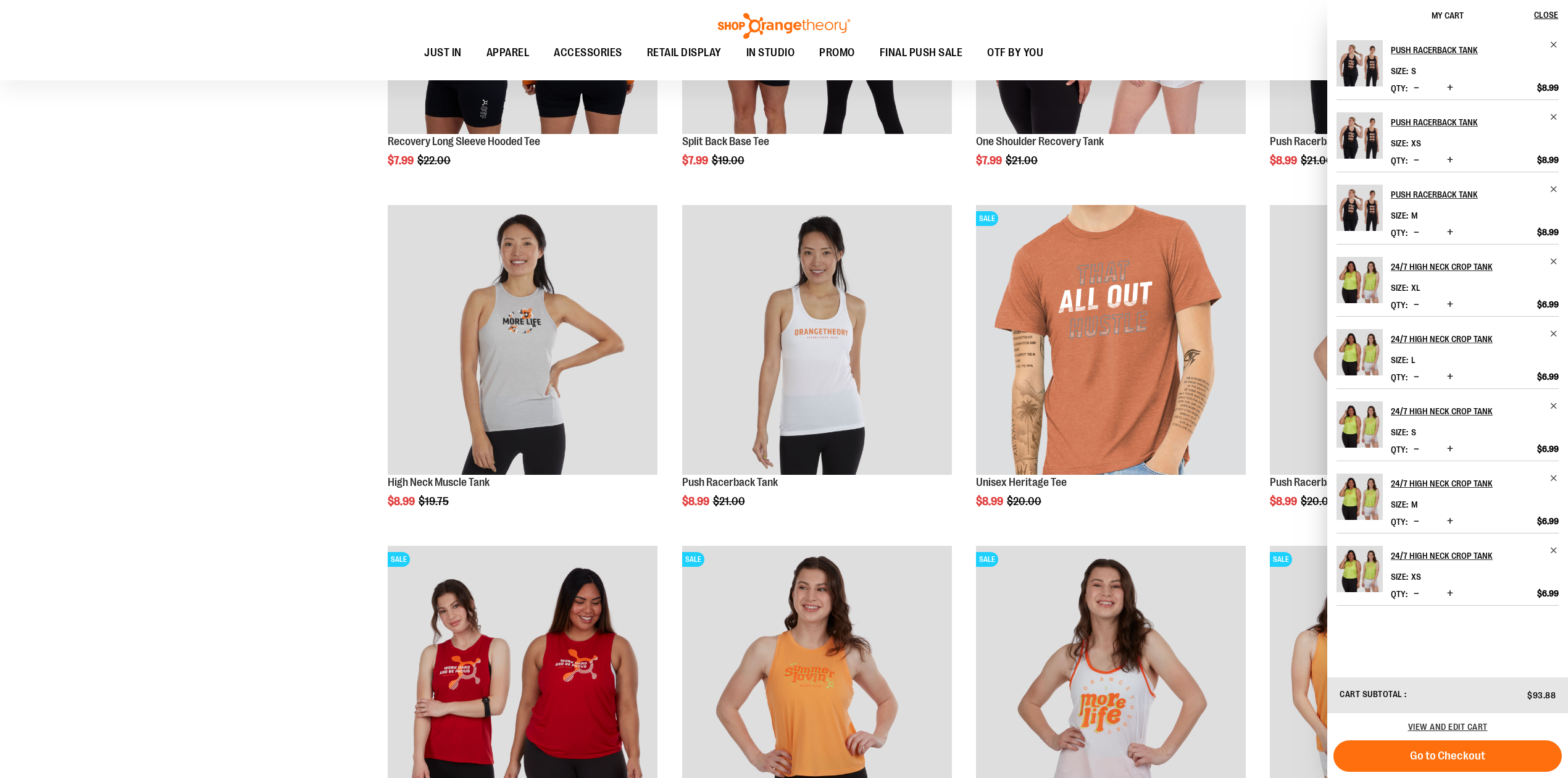
click at [1559, 552] on div "Push Racerback Tank Size S *" at bounding box center [1448, 353] width 241 height 645
click at [1556, 551] on span "Remove item" at bounding box center [1555, 550] width 9 height 9
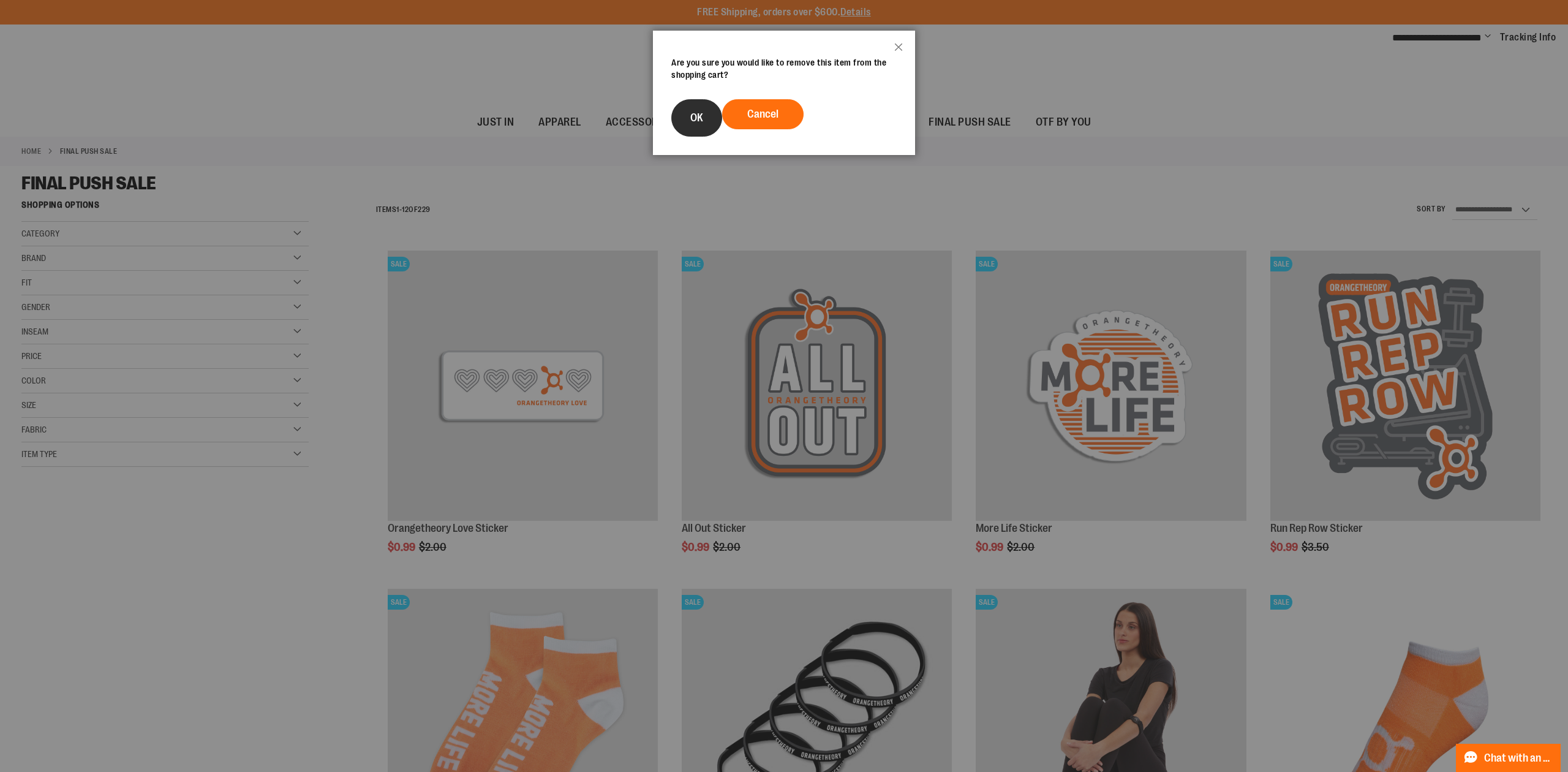
click at [702, 117] on span "OK" at bounding box center [697, 118] width 13 height 12
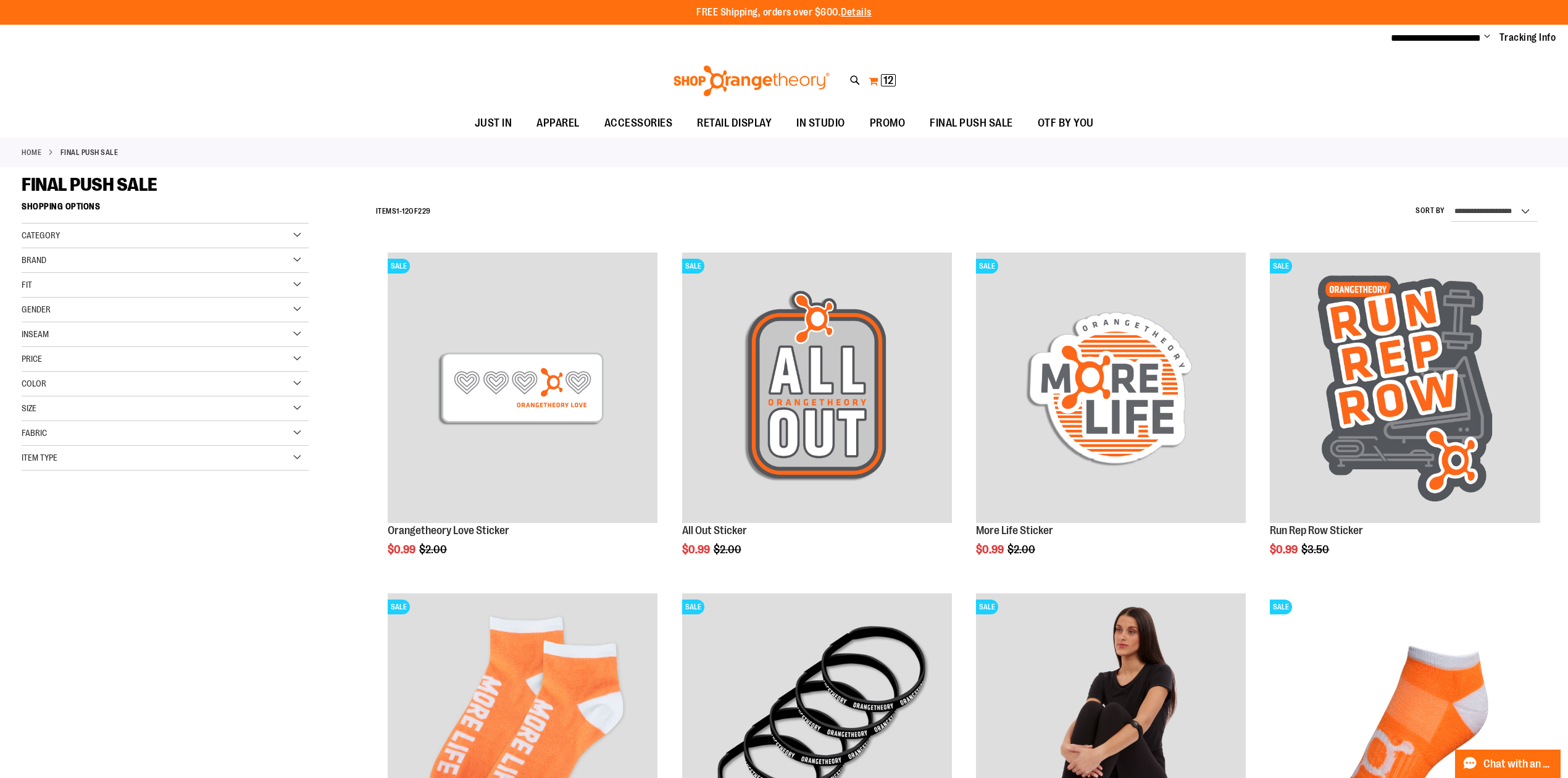
click at [889, 74] on span "12 12 items" at bounding box center [889, 81] width 15 height 13
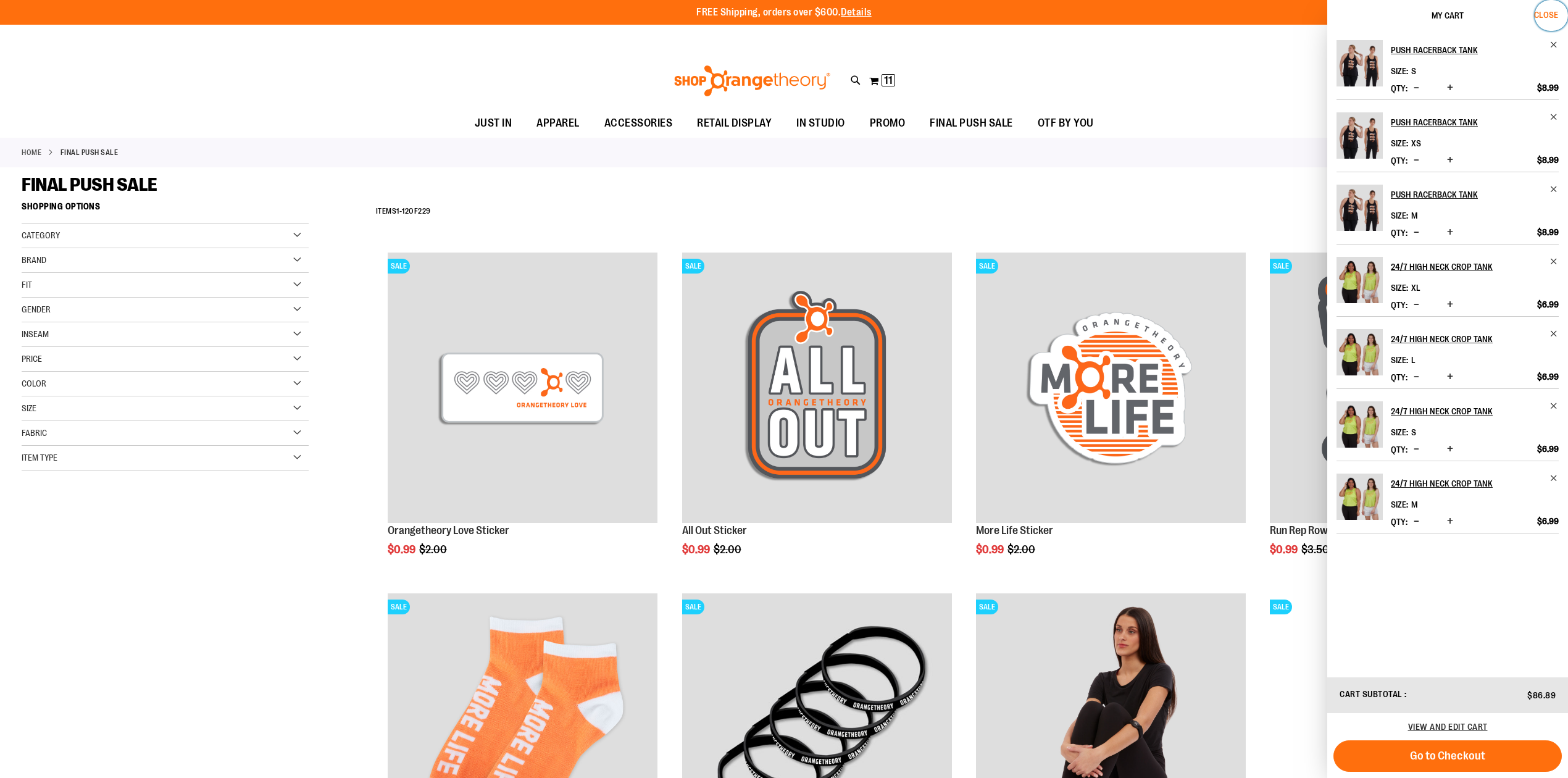
click at [1554, 13] on span "Close" at bounding box center [1546, 15] width 24 height 10
